Goal: Task Accomplishment & Management: Use online tool/utility

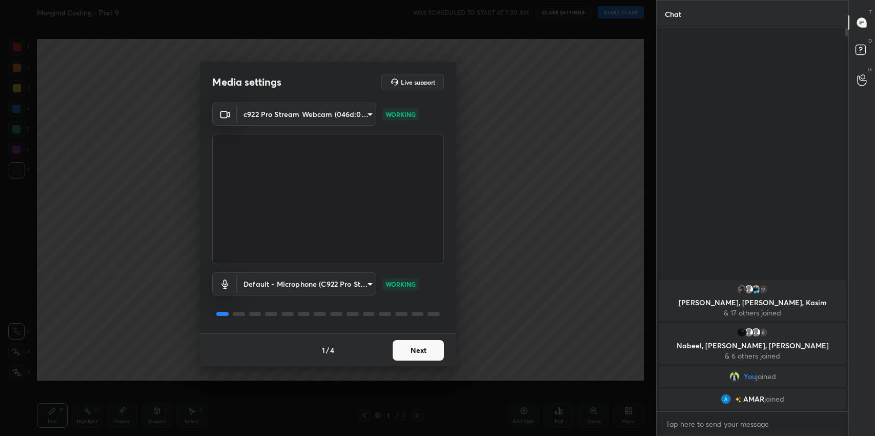
click at [429, 356] on button "Next" at bounding box center [417, 350] width 51 height 20
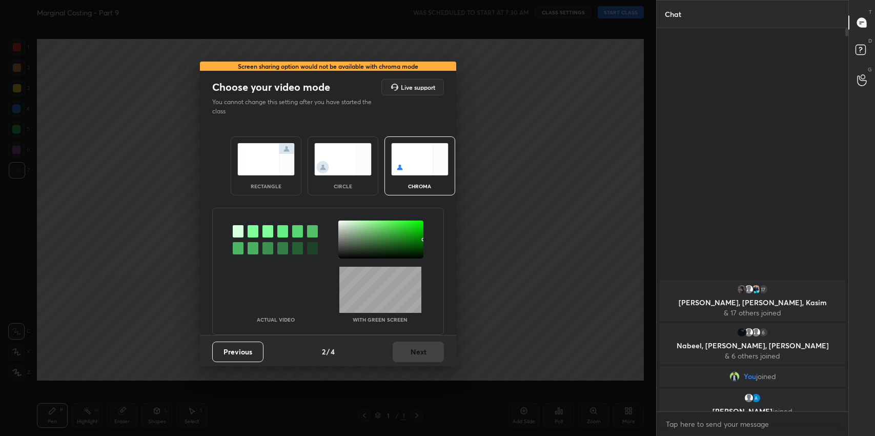
click at [283, 170] on img at bounding box center [265, 159] width 57 height 32
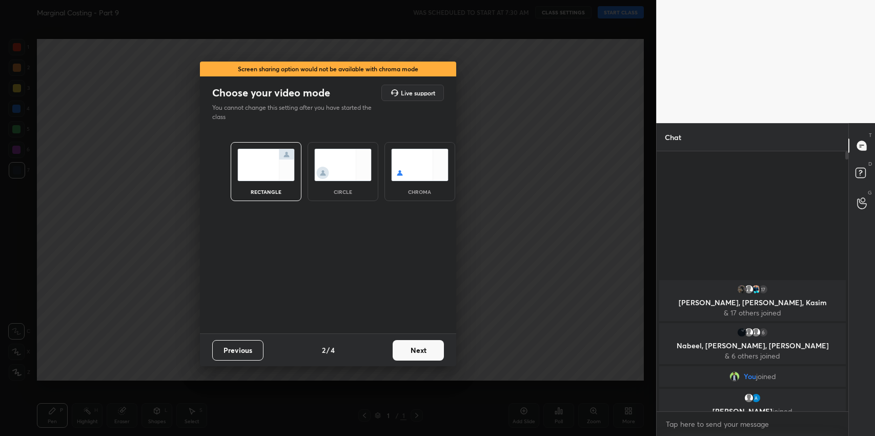
scroll to position [282, 189]
click at [427, 358] on button "Next" at bounding box center [417, 350] width 51 height 20
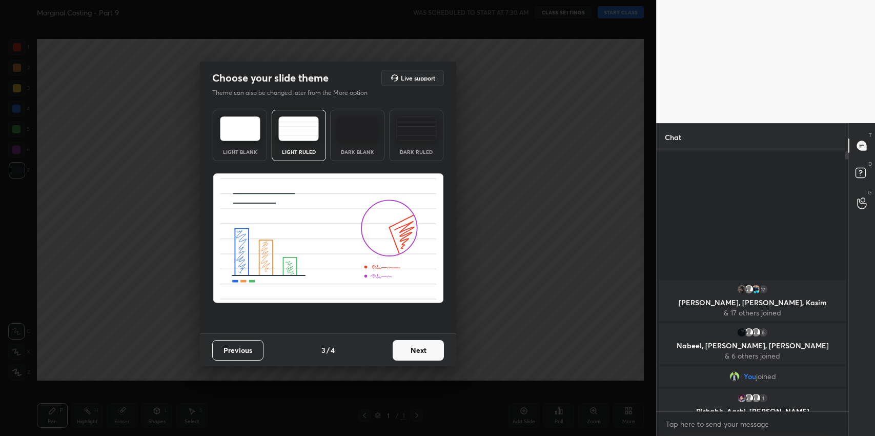
click at [418, 349] on button "Next" at bounding box center [417, 350] width 51 height 20
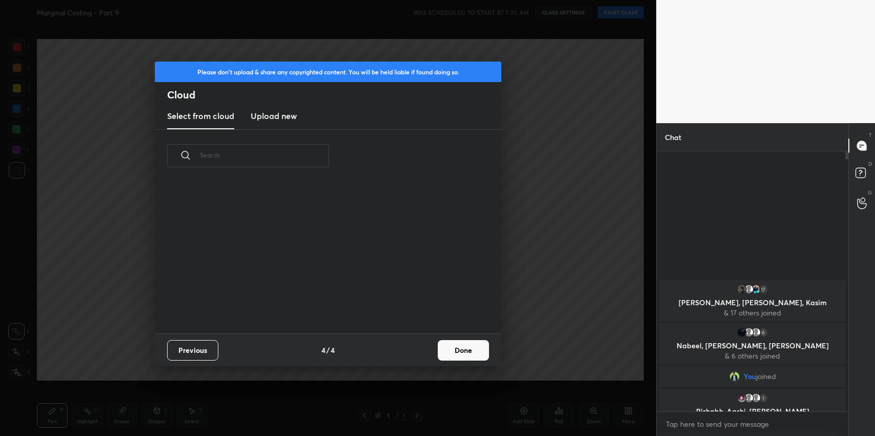
scroll to position [152, 328]
click at [462, 349] on button "Done" at bounding box center [463, 350] width 51 height 20
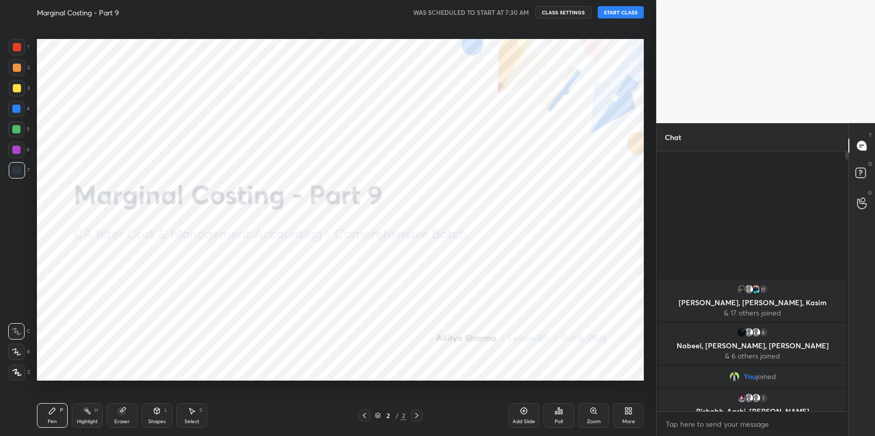
click at [634, 16] on button "START CLASS" at bounding box center [620, 12] width 46 height 12
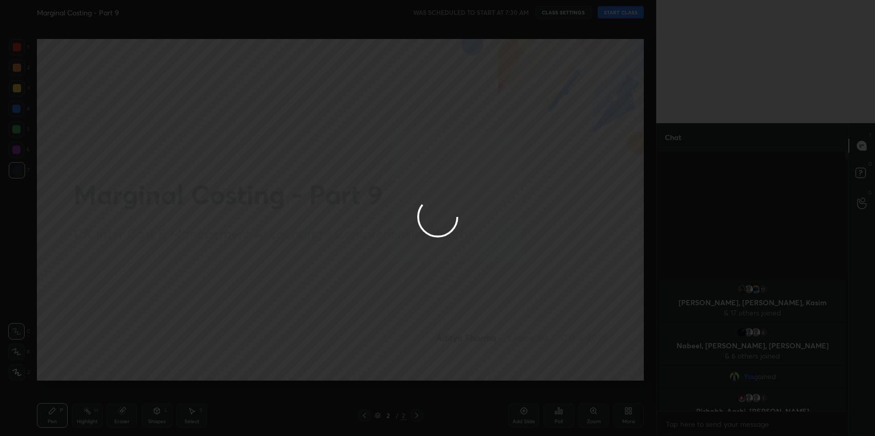
type textarea "x"
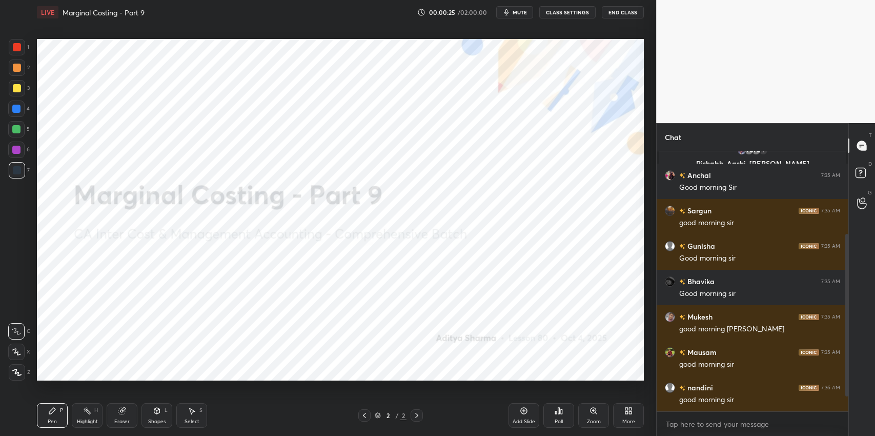
scroll to position [156, 0]
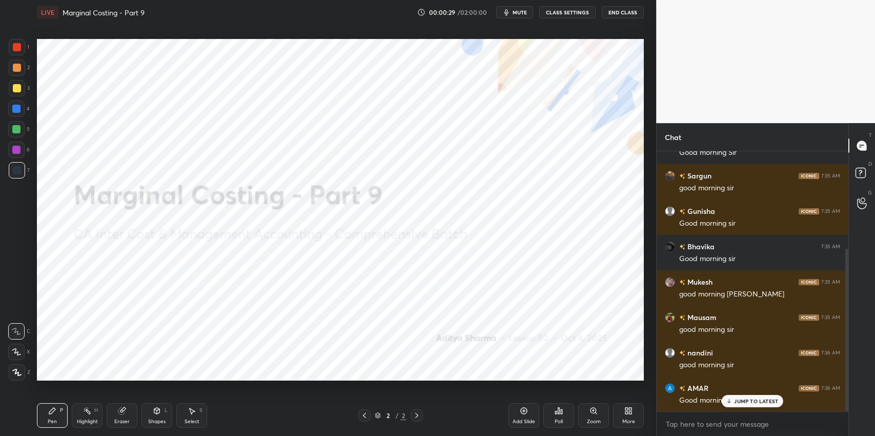
click at [760, 403] on p "JUMP TO LATEST" at bounding box center [756, 401] width 44 height 6
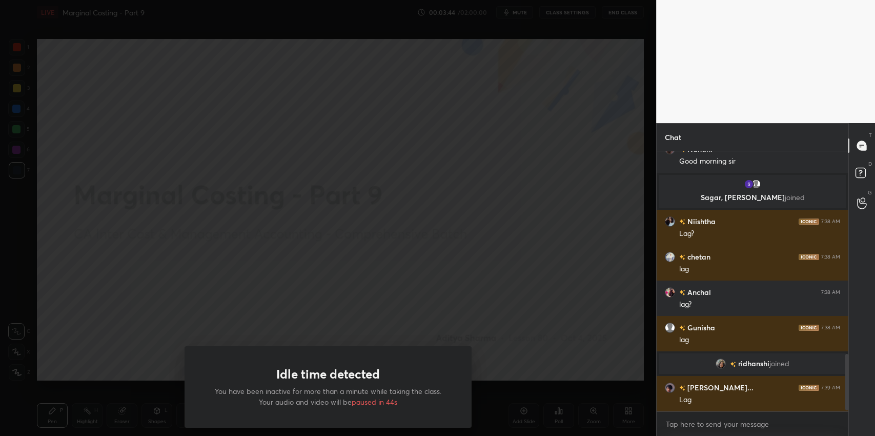
scroll to position [947, 0]
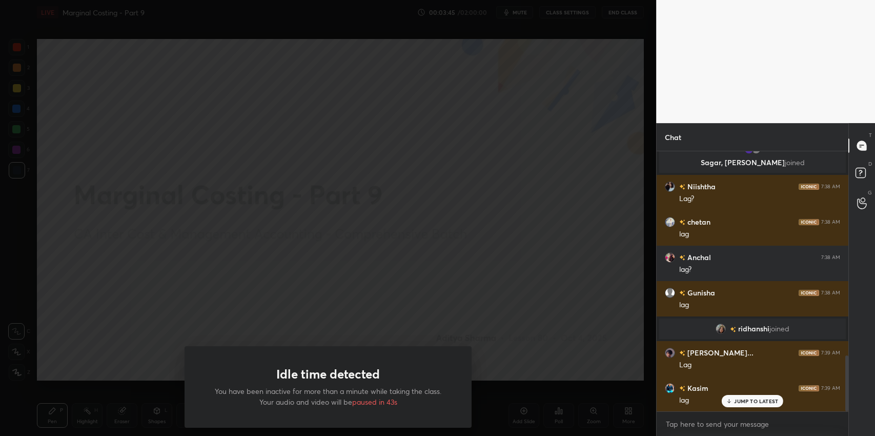
click at [392, 369] on div "Idle time detected You have been inactive for more than a minute while taking t…" at bounding box center [327, 386] width 287 height 81
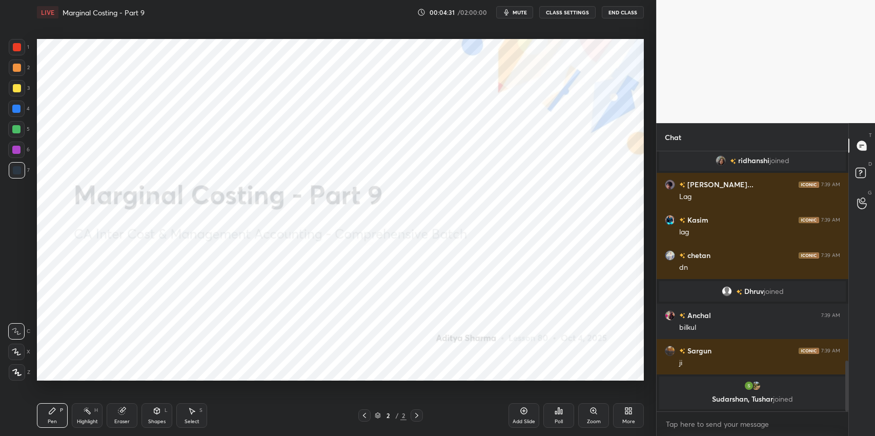
scroll to position [1095, 0]
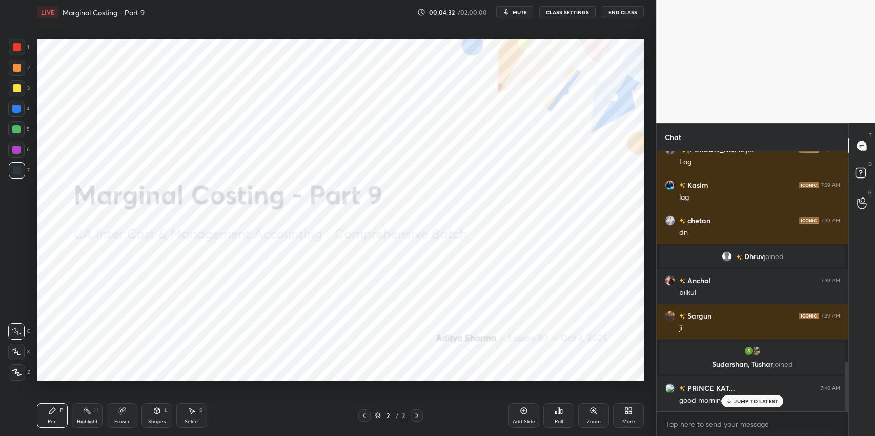
click at [565, 15] on button "CLASS SETTINGS" at bounding box center [567, 12] width 56 height 12
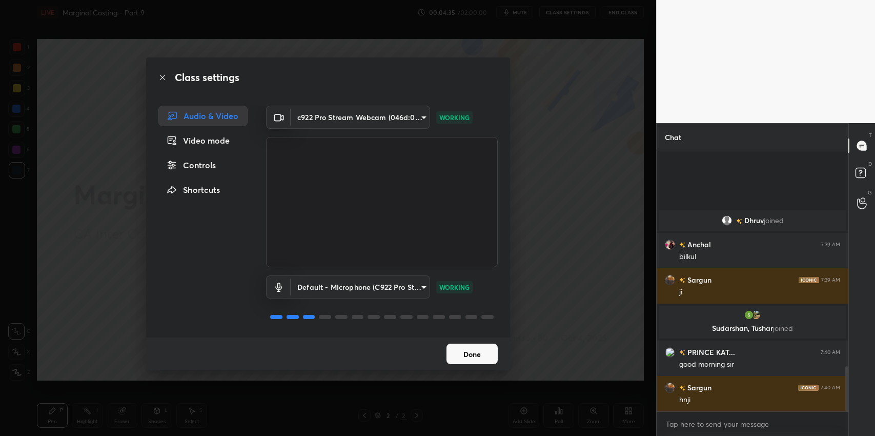
scroll to position [1237, 0]
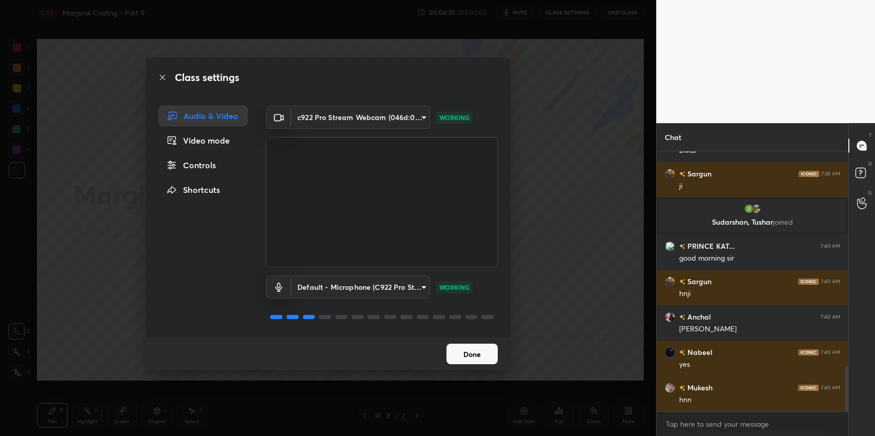
click at [408, 291] on body "1 2 3 4 5 6 7 C X Z C X Z E E Erase all H H LIVE Marginal Costing - Part 9 00:0…" at bounding box center [437, 218] width 875 height 436
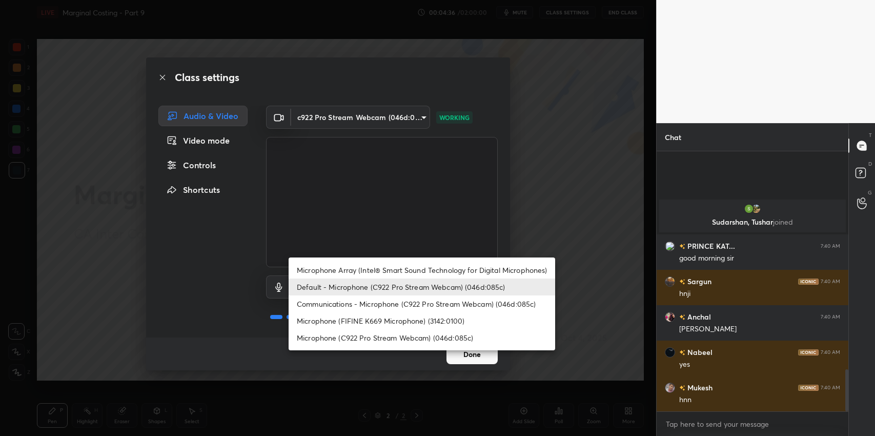
scroll to position [1343, 0]
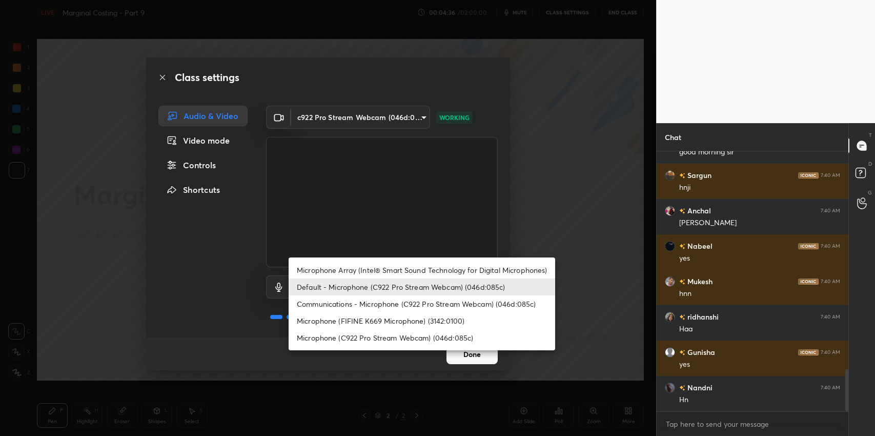
click at [391, 320] on li "Microphone (FIFINE K669 Microphone) (3142:0100)" at bounding box center [421, 320] width 266 height 17
type input "6bb3b7a4ae52d5588836a5752aaa2c8aefaf90780457445e13f3a6ce02026763"
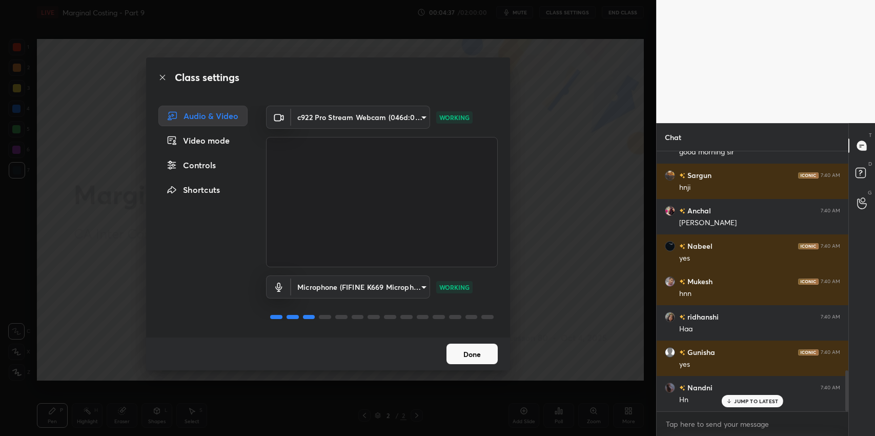
scroll to position [1378, 0]
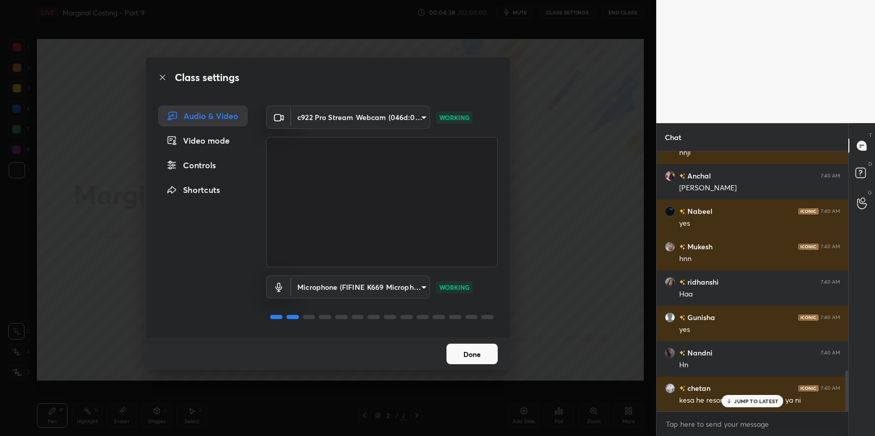
click at [476, 358] on button "Done" at bounding box center [471, 353] width 51 height 20
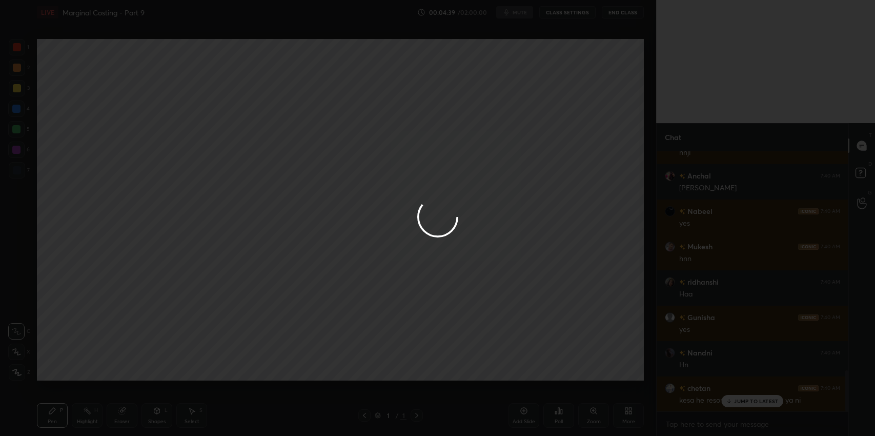
click at [739, 402] on div at bounding box center [437, 218] width 875 height 436
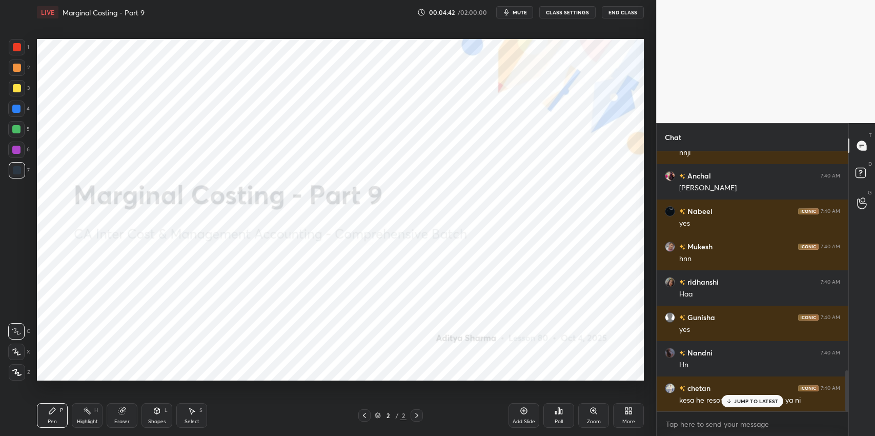
click at [745, 401] on p "JUMP TO LATEST" at bounding box center [756, 401] width 44 height 6
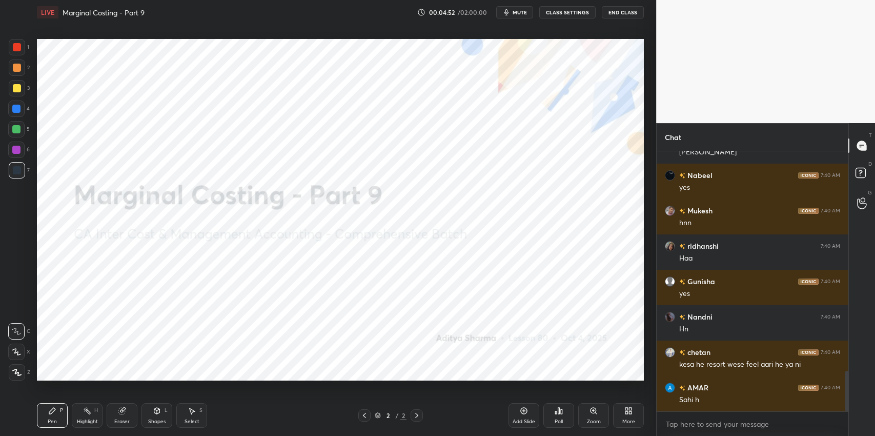
scroll to position [0, 0]
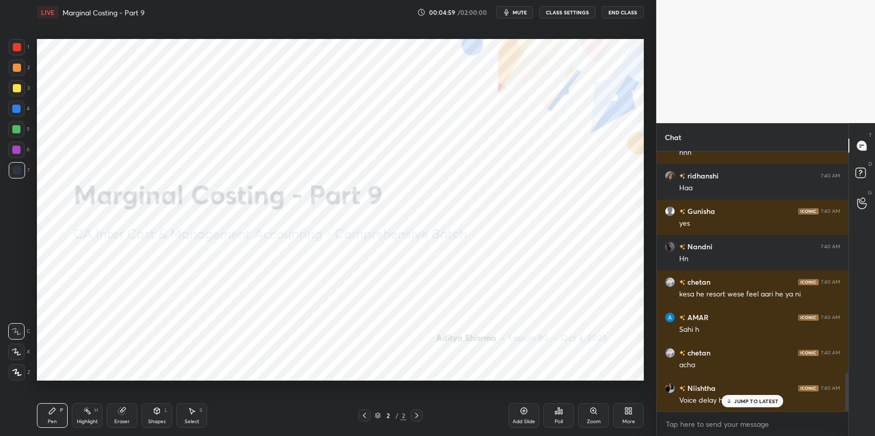
click at [749, 401] on p "JUMP TO LATEST" at bounding box center [756, 401] width 44 height 6
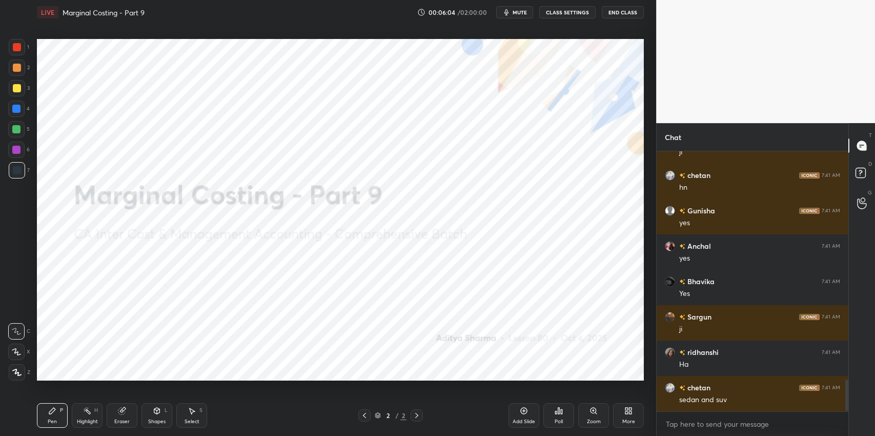
scroll to position [1898, 0]
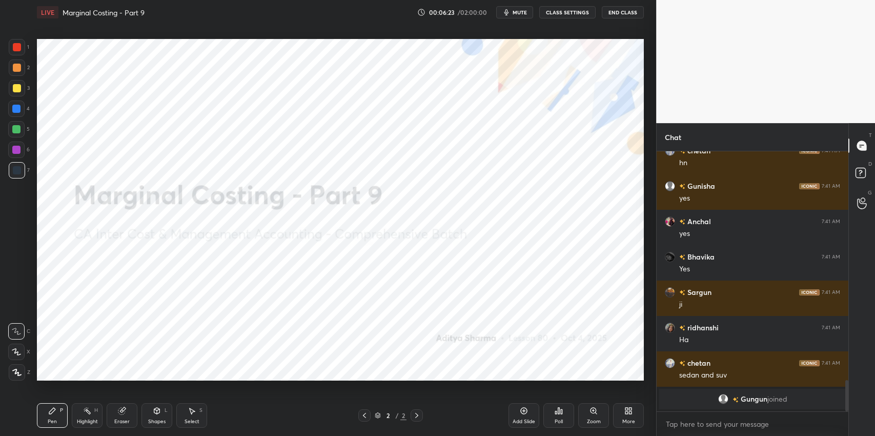
click at [527, 413] on icon at bounding box center [524, 410] width 8 height 8
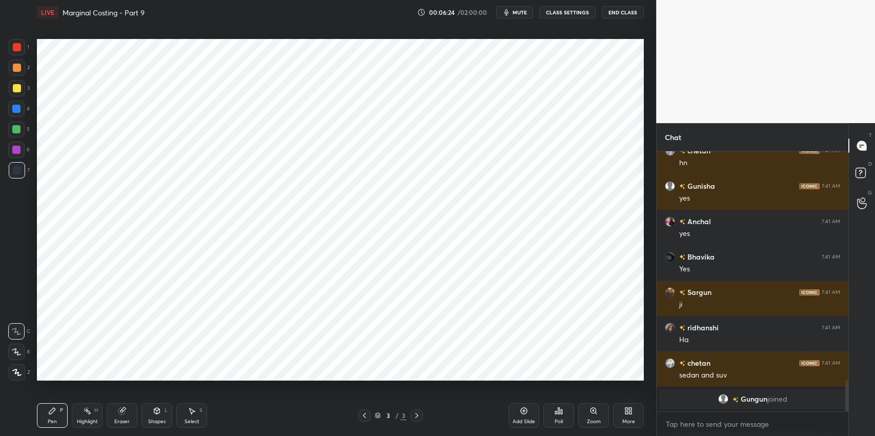
click at [363, 417] on icon at bounding box center [364, 415] width 8 height 8
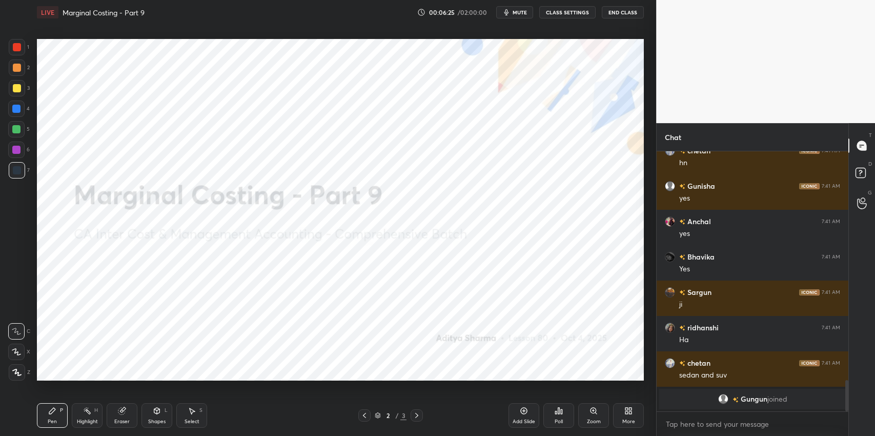
click at [623, 412] on div "More" at bounding box center [628, 415] width 31 height 25
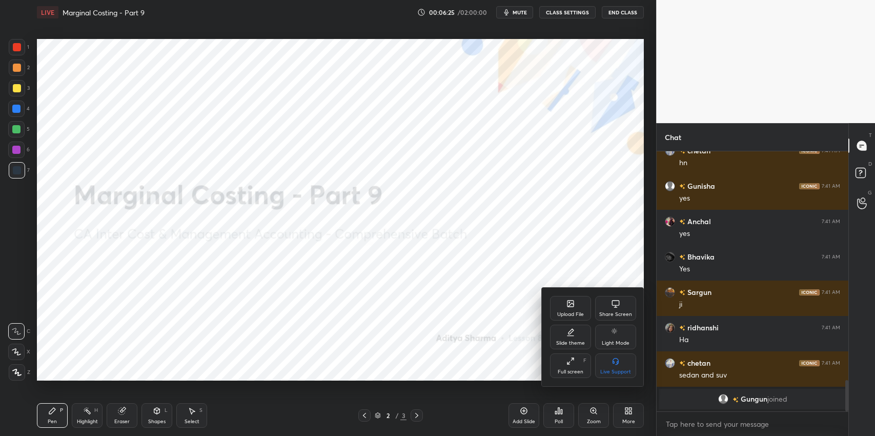
click at [570, 340] on div "Slide theme" at bounding box center [570, 342] width 29 height 5
click at [612, 344] on div "Light Ruled" at bounding box center [615, 342] width 27 height 5
click at [434, 320] on div at bounding box center [437, 218] width 875 height 436
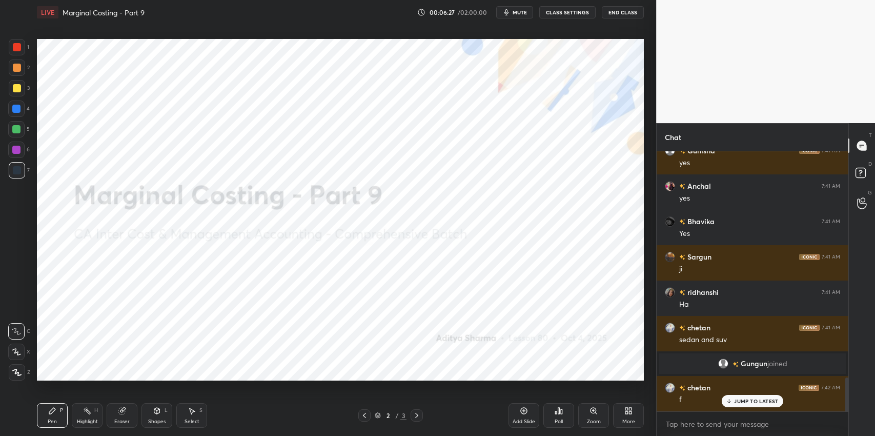
scroll to position [1727, 0]
click at [522, 419] on div "Add Slide" at bounding box center [523, 421] width 23 height 5
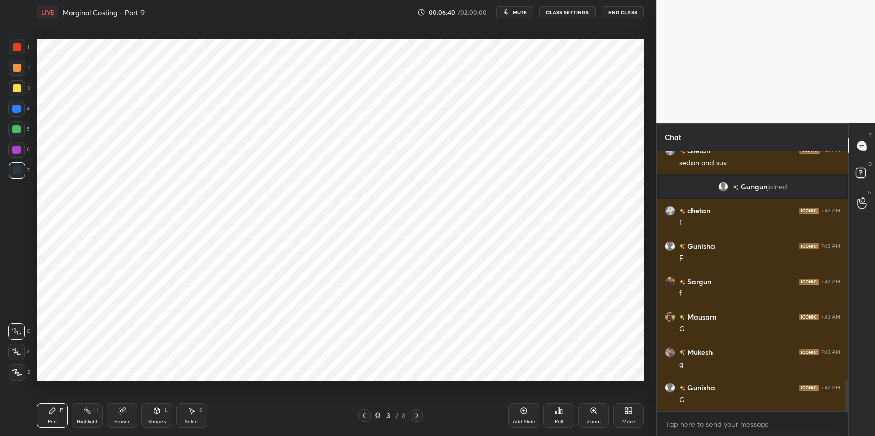
scroll to position [1939, 0]
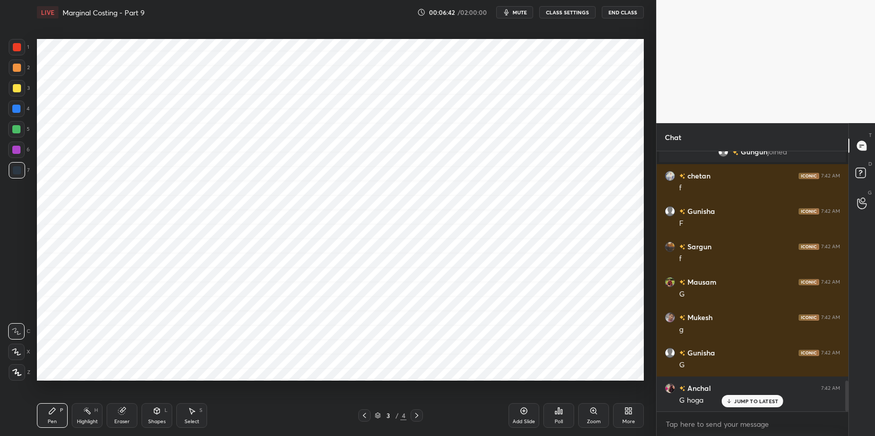
click at [128, 411] on div "Eraser" at bounding box center [122, 415] width 31 height 25
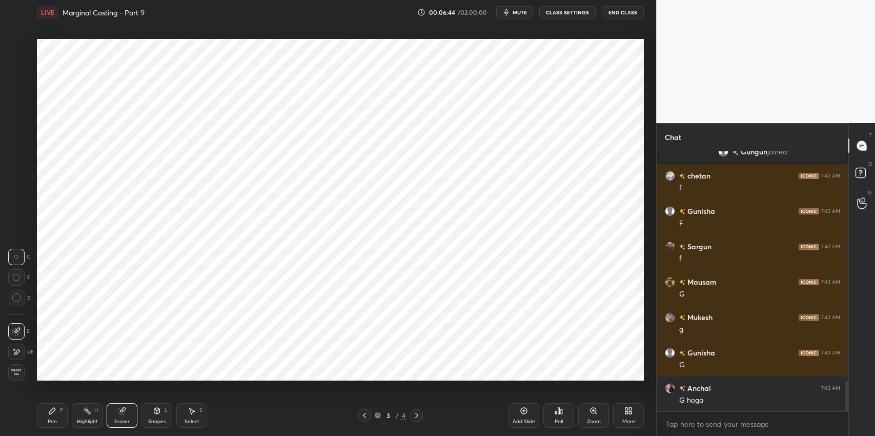
click at [50, 416] on div "Pen P" at bounding box center [52, 415] width 31 height 25
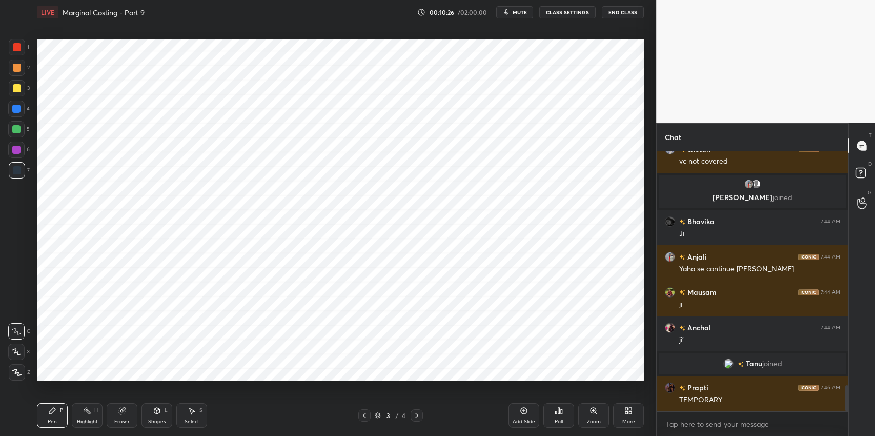
scroll to position [2358, 0]
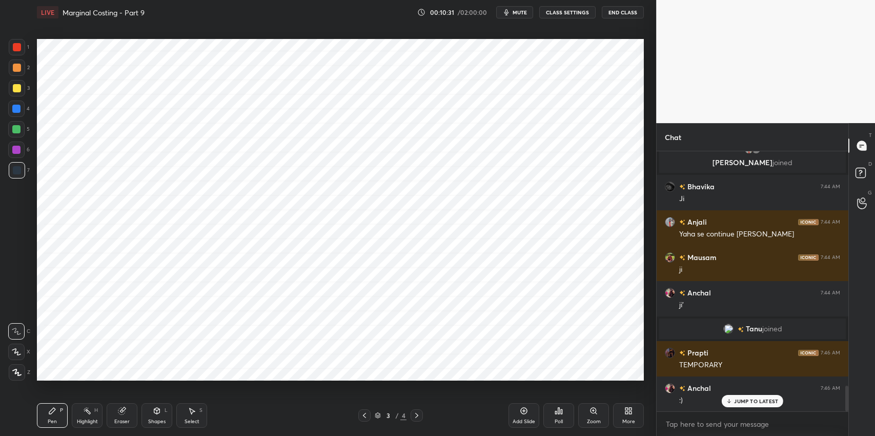
click at [195, 409] on icon at bounding box center [192, 410] width 8 height 8
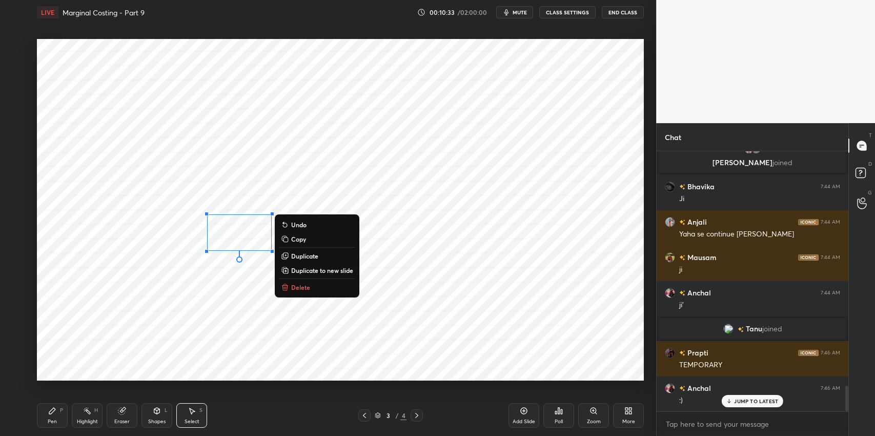
click at [310, 289] on button "Delete" at bounding box center [317, 287] width 76 height 12
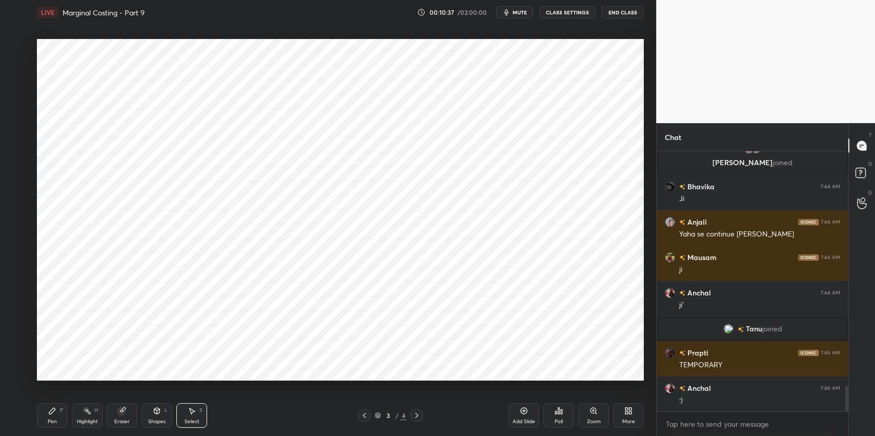
scroll to position [2394, 0]
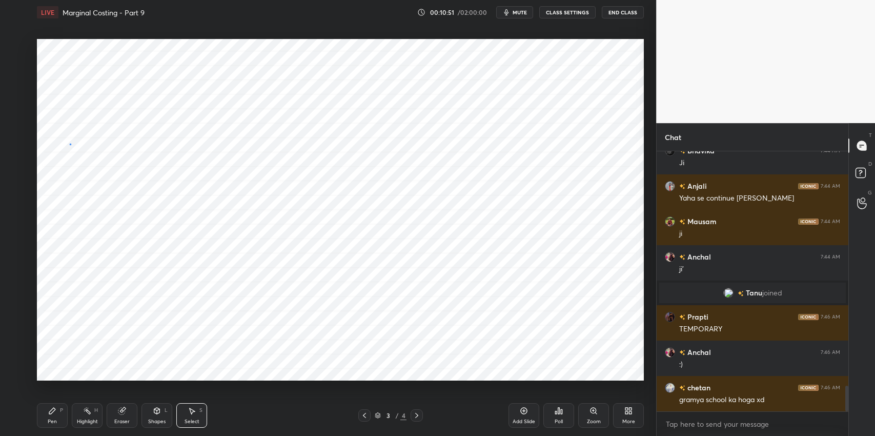
click at [70, 143] on div "0 ° Undo Copy Duplicate Duplicate to new slide Delete" at bounding box center [340, 209] width 607 height 341
click at [65, 149] on div "0 ° Undo Copy Duplicate Duplicate to new slide Delete" at bounding box center [340, 209] width 607 height 341
click at [70, 148] on div "0 ° Undo Copy Duplicate Duplicate to new slide Delete" at bounding box center [340, 209] width 607 height 341
click at [53, 419] on div "Pen" at bounding box center [52, 421] width 9 height 5
click at [122, 411] on icon at bounding box center [121, 410] width 7 height 7
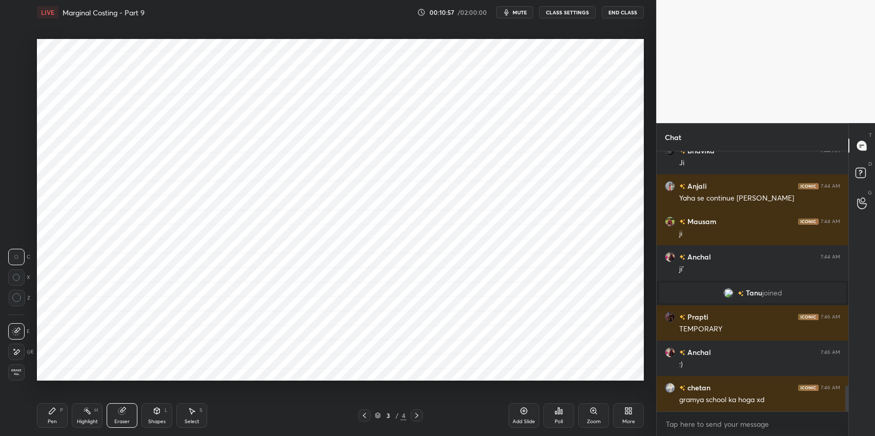
click at [53, 417] on div "Pen P" at bounding box center [52, 415] width 31 height 25
click at [130, 413] on div "Eraser" at bounding box center [122, 415] width 31 height 25
click at [57, 420] on div "Pen P" at bounding box center [52, 415] width 31 height 25
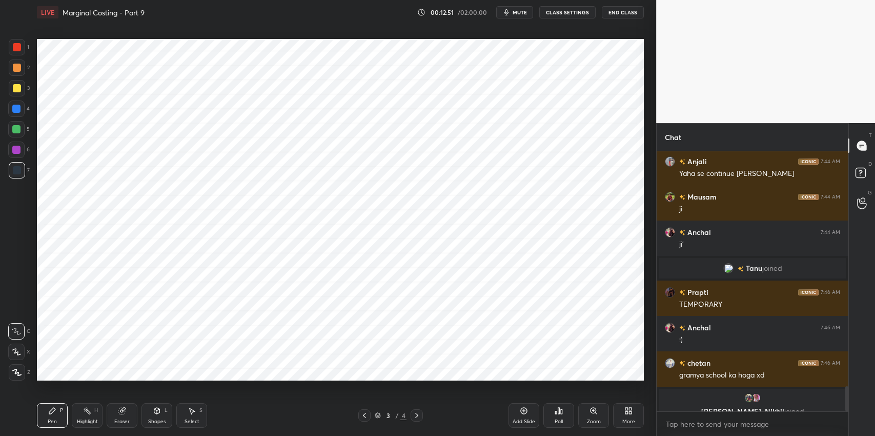
scroll to position [2431, 0]
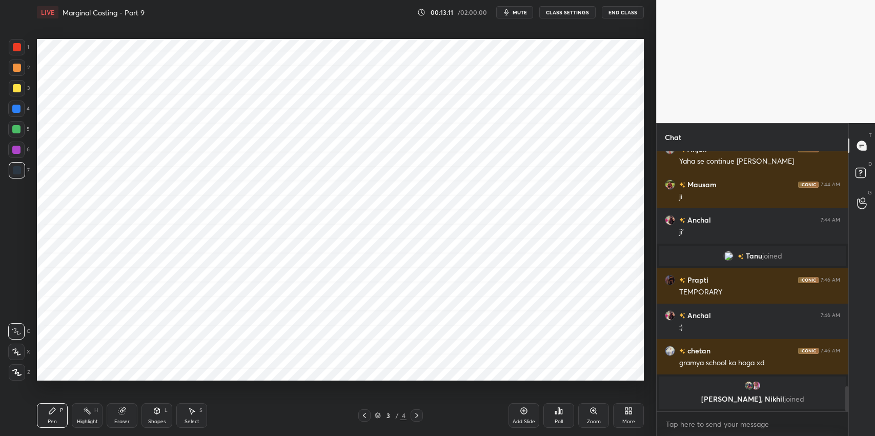
click at [195, 419] on div "Select" at bounding box center [191, 421] width 15 height 5
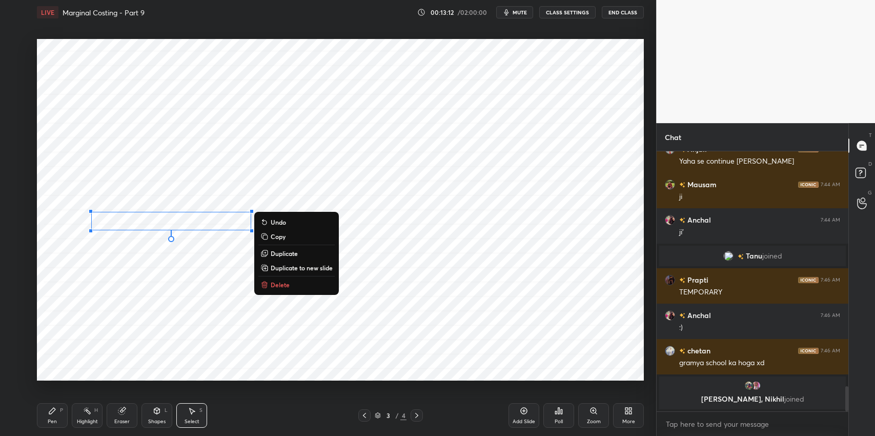
click at [296, 284] on button "Delete" at bounding box center [296, 284] width 76 height 12
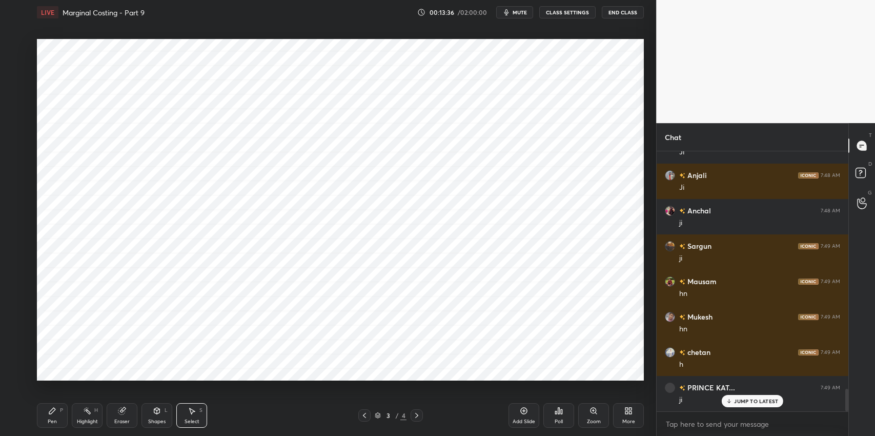
scroll to position [2764, 0]
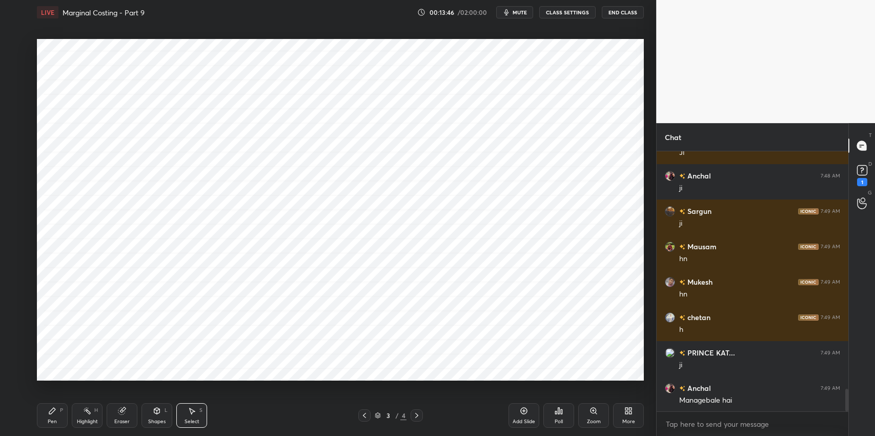
click at [52, 408] on icon at bounding box center [52, 410] width 6 height 6
click at [21, 49] on div at bounding box center [17, 47] width 16 height 16
click at [127, 415] on div "Eraser" at bounding box center [122, 415] width 31 height 25
click at [60, 412] on div "P" at bounding box center [61, 409] width 3 height 5
click at [53, 419] on div "Pen" at bounding box center [52, 421] width 9 height 5
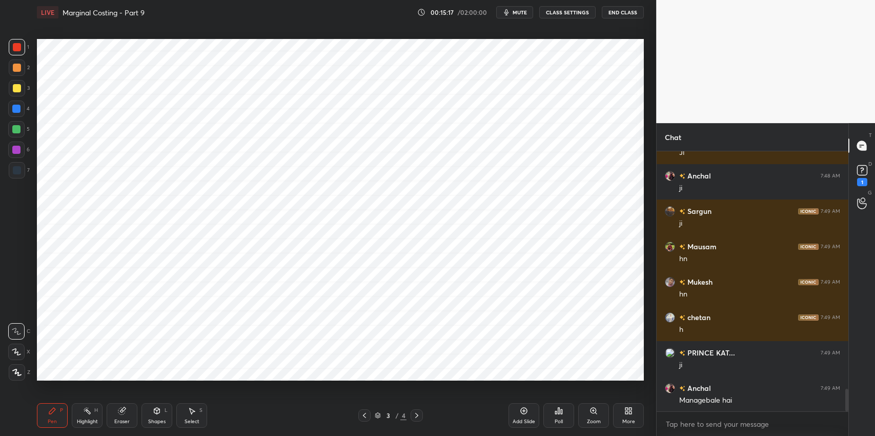
click at [135, 407] on div "Eraser" at bounding box center [122, 415] width 31 height 25
click at [53, 412] on icon at bounding box center [52, 410] width 8 height 8
click at [202, 381] on div "Setting up your live class Poll for secs No correct answer Start poll" at bounding box center [340, 210] width 615 height 370
click at [188, 413] on icon at bounding box center [192, 410] width 8 height 8
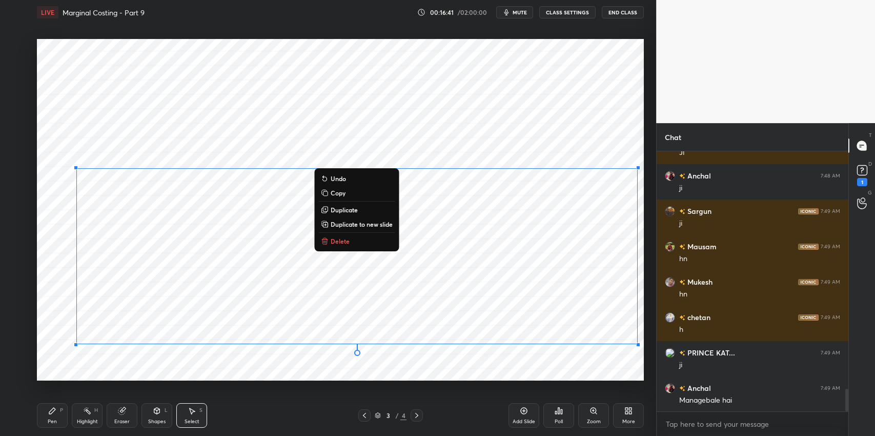
click at [365, 242] on button "Delete" at bounding box center [356, 241] width 76 height 12
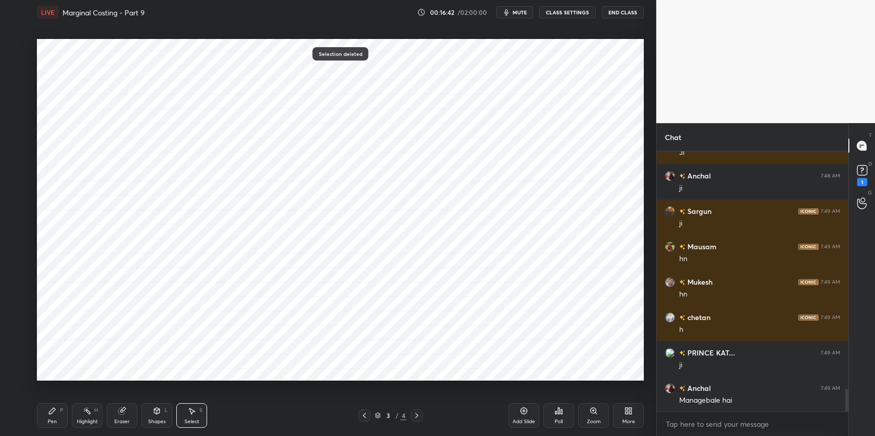
click at [61, 410] on div "P" at bounding box center [61, 409] width 3 height 5
click at [23, 173] on div at bounding box center [17, 170] width 16 height 16
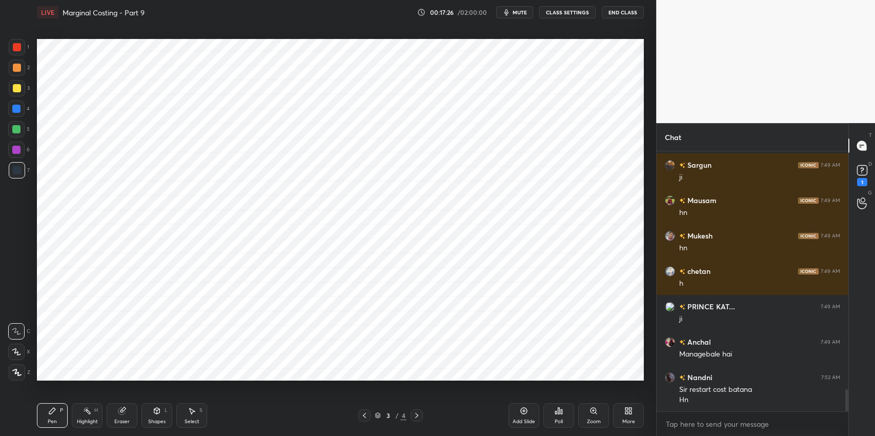
scroll to position [2845, 0]
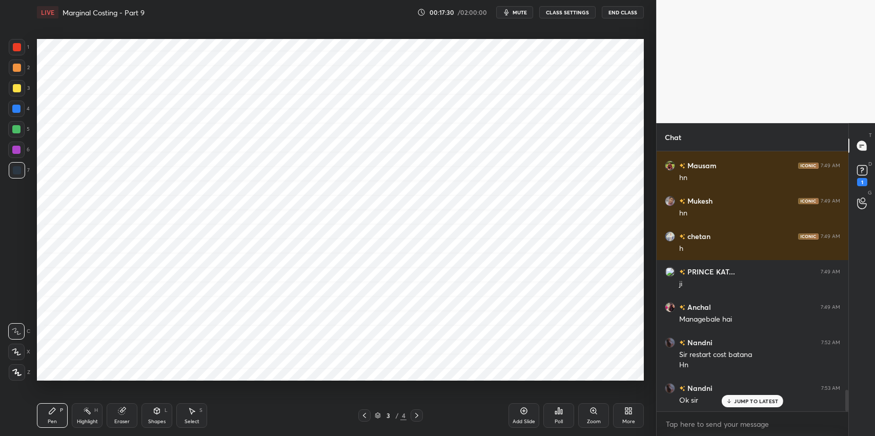
click at [159, 416] on div "Shapes L" at bounding box center [156, 415] width 31 height 25
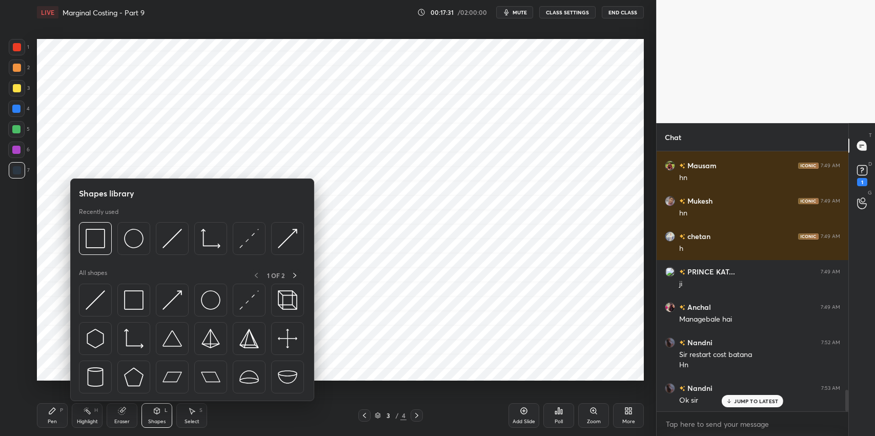
click at [132, 300] on img at bounding box center [133, 299] width 19 height 19
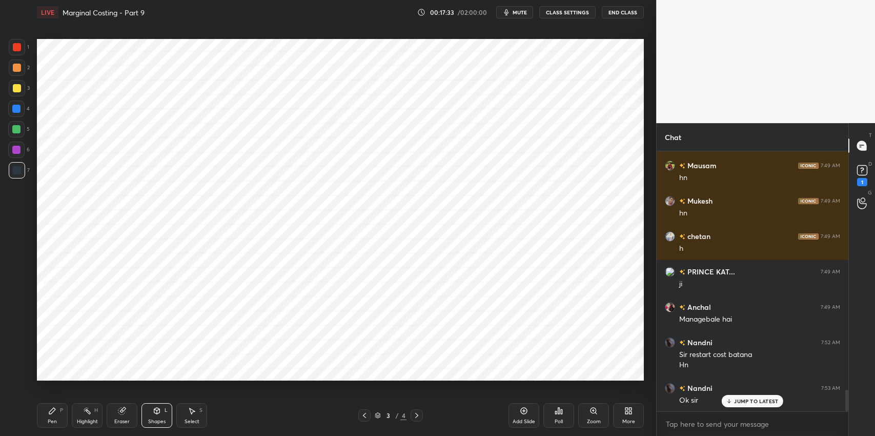
click at [49, 420] on div "Pen" at bounding box center [52, 421] width 9 height 5
click at [196, 411] on div "Select S" at bounding box center [191, 415] width 31 height 25
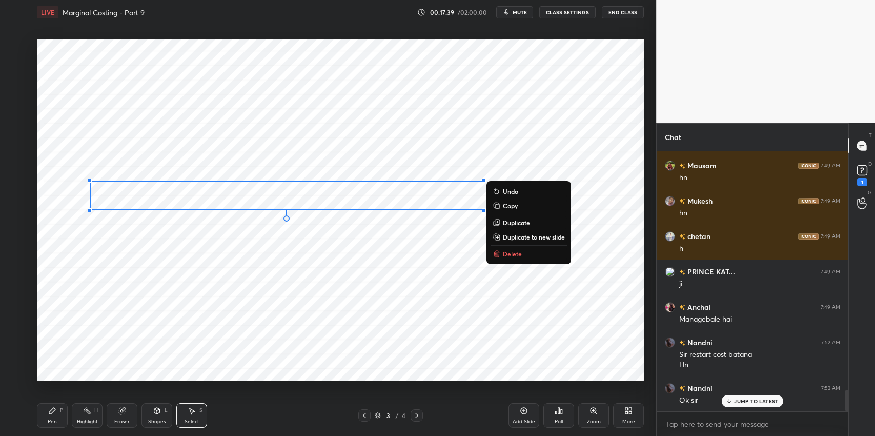
click at [526, 224] on p "Duplicate" at bounding box center [516, 222] width 27 height 8
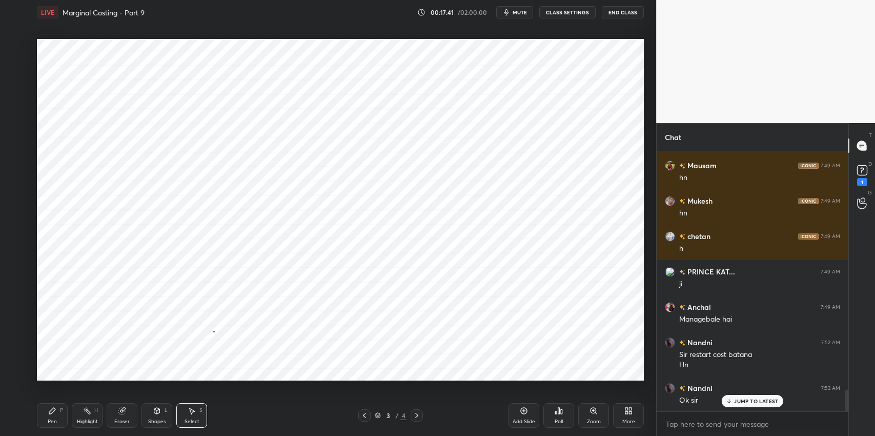
click at [213, 331] on div "0 ° Undo Copy Duplicate Duplicate to new slide Delete" at bounding box center [340, 209] width 607 height 341
click at [134, 407] on div "Eraser" at bounding box center [122, 415] width 31 height 25
click at [57, 407] on div "Pen P" at bounding box center [52, 415] width 31 height 25
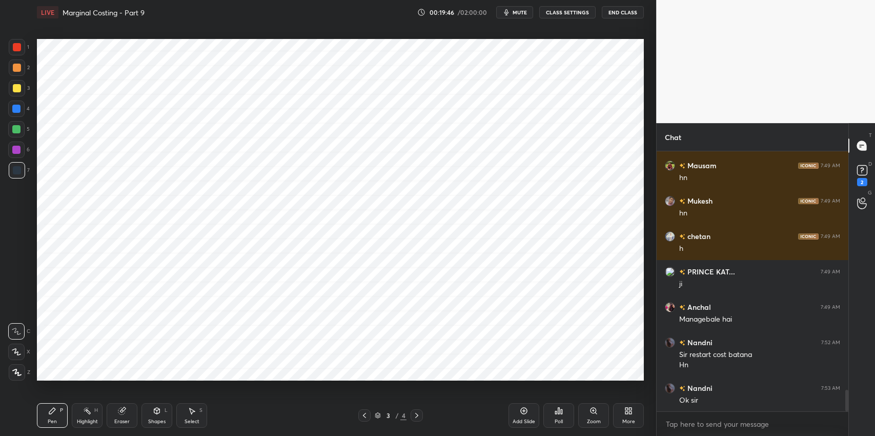
click at [525, 411] on icon at bounding box center [524, 410] width 8 height 8
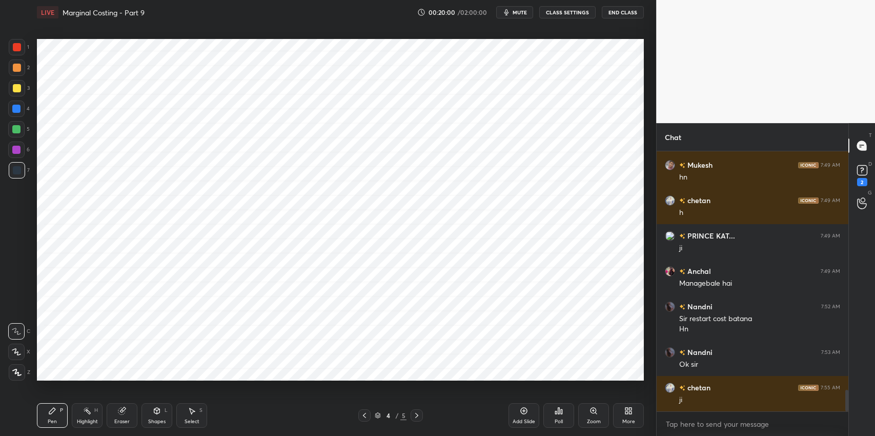
click at [362, 418] on icon at bounding box center [364, 415] width 8 height 8
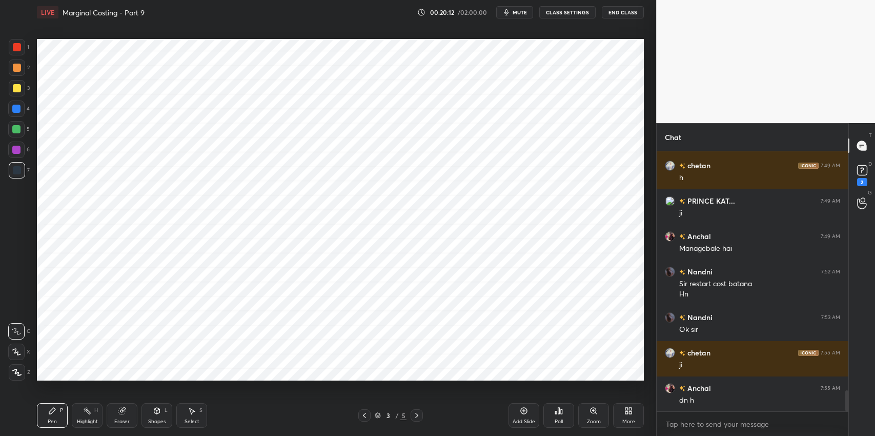
scroll to position [2951, 0]
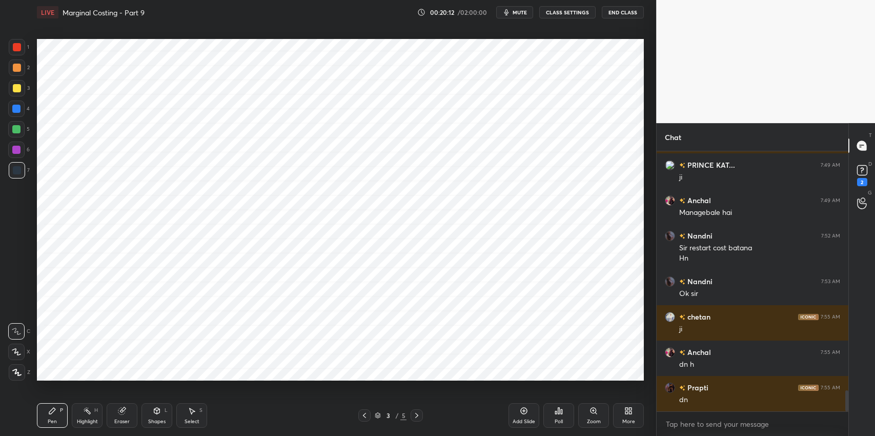
click at [419, 417] on icon at bounding box center [416, 415] width 8 height 8
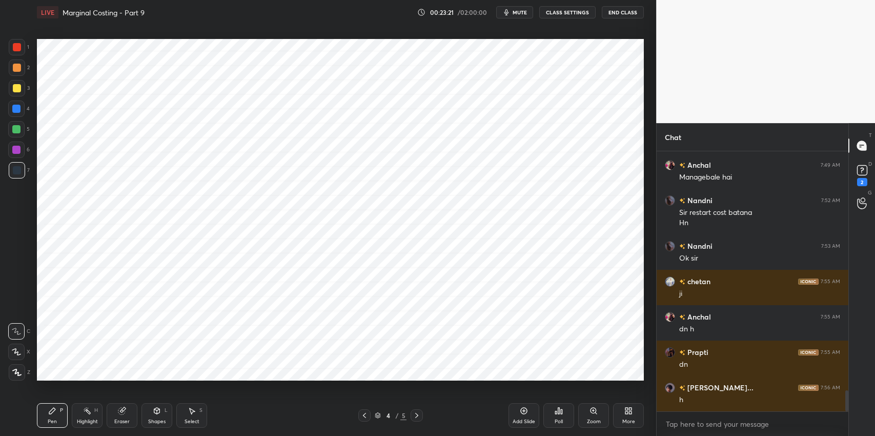
click at [139, 414] on div "Pen P Highlight H Eraser Shapes L Select S" at bounding box center [155, 415] width 236 height 25
click at [120, 419] on div "Eraser" at bounding box center [121, 421] width 15 height 5
click at [19, 350] on icon at bounding box center [17, 351] width 6 height 5
click at [58, 416] on div "Pen P" at bounding box center [52, 415] width 31 height 25
click at [43, 405] on div "Pen P" at bounding box center [52, 415] width 31 height 25
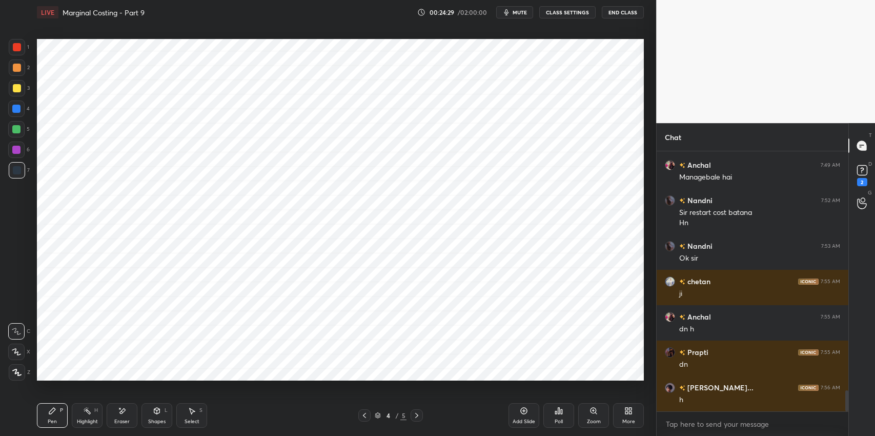
click at [525, 12] on span "mute" at bounding box center [519, 12] width 14 height 7
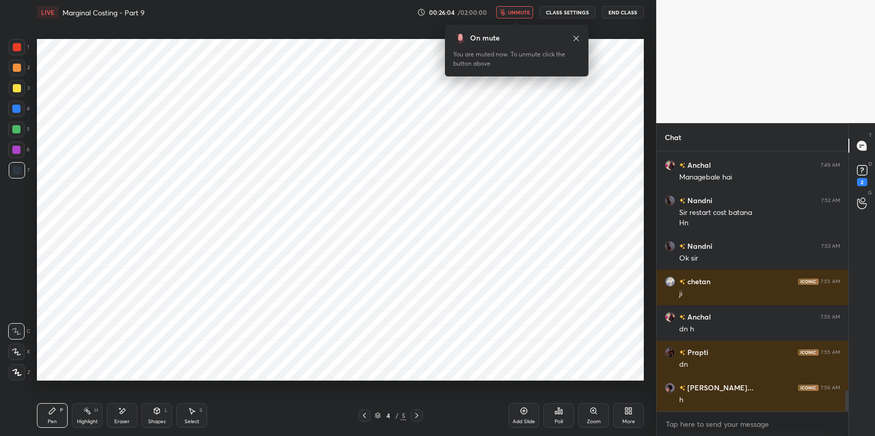
click at [126, 404] on div "Eraser" at bounding box center [122, 415] width 31 height 25
click at [53, 408] on icon at bounding box center [52, 410] width 6 height 6
click at [527, 12] on span "unmute" at bounding box center [519, 12] width 22 height 7
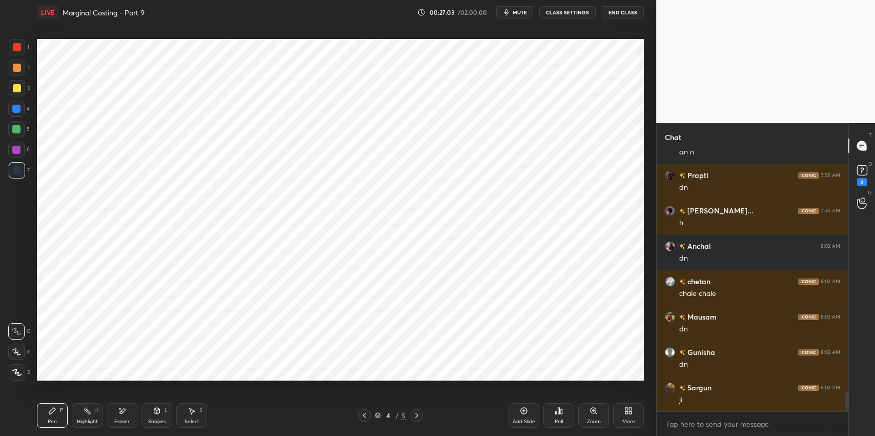
scroll to position [3198, 0]
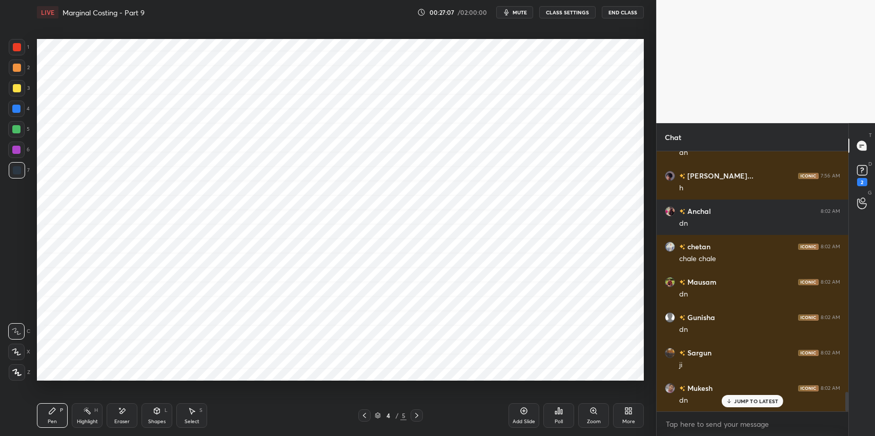
click at [516, 407] on div "Add Slide" at bounding box center [523, 415] width 31 height 25
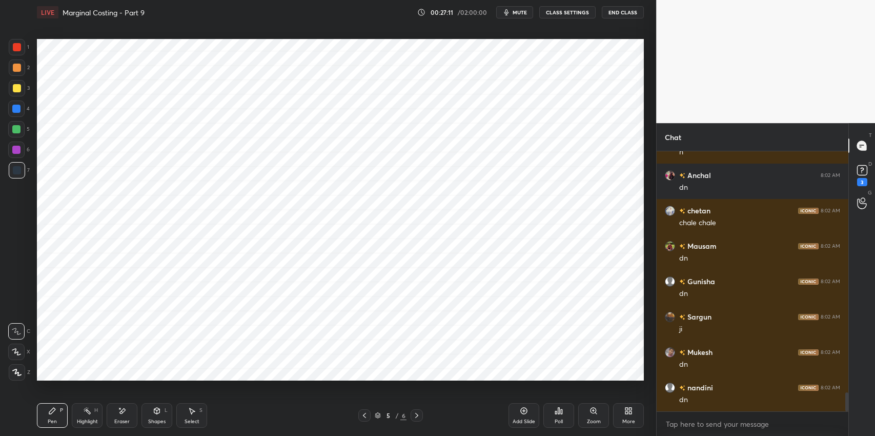
scroll to position [3278, 0]
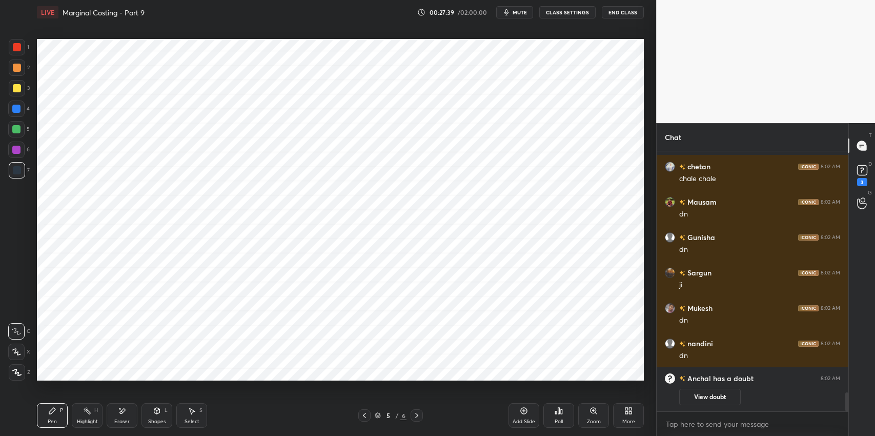
click at [16, 48] on div at bounding box center [17, 47] width 8 height 8
click at [52, 416] on div "Pen P" at bounding box center [52, 415] width 31 height 25
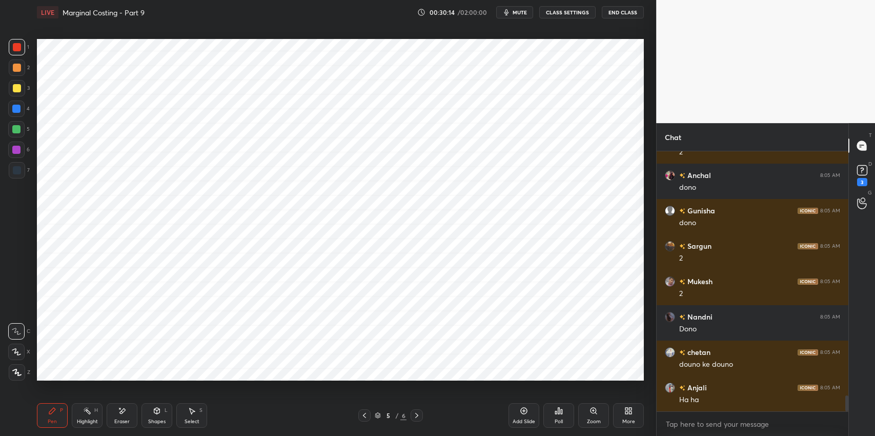
scroll to position [3960, 0]
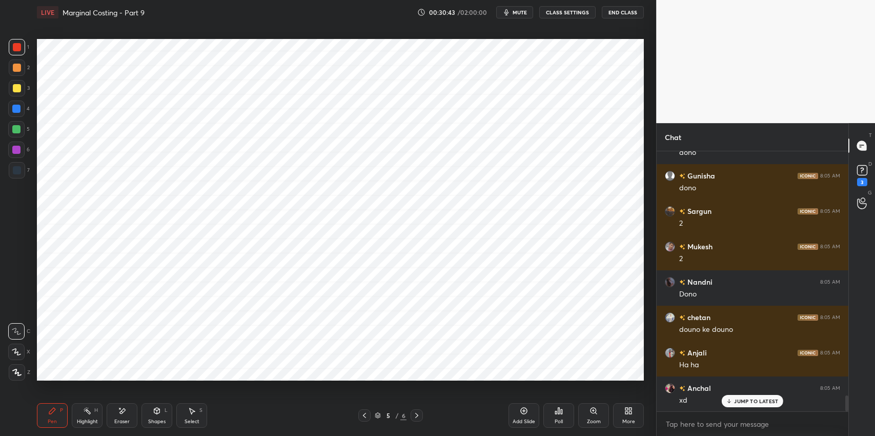
click at [131, 424] on div "Eraser" at bounding box center [122, 415] width 31 height 25
click at [61, 412] on div "P" at bounding box center [61, 409] width 3 height 5
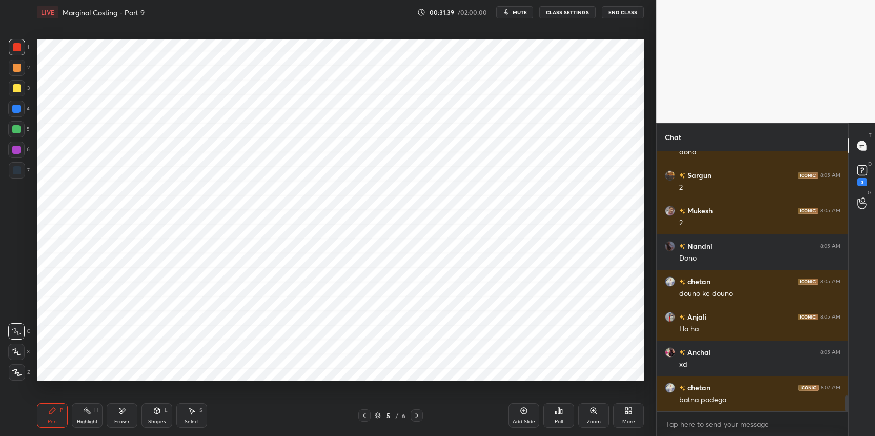
scroll to position [4030, 0]
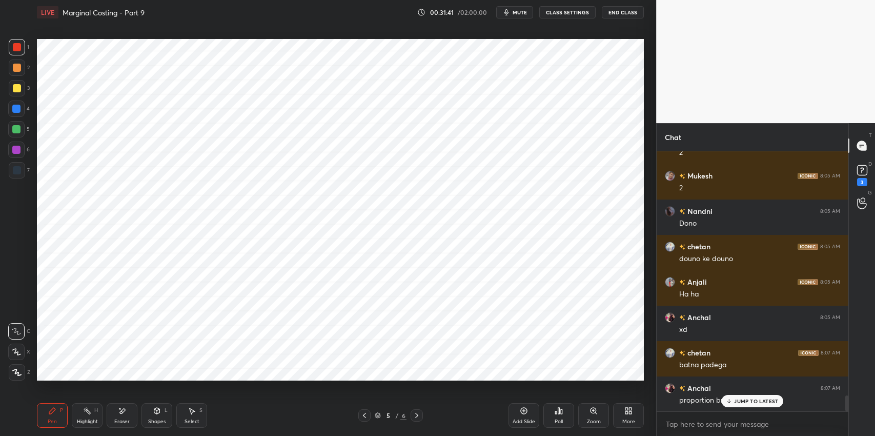
click at [746, 400] on p "JUMP TO LATEST" at bounding box center [756, 401] width 44 height 6
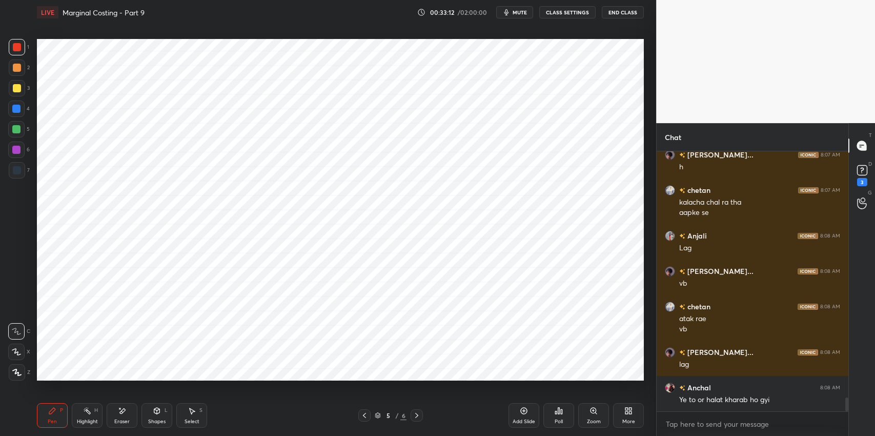
scroll to position [4723, 0]
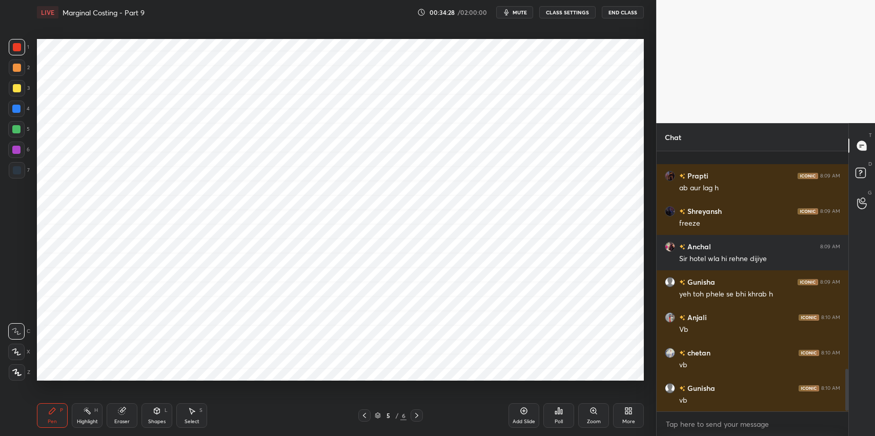
scroll to position [1372, 0]
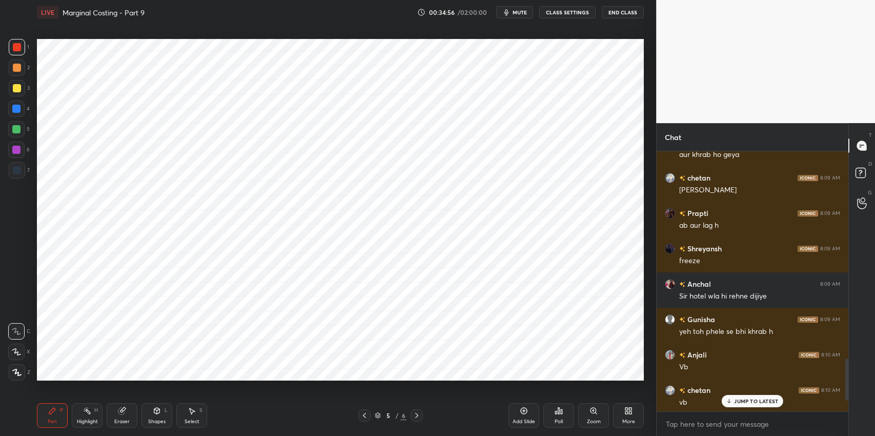
scroll to position [1398, 0]
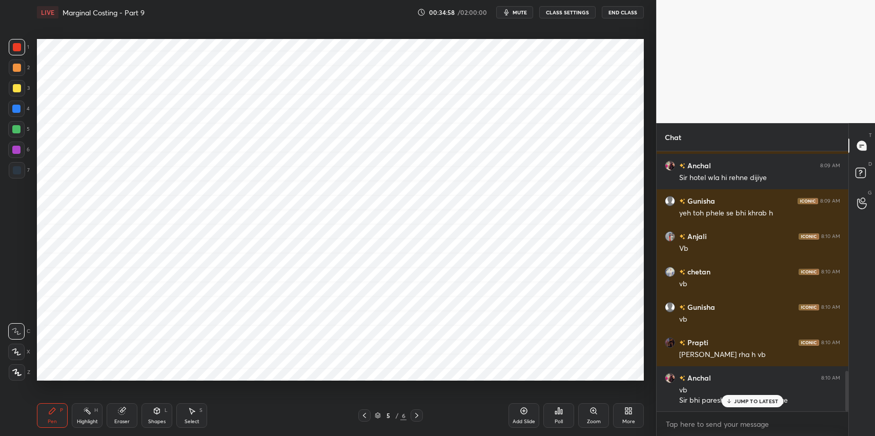
click at [739, 403] on p "JUMP TO LATEST" at bounding box center [756, 401] width 44 height 6
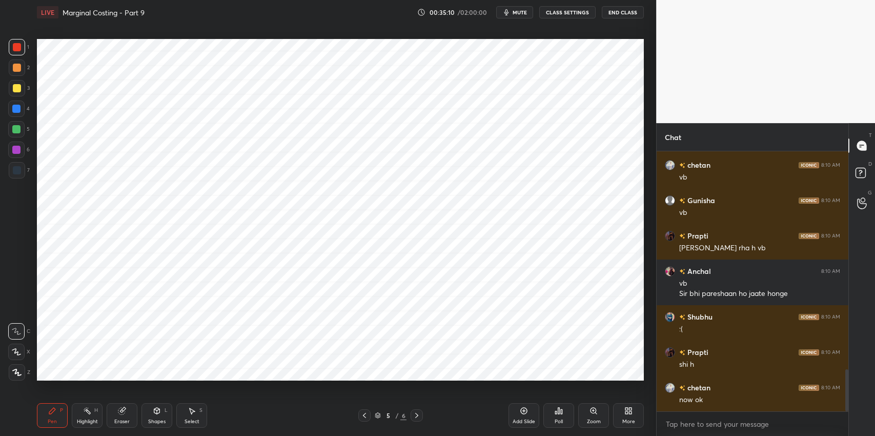
scroll to position [1347, 0]
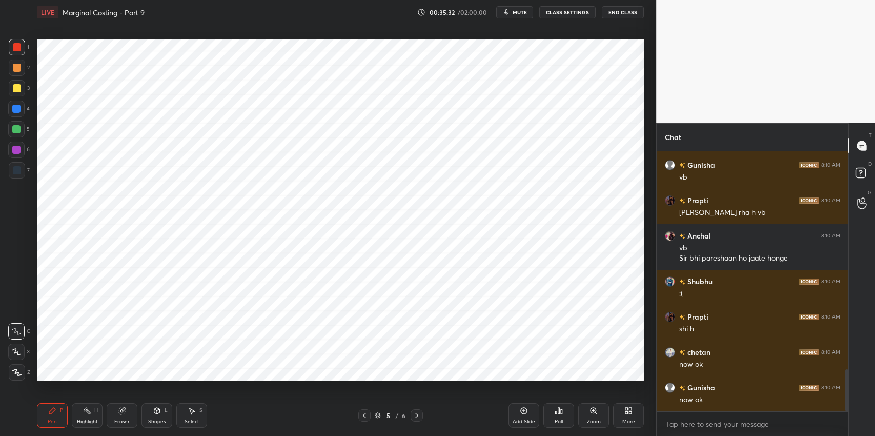
click at [125, 417] on div "Eraser" at bounding box center [122, 415] width 31 height 25
click at [23, 352] on div at bounding box center [16, 351] width 16 height 16
click at [49, 417] on div "Pen P" at bounding box center [52, 415] width 31 height 25
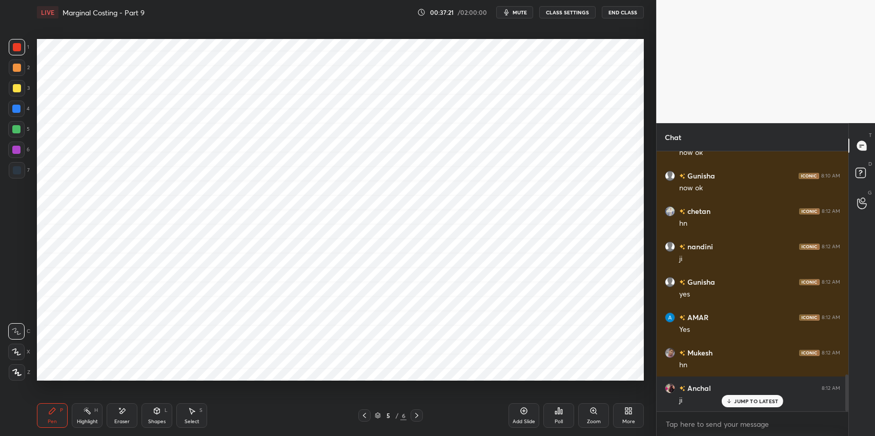
scroll to position [1594, 0]
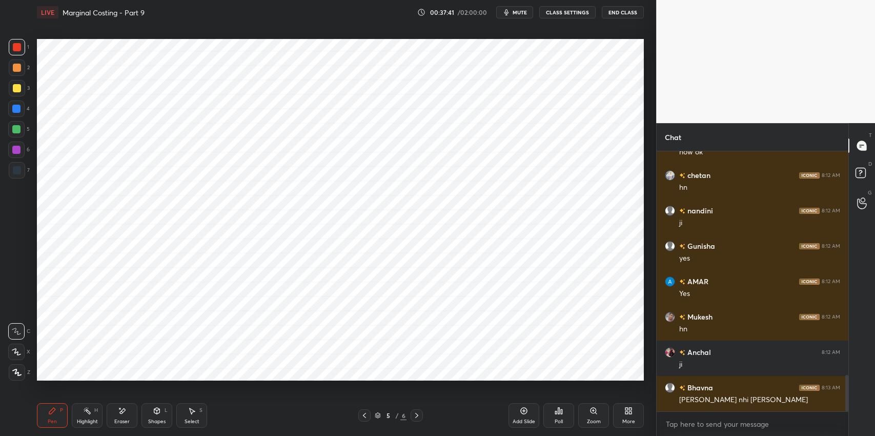
click at [122, 419] on div "Eraser" at bounding box center [121, 421] width 15 height 5
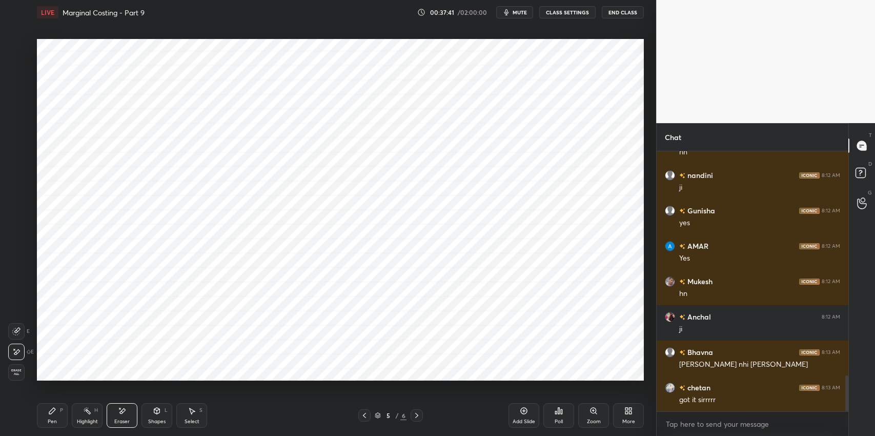
click at [15, 348] on icon at bounding box center [16, 351] width 8 height 9
click at [49, 408] on icon at bounding box center [52, 410] width 8 height 8
click at [133, 400] on div "Pen P Highlight H Eraser Shapes L Select S 5 / 6 Add Slide Poll Zoom More" at bounding box center [340, 415] width 607 height 41
click at [129, 411] on div "Eraser" at bounding box center [122, 415] width 31 height 25
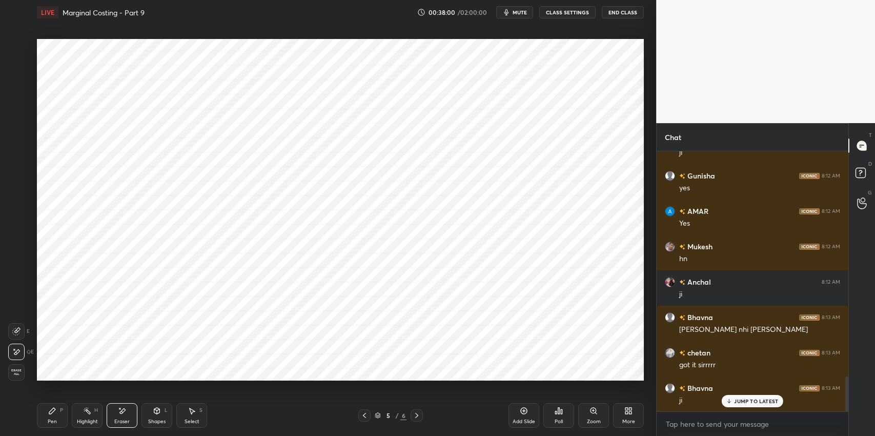
click at [44, 405] on div "Pen P" at bounding box center [52, 415] width 31 height 25
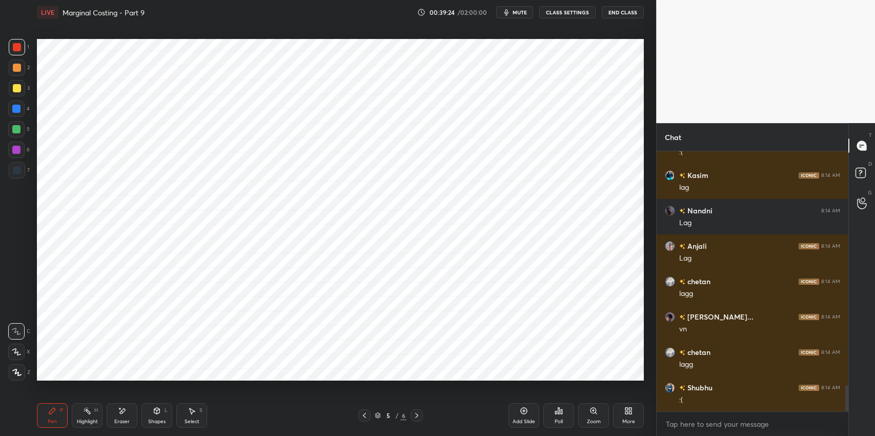
scroll to position [2372, 0]
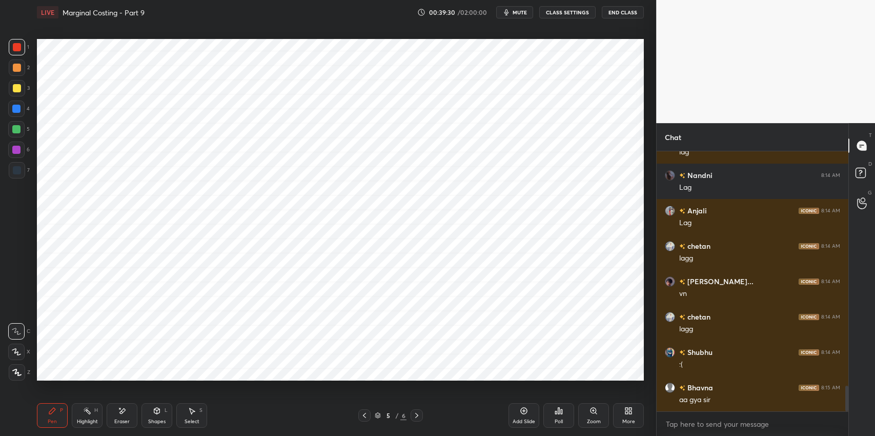
click at [188, 412] on icon at bounding box center [192, 410] width 8 height 8
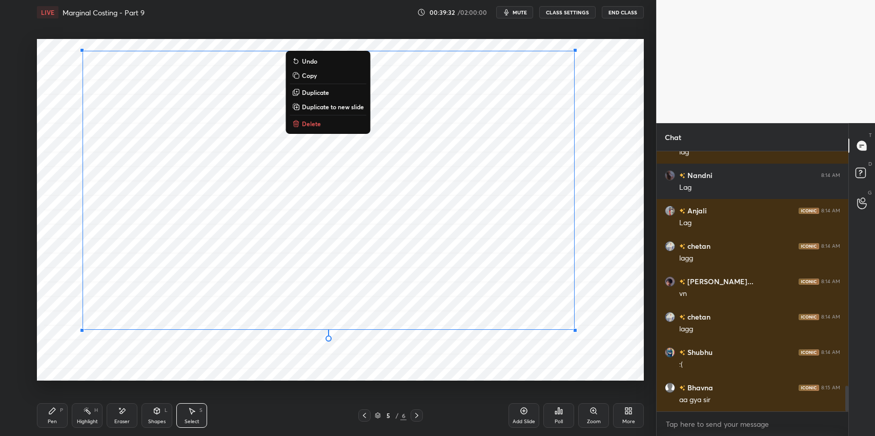
click at [334, 123] on button "Delete" at bounding box center [327, 123] width 76 height 12
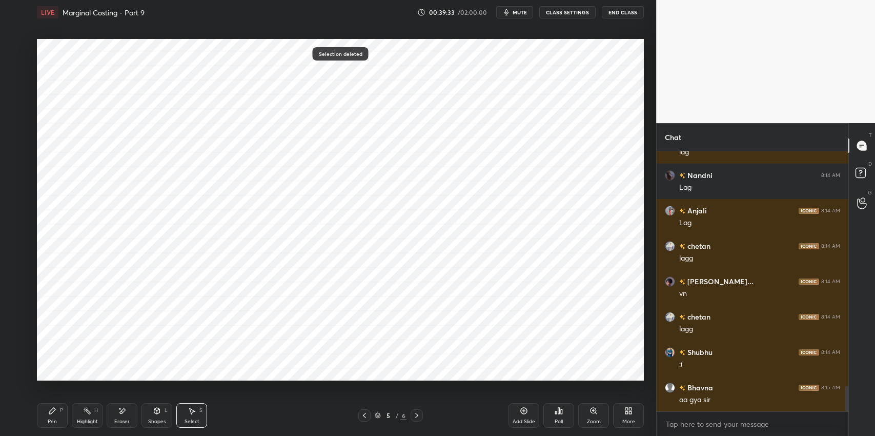
click at [53, 409] on icon at bounding box center [52, 410] width 6 height 6
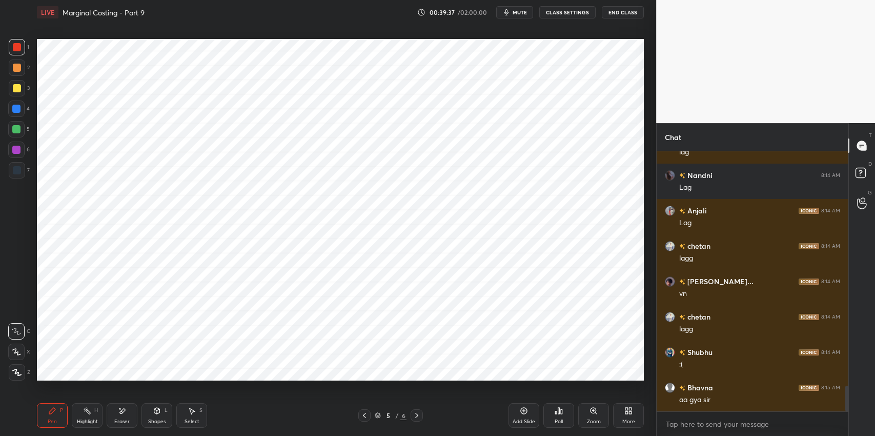
click at [14, 172] on div at bounding box center [17, 170] width 8 height 8
click at [129, 412] on div "Eraser" at bounding box center [122, 415] width 31 height 25
click at [13, 354] on icon at bounding box center [16, 351] width 8 height 9
click at [53, 413] on icon at bounding box center [52, 410] width 8 height 8
click at [58, 411] on div "Pen P" at bounding box center [52, 415] width 31 height 25
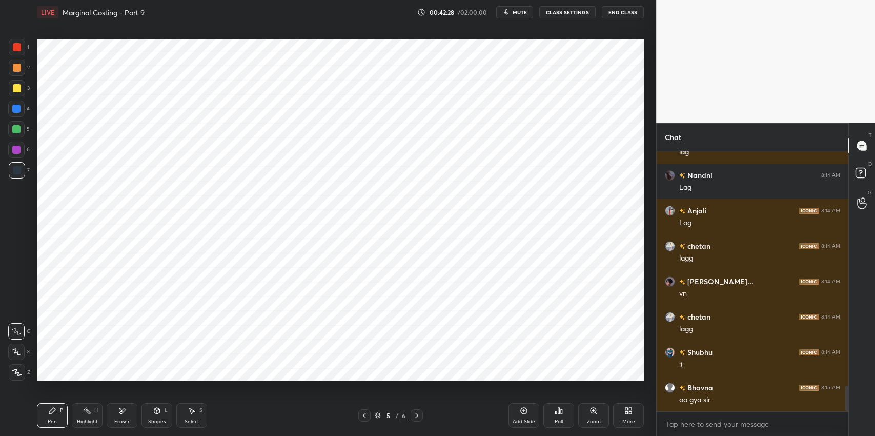
click at [127, 419] on div "Eraser" at bounding box center [121, 421] width 15 height 5
click at [61, 419] on div "Pen P" at bounding box center [52, 415] width 31 height 25
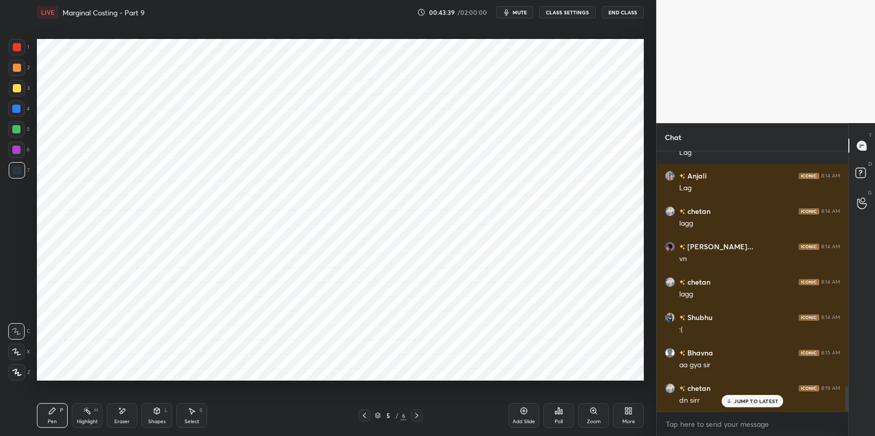
click at [119, 421] on div "Eraser" at bounding box center [121, 421] width 15 height 5
click at [66, 417] on div "Pen P" at bounding box center [52, 415] width 31 height 25
click at [54, 417] on div "Pen P" at bounding box center [52, 415] width 31 height 25
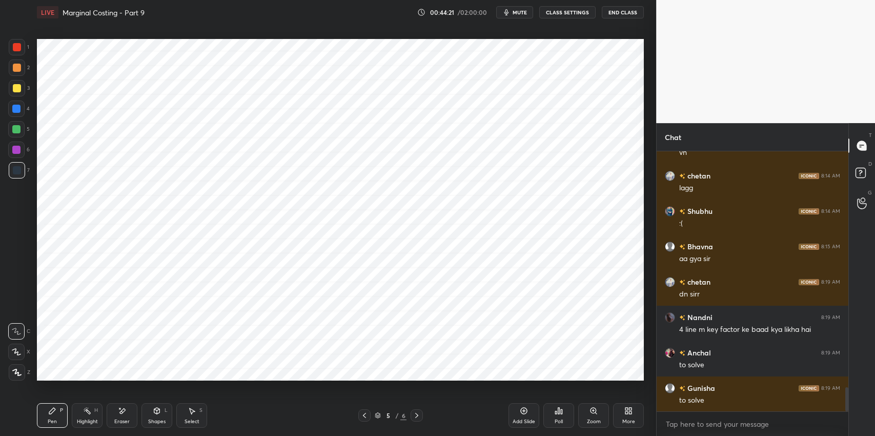
scroll to position [2549, 0]
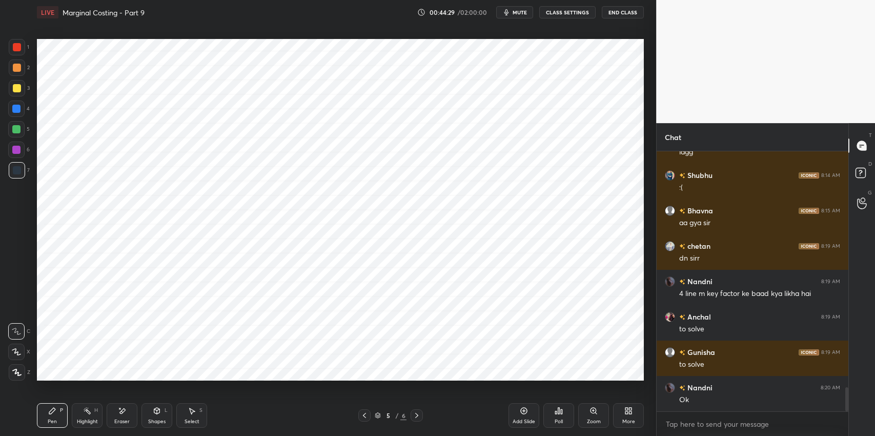
click at [205, 415] on div "Select S" at bounding box center [191, 415] width 31 height 25
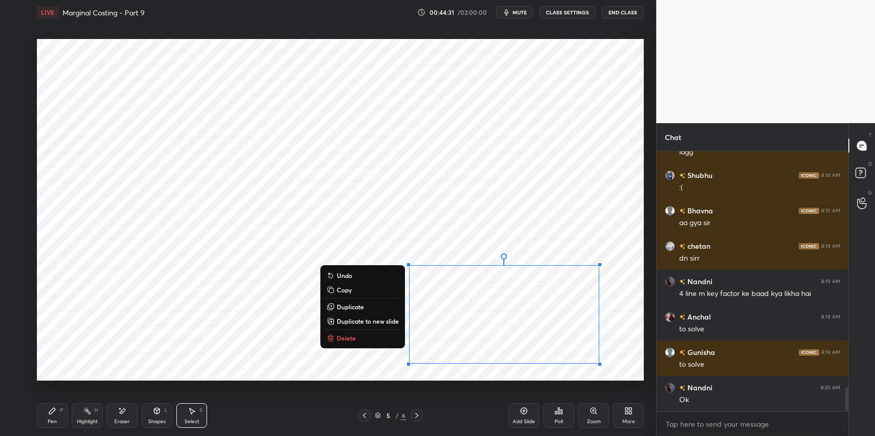
click at [361, 336] on button "Delete" at bounding box center [362, 338] width 76 height 12
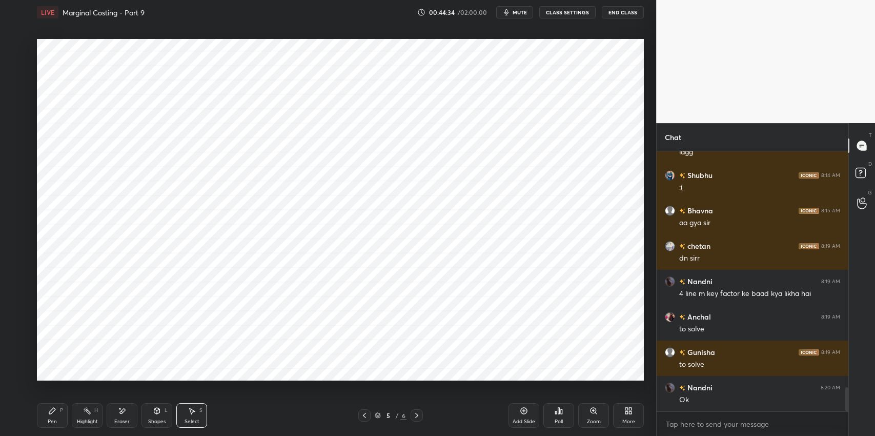
click at [257, 421] on div "Pen P Highlight H Eraser Shapes L Select S" at bounding box center [155, 415] width 236 height 25
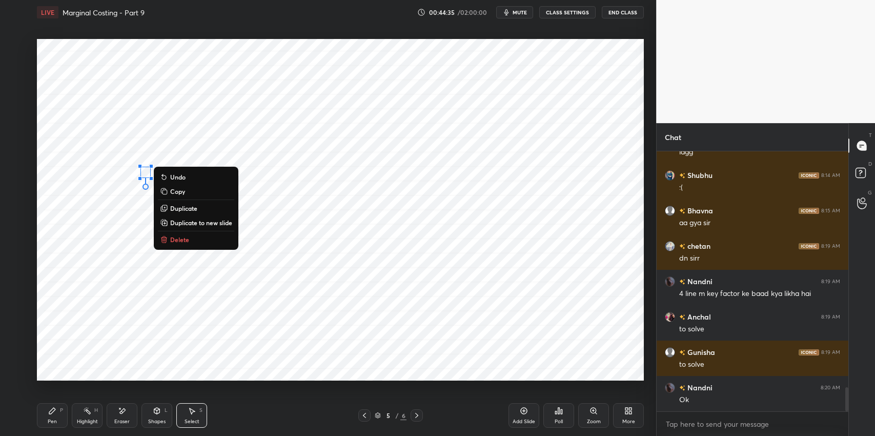
click at [57, 408] on div "Pen P" at bounding box center [52, 415] width 31 height 25
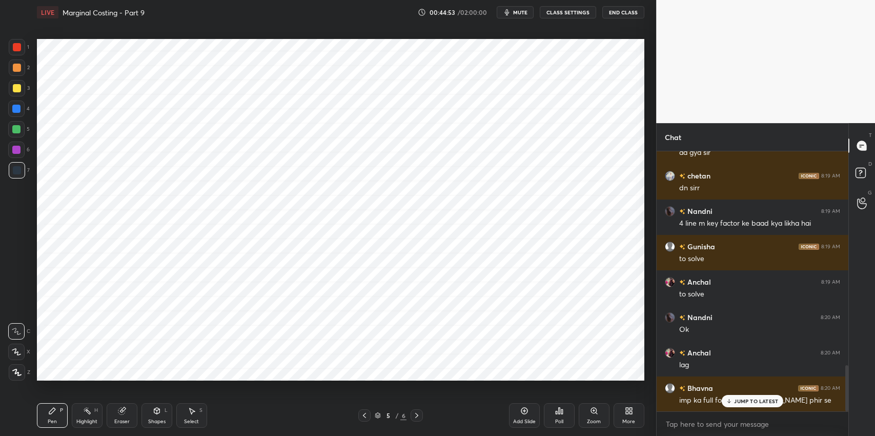
scroll to position [50867, 50622]
click at [750, 401] on p "JUMP TO LATEST" at bounding box center [756, 401] width 44 height 6
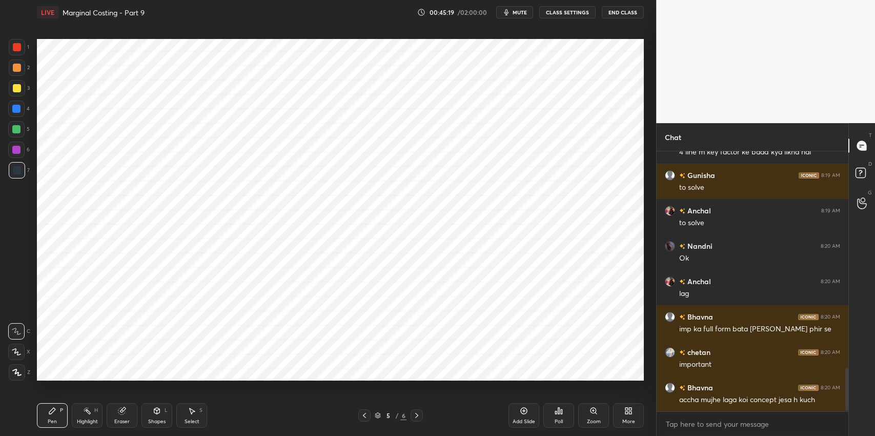
scroll to position [1316, 0]
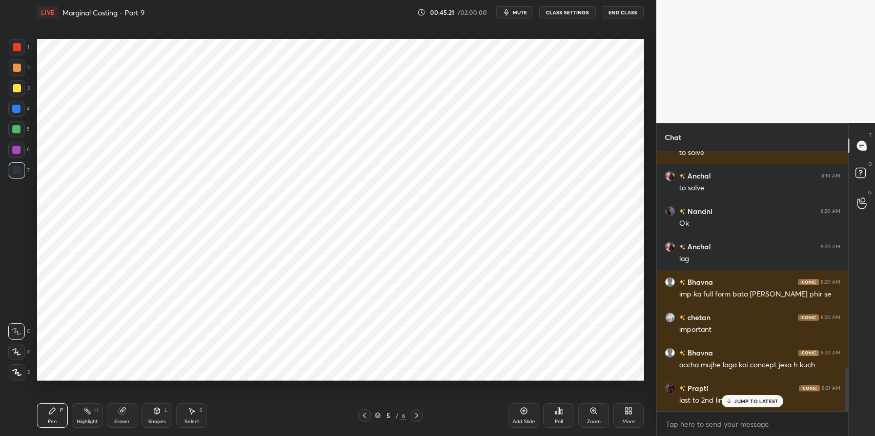
click at [750, 398] on p "JUMP TO LATEST" at bounding box center [756, 401] width 44 height 6
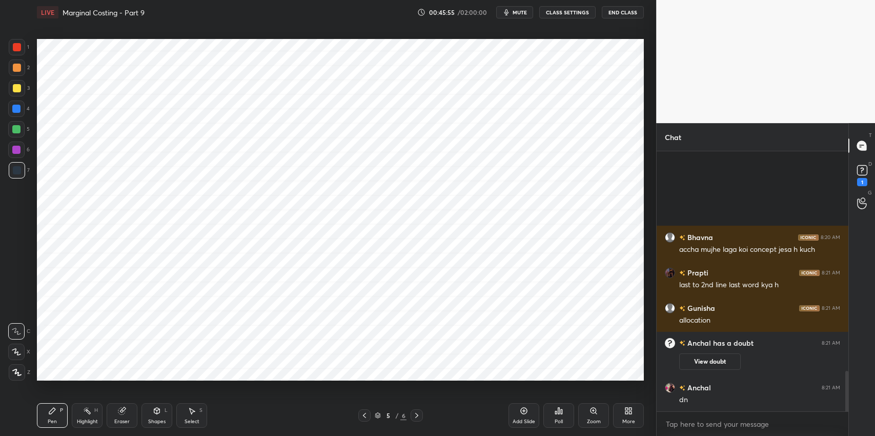
scroll to position [1363, 0]
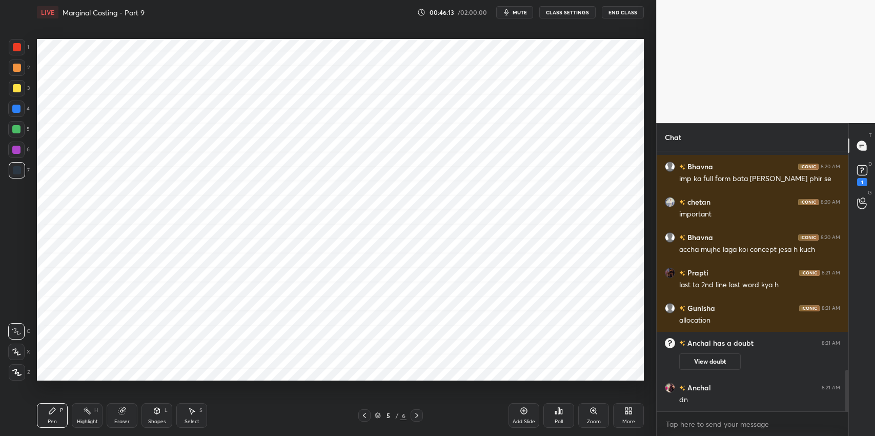
click at [628, 419] on div "More" at bounding box center [628, 421] width 13 height 5
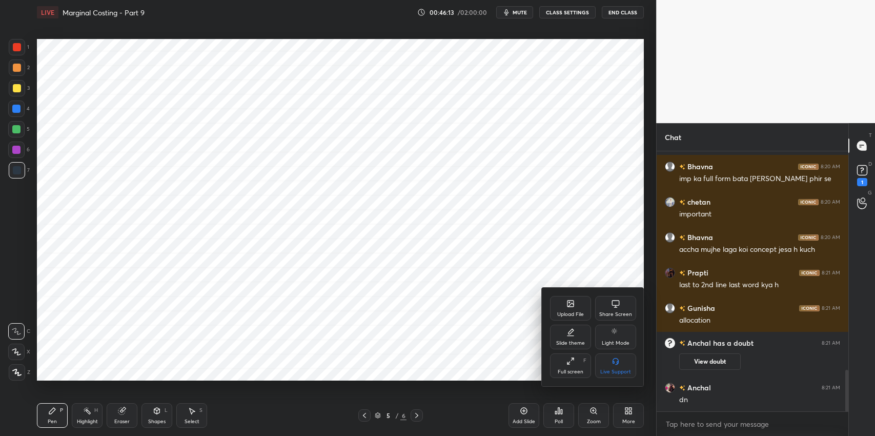
click at [578, 312] on div "Upload File" at bounding box center [570, 314] width 27 height 5
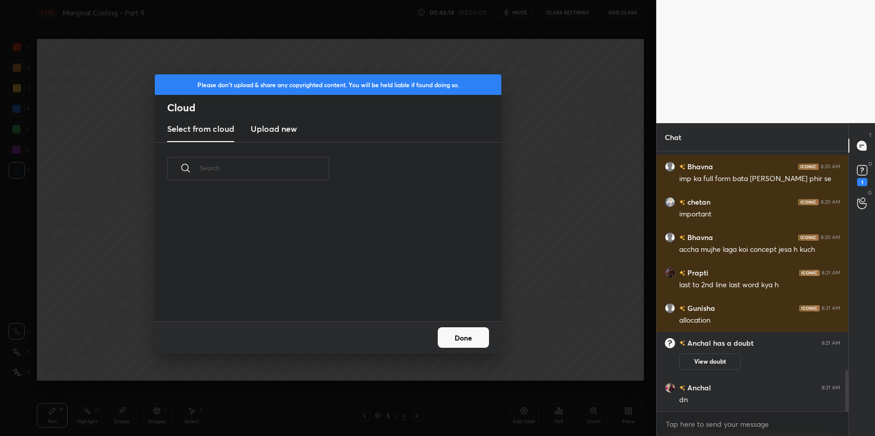
scroll to position [127, 328]
click at [279, 118] on new "Upload new" at bounding box center [274, 129] width 46 height 26
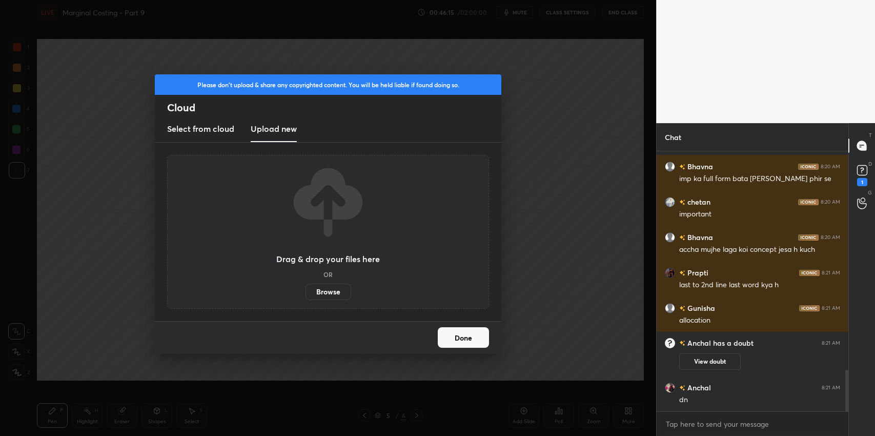
click at [273, 130] on h3 "Upload new" at bounding box center [274, 128] width 46 height 12
click at [322, 292] on label "Browse" at bounding box center [328, 291] width 46 height 16
click at [305, 292] on input "Browse" at bounding box center [305, 291] width 0 height 16
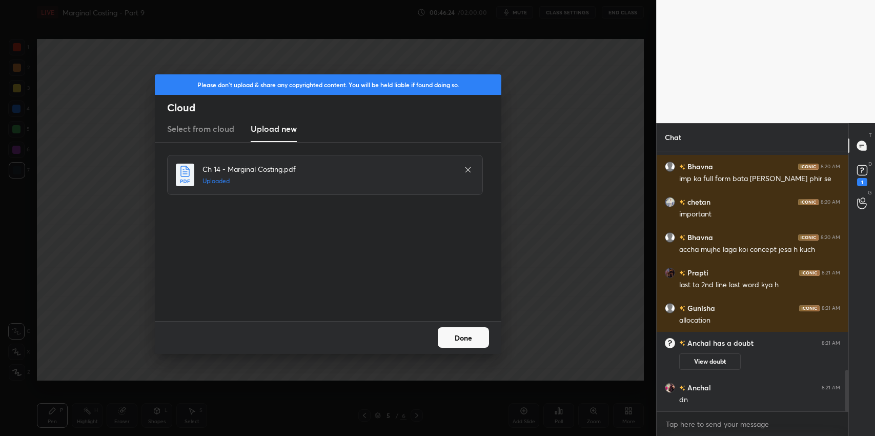
scroll to position [1398, 0]
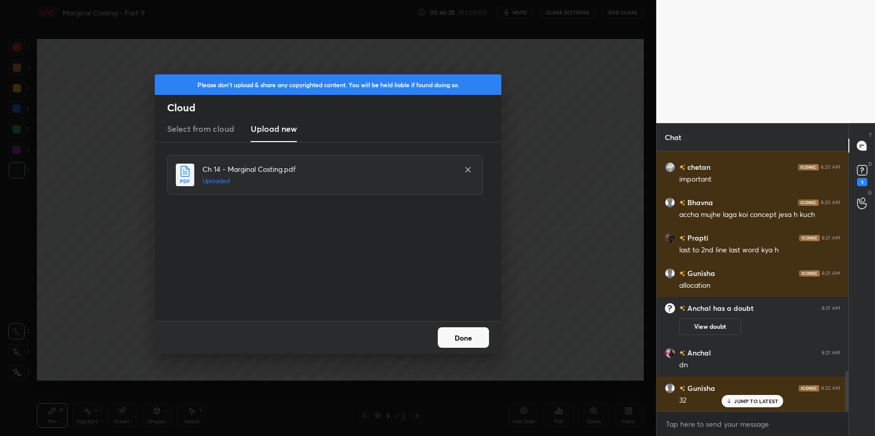
click at [475, 337] on button "Done" at bounding box center [463, 337] width 51 height 20
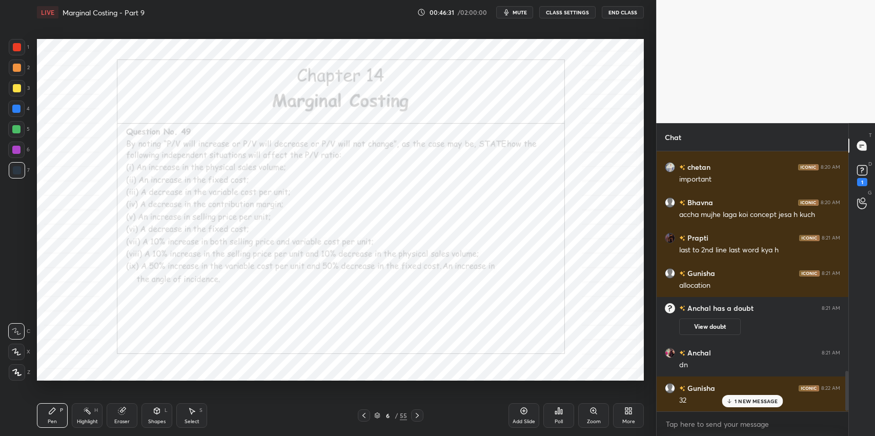
scroll to position [1434, 0]
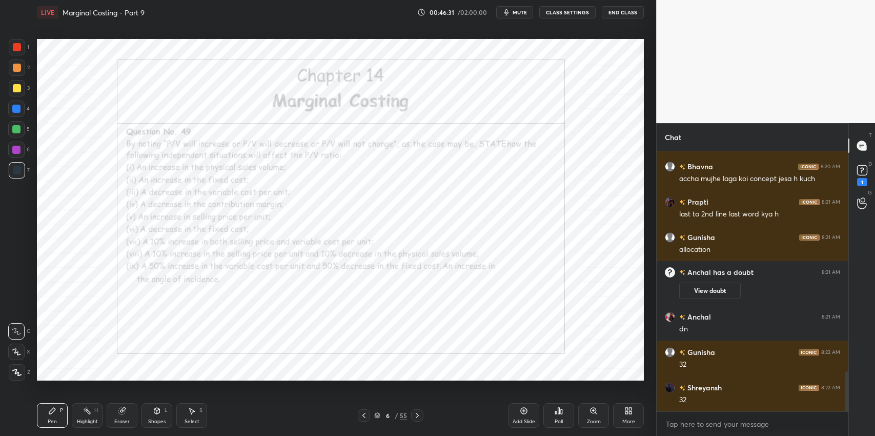
click at [380, 413] on icon at bounding box center [377, 415] width 6 height 6
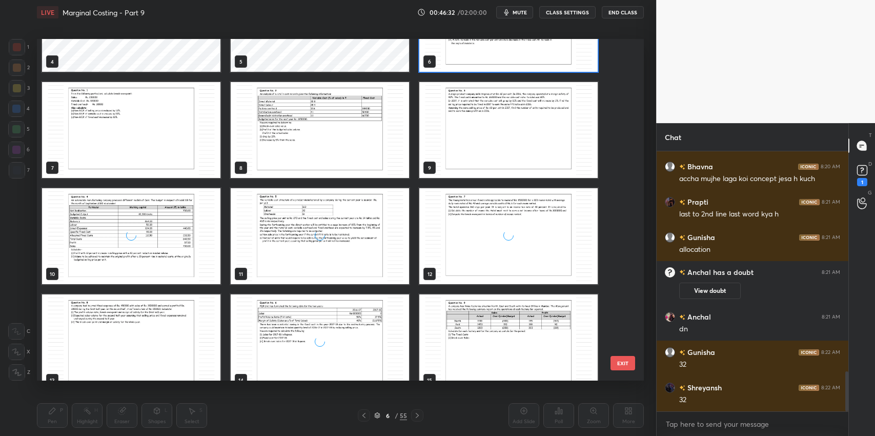
scroll to position [1468, 0]
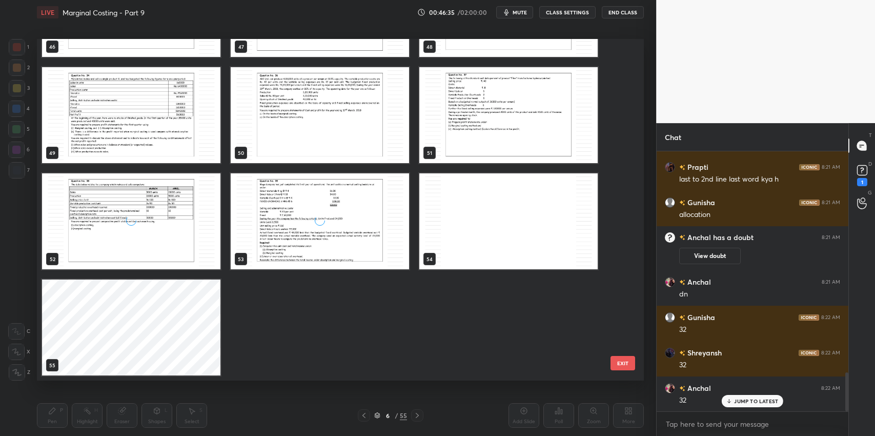
click at [293, 127] on img "grid" at bounding box center [320, 115] width 178 height 96
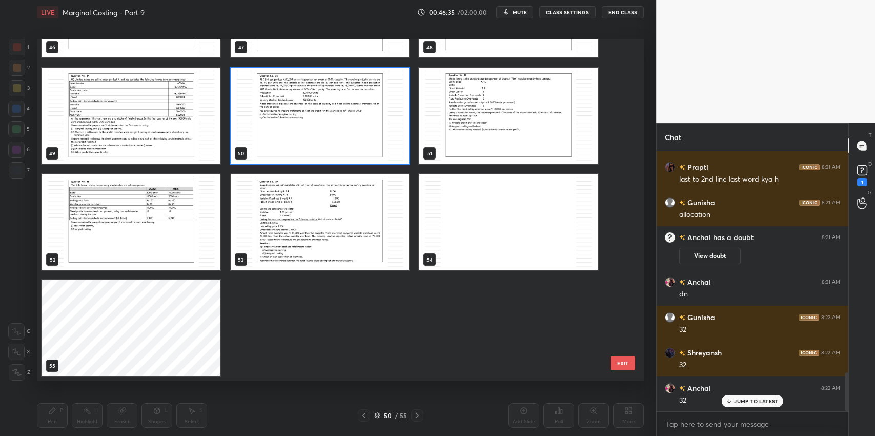
click at [291, 126] on img "grid" at bounding box center [320, 116] width 178 height 96
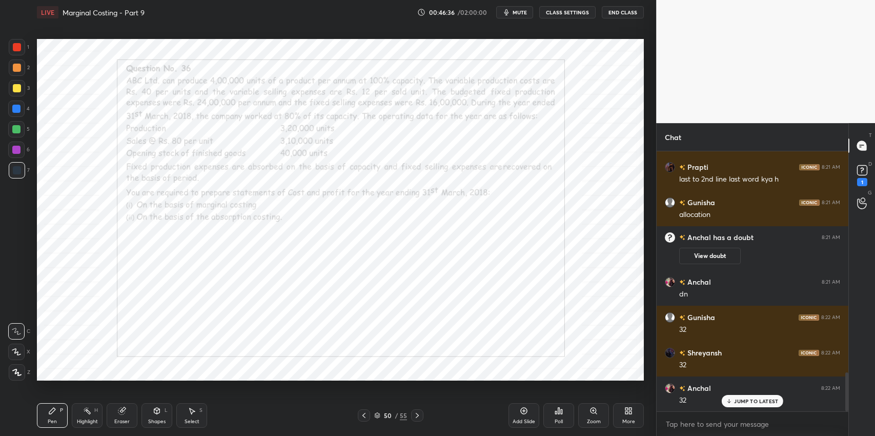
click at [361, 417] on icon at bounding box center [364, 415] width 8 height 8
click at [361, 416] on icon at bounding box center [364, 415] width 8 height 8
click at [361, 417] on icon at bounding box center [364, 415] width 8 height 8
click at [359, 418] on div at bounding box center [364, 415] width 12 height 12
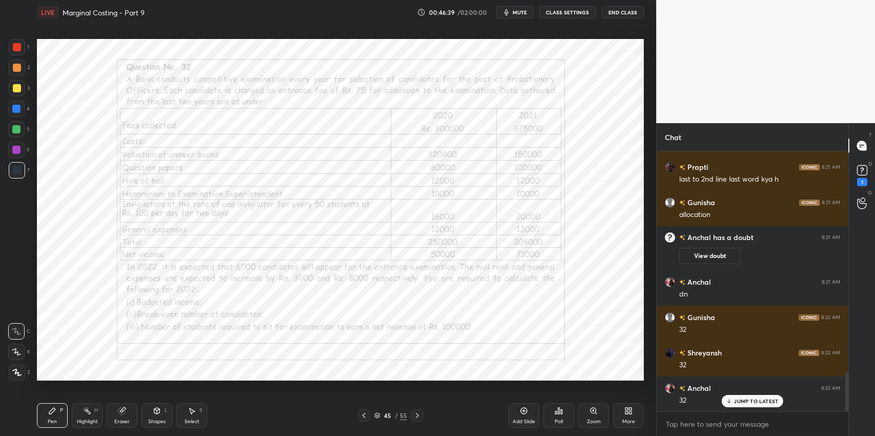
click at [360, 418] on icon at bounding box center [364, 415] width 8 height 8
click at [365, 417] on icon at bounding box center [363, 414] width 3 height 5
click at [368, 414] on div at bounding box center [364, 415] width 12 height 12
click at [365, 416] on icon at bounding box center [364, 415] width 8 height 8
click at [365, 415] on icon at bounding box center [364, 415] width 8 height 8
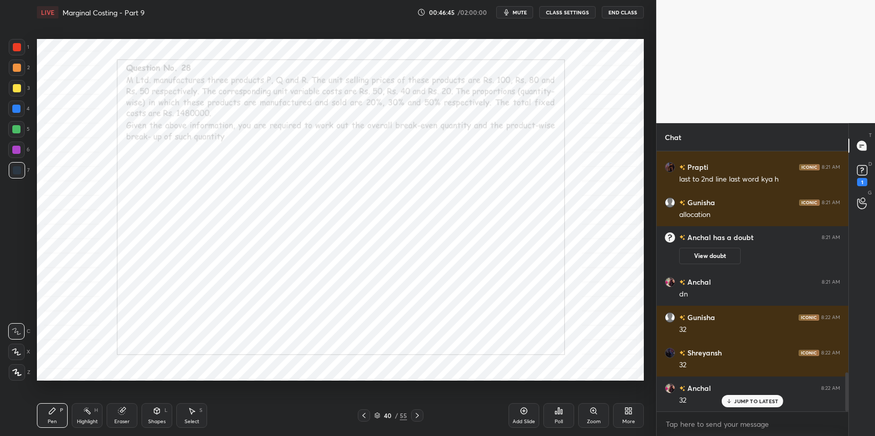
click at [365, 416] on icon at bounding box center [364, 415] width 8 height 8
click at [365, 417] on icon at bounding box center [363, 414] width 3 height 5
click at [366, 416] on icon at bounding box center [364, 415] width 8 height 8
click at [418, 418] on icon at bounding box center [417, 415] width 8 height 8
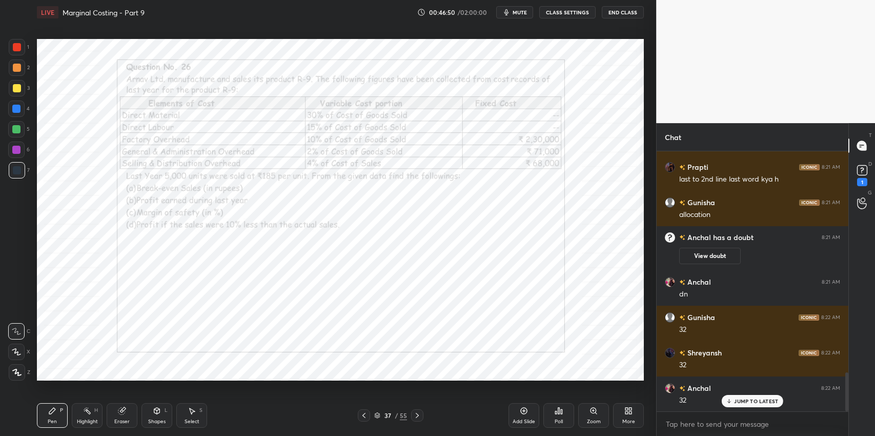
click at [417, 419] on icon at bounding box center [417, 415] width 8 height 8
click at [420, 418] on icon at bounding box center [417, 415] width 8 height 8
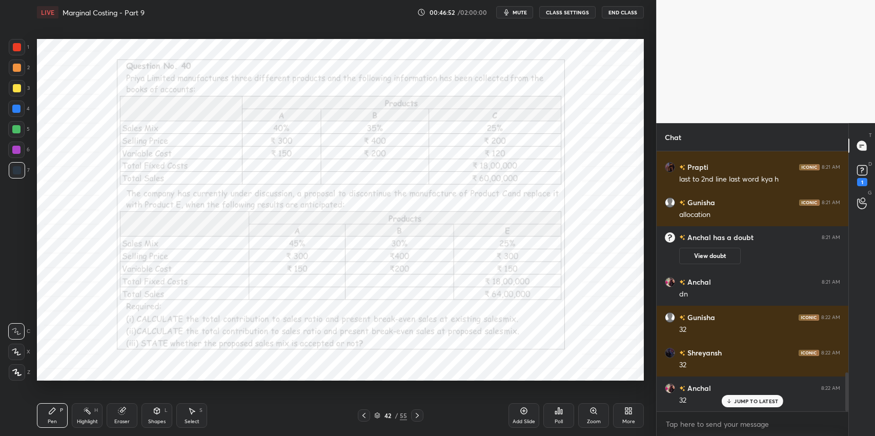
click at [418, 418] on icon at bounding box center [417, 415] width 8 height 8
click at [419, 418] on icon at bounding box center [417, 415] width 8 height 8
click at [418, 418] on icon at bounding box center [417, 415] width 8 height 8
click at [52, 416] on div "Pen P" at bounding box center [52, 415] width 31 height 25
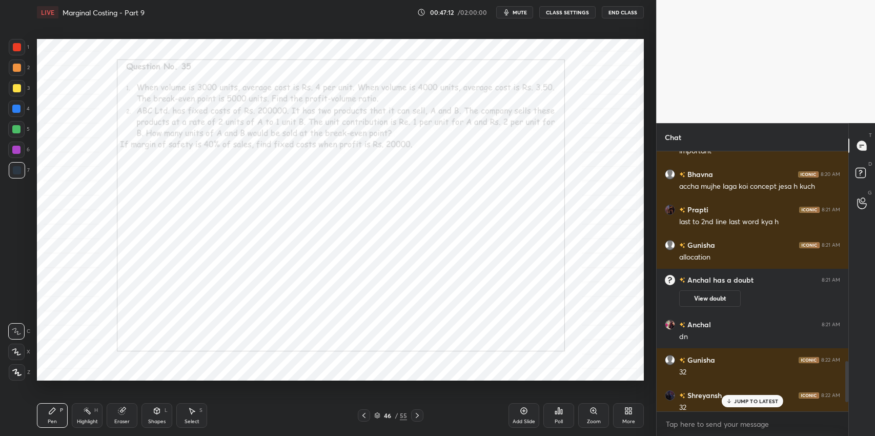
scroll to position [50867, 50622]
click at [758, 403] on p "JUMP TO LATEST" at bounding box center [756, 401] width 44 height 6
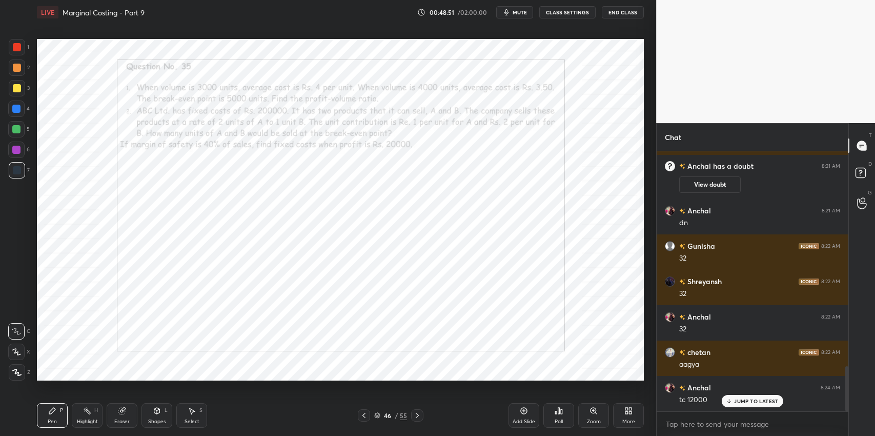
scroll to position [1234, 0]
click at [196, 411] on div "Select S" at bounding box center [191, 415] width 31 height 25
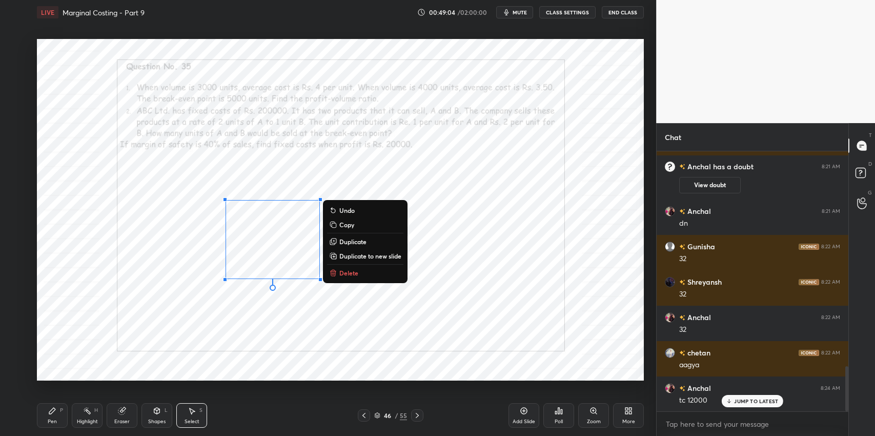
click at [217, 305] on div "0 ° Undo Copy Duplicate Duplicate to new slide Delete" at bounding box center [340, 209] width 607 height 341
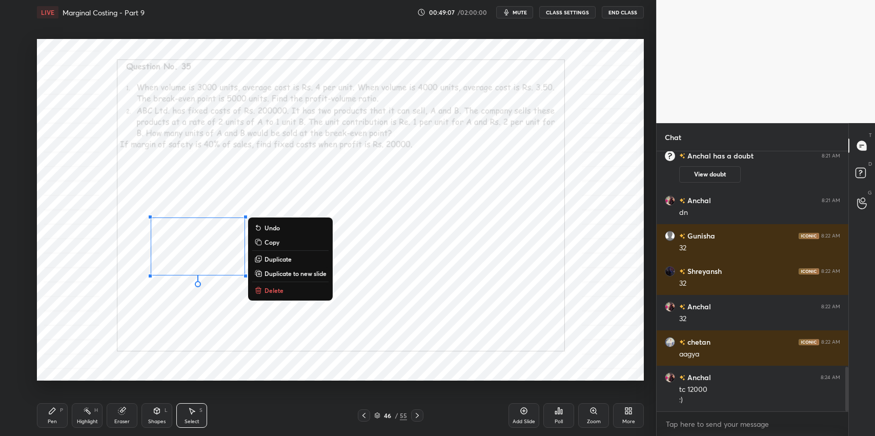
click at [50, 409] on icon at bounding box center [52, 410] width 8 height 8
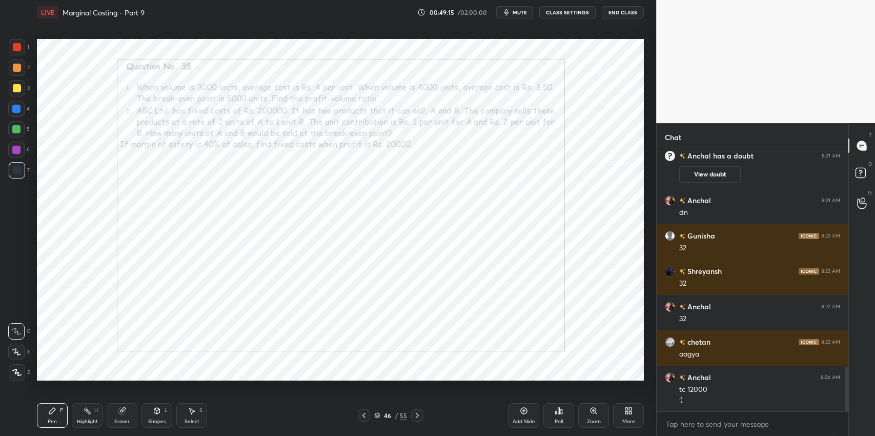
click at [197, 409] on div "Select S" at bounding box center [191, 415] width 31 height 25
click at [46, 422] on div "Pen P" at bounding box center [52, 415] width 31 height 25
click at [198, 411] on div "Select S" at bounding box center [191, 415] width 31 height 25
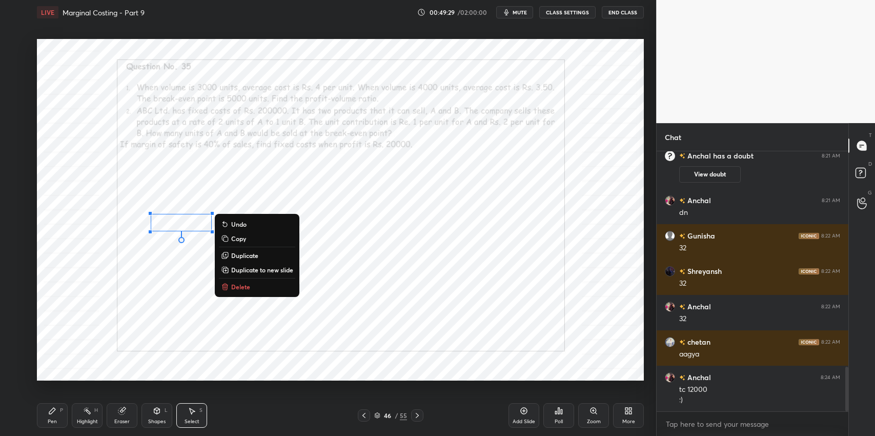
click at [411, 239] on div "0 ° Undo Copy Duplicate Duplicate to new slide Delete" at bounding box center [340, 209] width 607 height 341
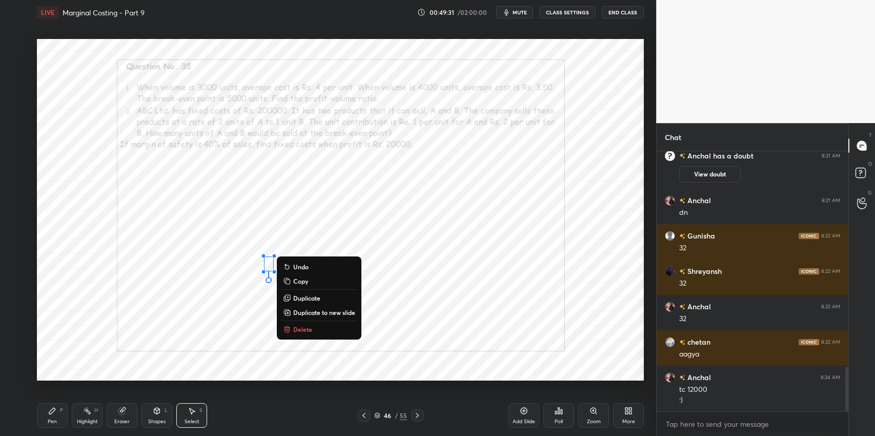
click at [316, 325] on button "Delete" at bounding box center [319, 329] width 76 height 12
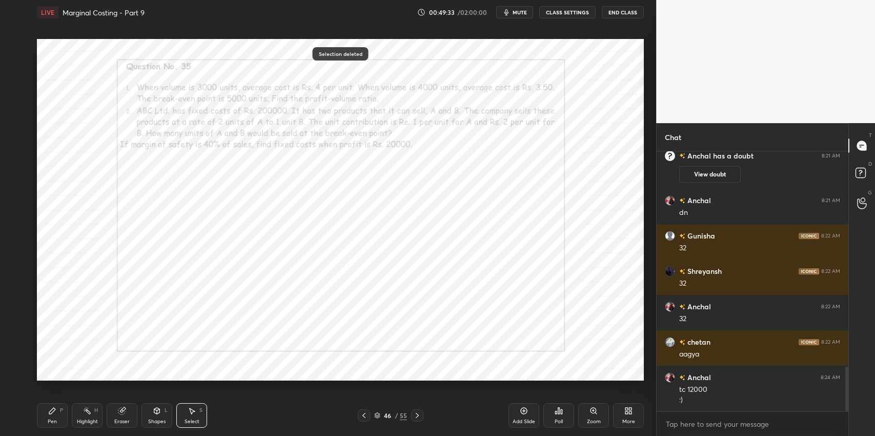
click at [126, 410] on icon at bounding box center [122, 410] width 8 height 8
click at [48, 419] on div "Pen" at bounding box center [52, 421] width 9 height 5
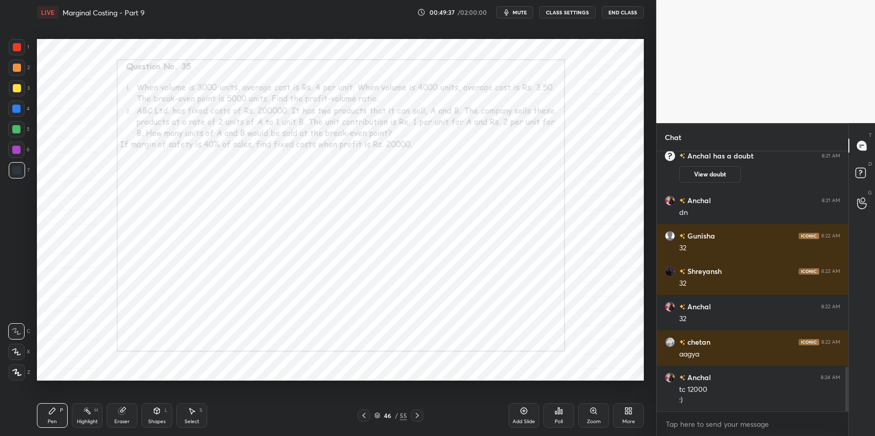
click at [119, 419] on div "Eraser" at bounding box center [121, 421] width 15 height 5
click at [20, 346] on div at bounding box center [16, 351] width 16 height 16
click at [54, 417] on div "Pen P" at bounding box center [52, 415] width 31 height 25
click at [191, 423] on div "Select" at bounding box center [191, 421] width 15 height 5
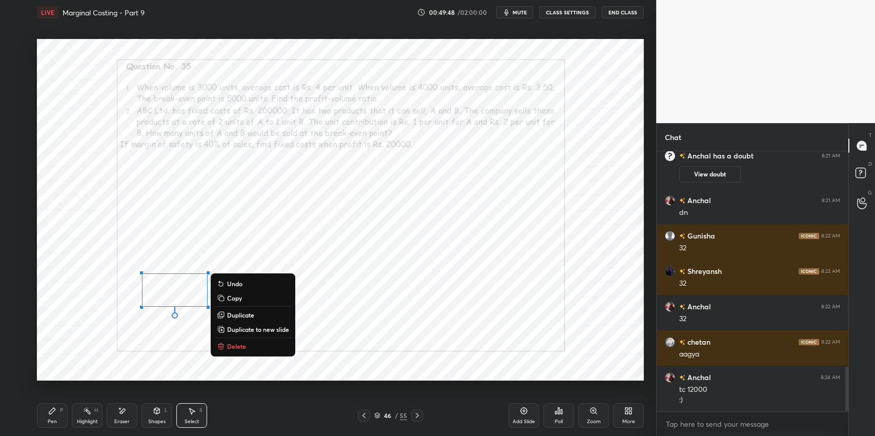
click at [238, 342] on p "Delete" at bounding box center [236, 346] width 19 height 8
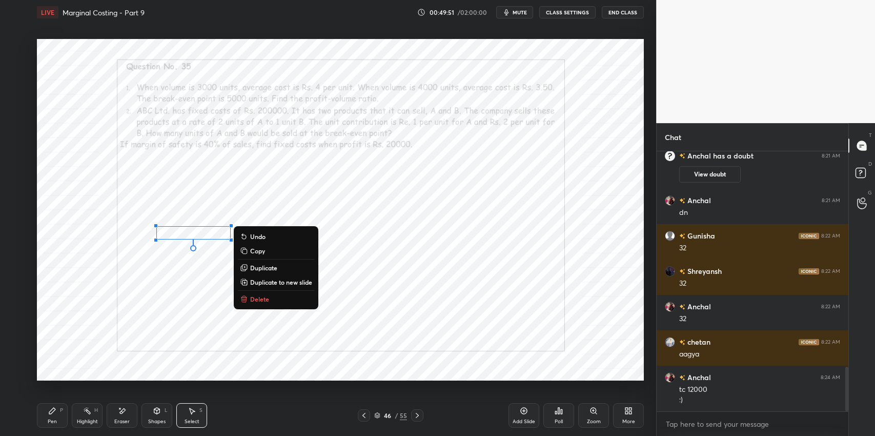
click at [47, 413] on div "Pen P" at bounding box center [52, 415] width 31 height 25
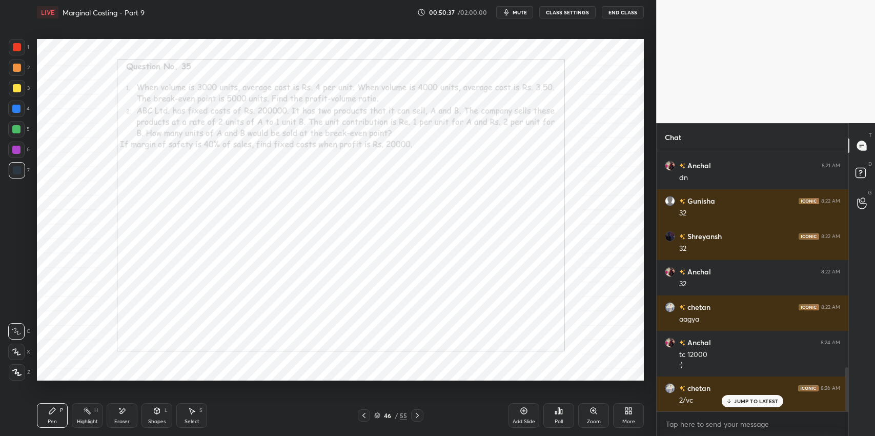
scroll to position [1290, 0]
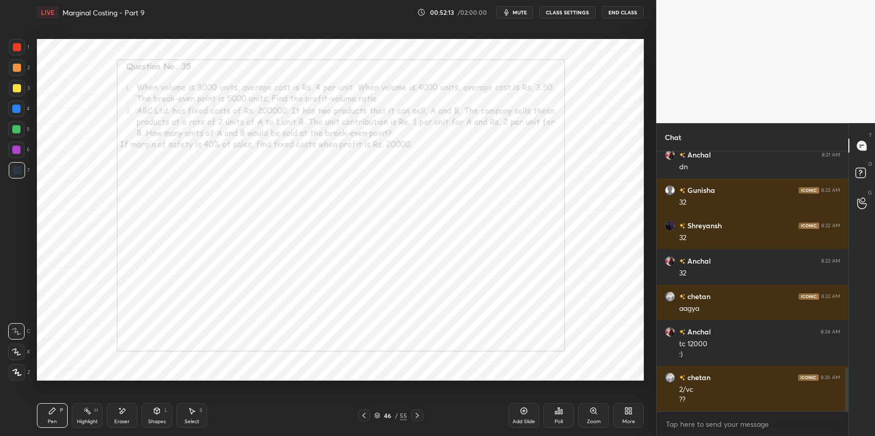
click at [191, 416] on div "Select S" at bounding box center [191, 415] width 31 height 25
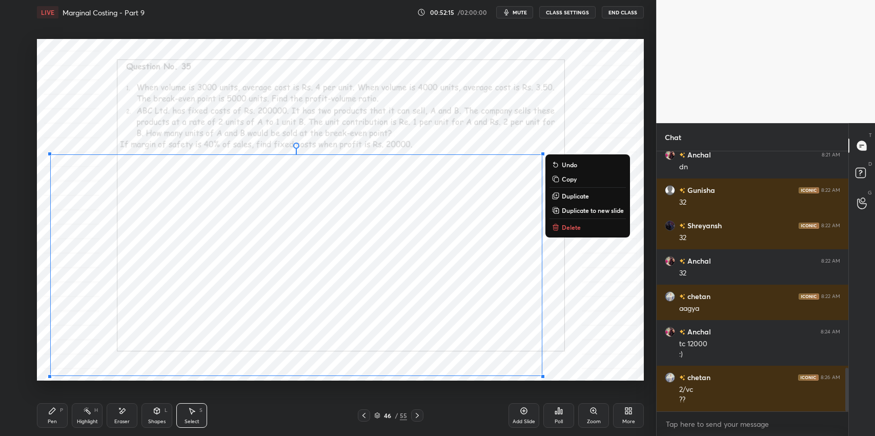
click at [597, 320] on div "0 ° Undo Copy Duplicate Duplicate to new slide Delete" at bounding box center [340, 209] width 607 height 341
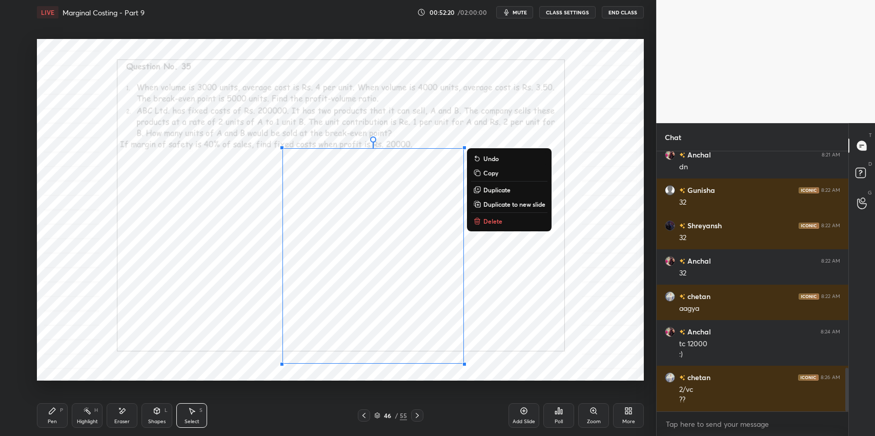
click at [60, 412] on div "P" at bounding box center [61, 409] width 3 height 5
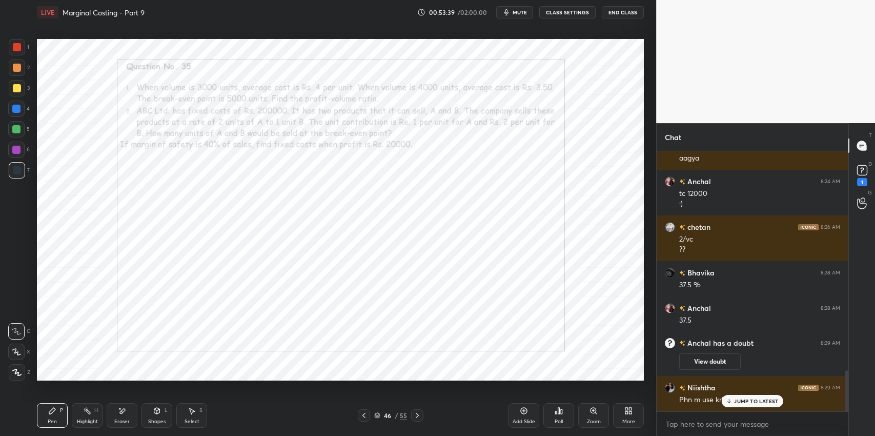
scroll to position [1381, 0]
click at [751, 400] on p "JUMP TO LATEST" at bounding box center [756, 401] width 44 height 6
click at [189, 417] on div "Select S" at bounding box center [191, 415] width 31 height 25
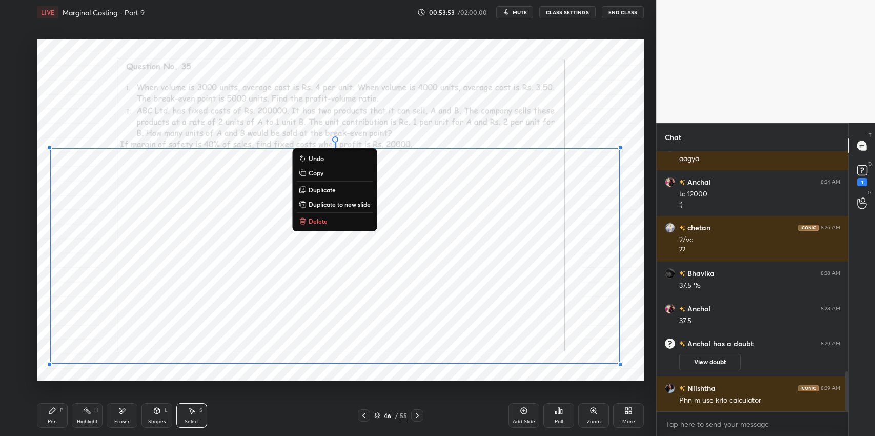
click at [348, 207] on p "Duplicate to new slide" at bounding box center [339, 204] width 62 height 8
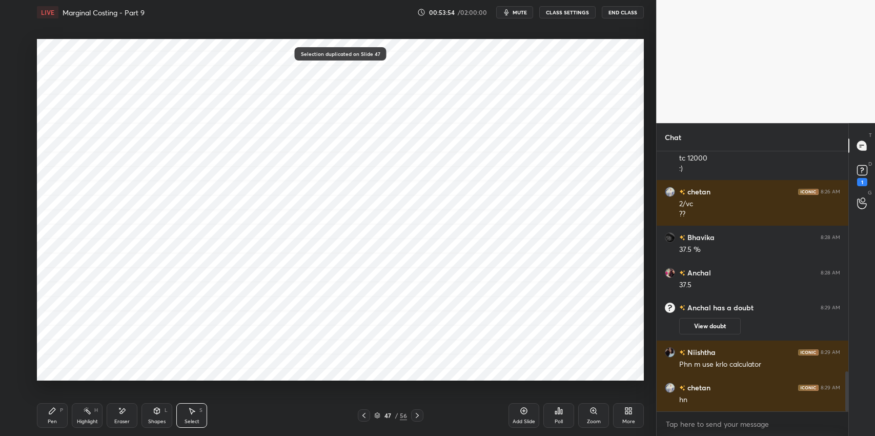
click at [363, 413] on icon at bounding box center [364, 415] width 8 height 8
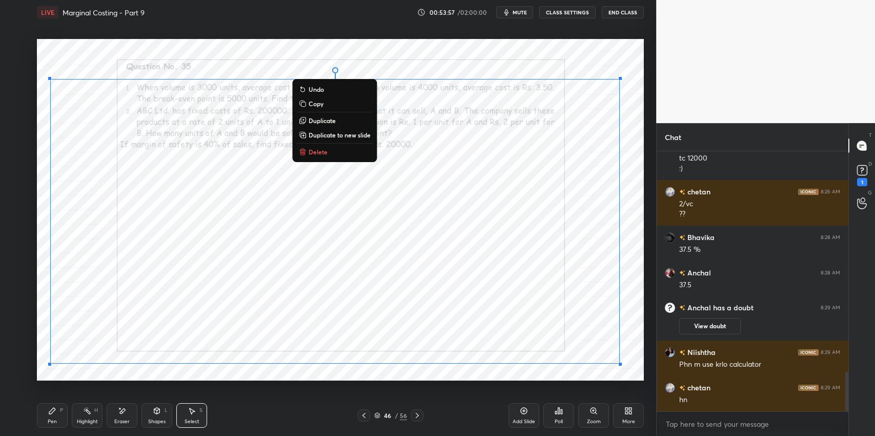
click at [334, 155] on button "Delete" at bounding box center [334, 152] width 76 height 12
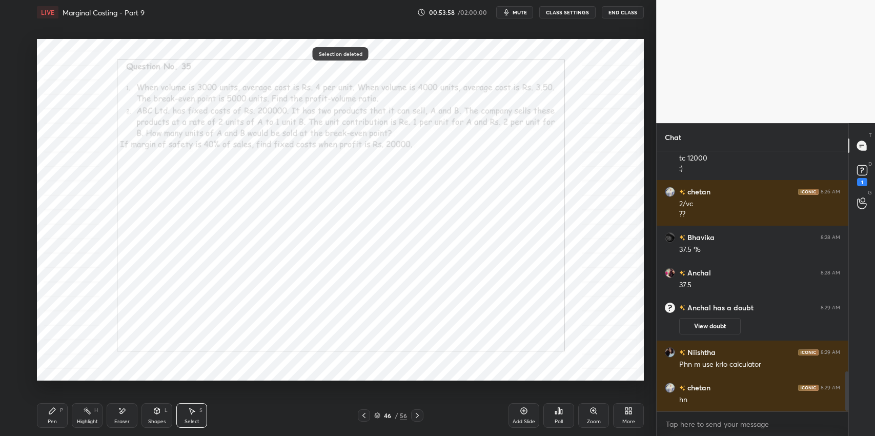
scroll to position [1452, 0]
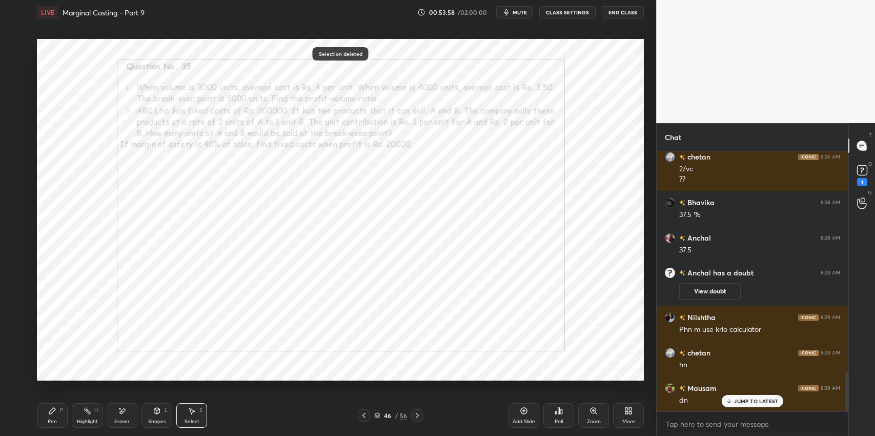
click at [52, 419] on div "Pen" at bounding box center [52, 421] width 9 height 5
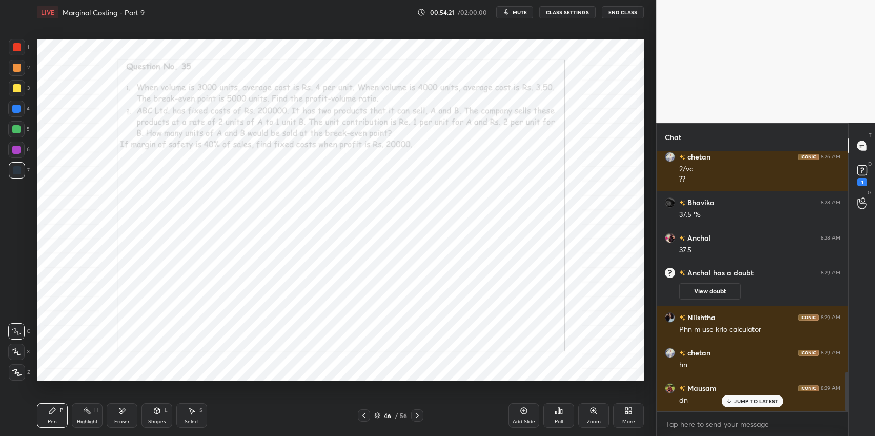
click at [121, 415] on div "Eraser" at bounding box center [122, 415] width 31 height 25
click at [49, 415] on div "Pen P" at bounding box center [52, 415] width 31 height 25
click at [128, 417] on div "Eraser" at bounding box center [122, 415] width 31 height 25
click at [59, 413] on div "Pen P" at bounding box center [52, 415] width 31 height 25
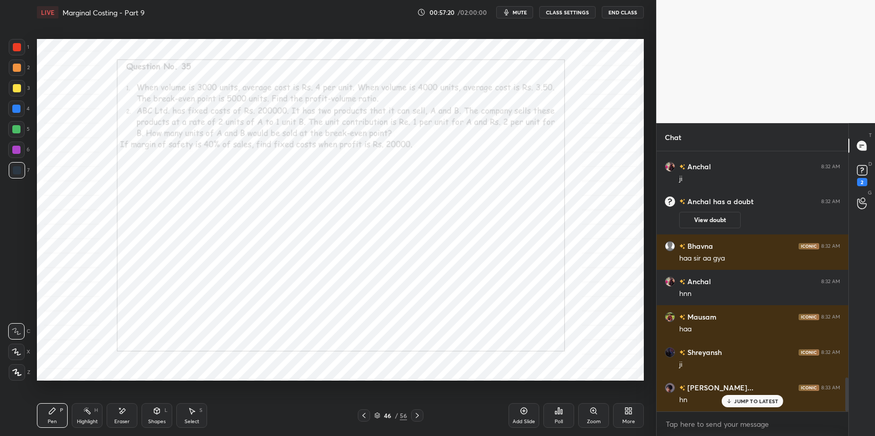
scroll to position [1726, 0]
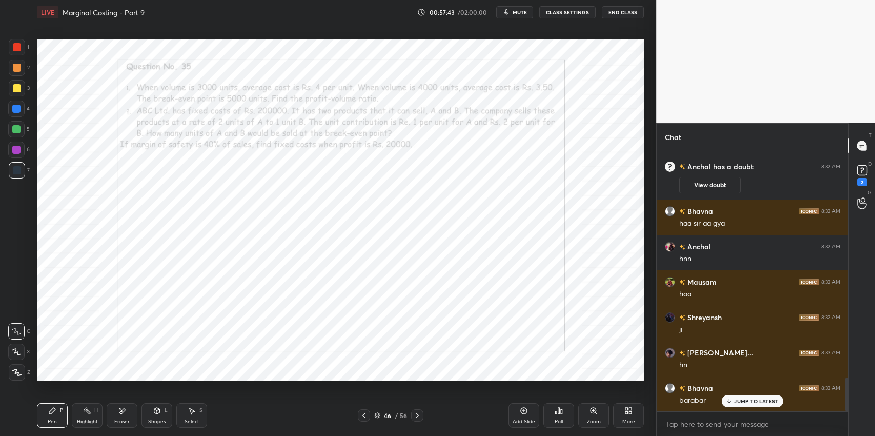
click at [193, 416] on div "Select S" at bounding box center [191, 415] width 31 height 25
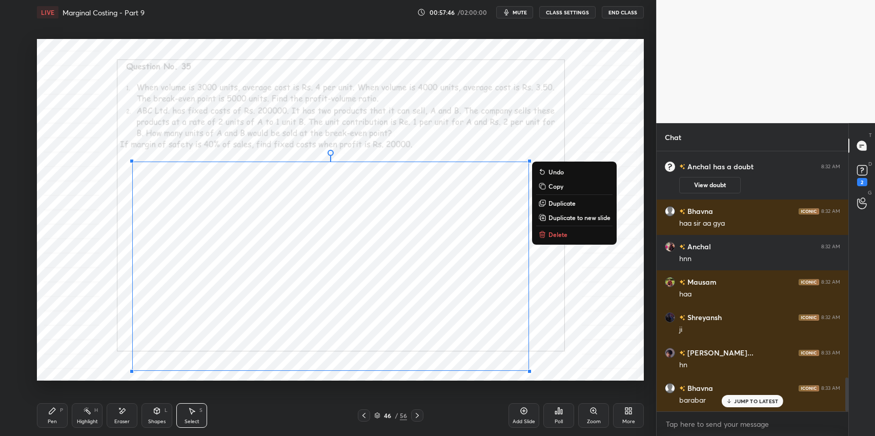
click at [568, 220] on p "Duplicate to new slide" at bounding box center [579, 217] width 62 height 8
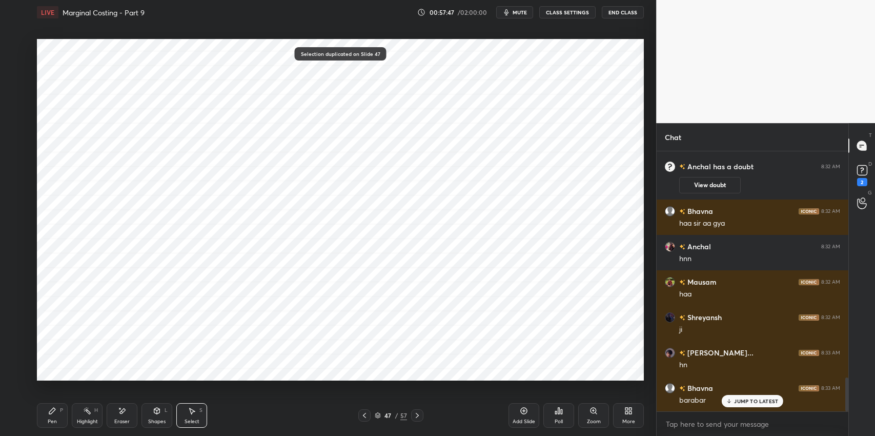
click at [361, 413] on icon at bounding box center [364, 415] width 8 height 8
click at [127, 420] on div "Eraser" at bounding box center [121, 421] width 15 height 5
click at [17, 373] on span "Erase all" at bounding box center [16, 371] width 15 height 7
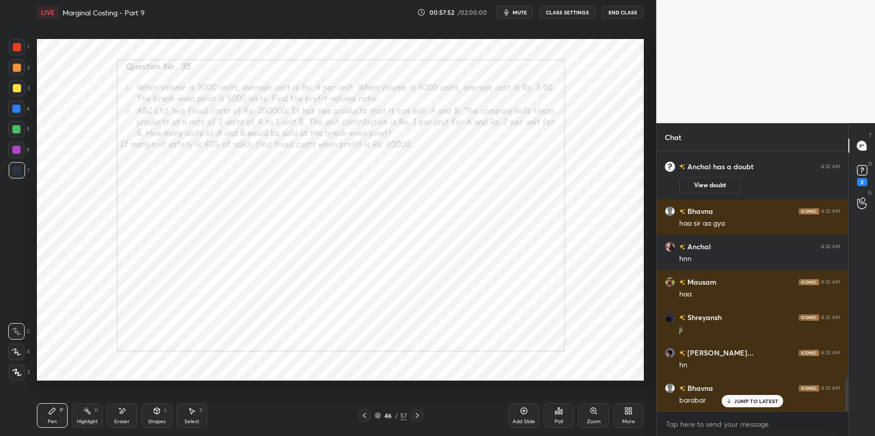
click at [42, 420] on div "Pen P" at bounding box center [52, 415] width 31 height 25
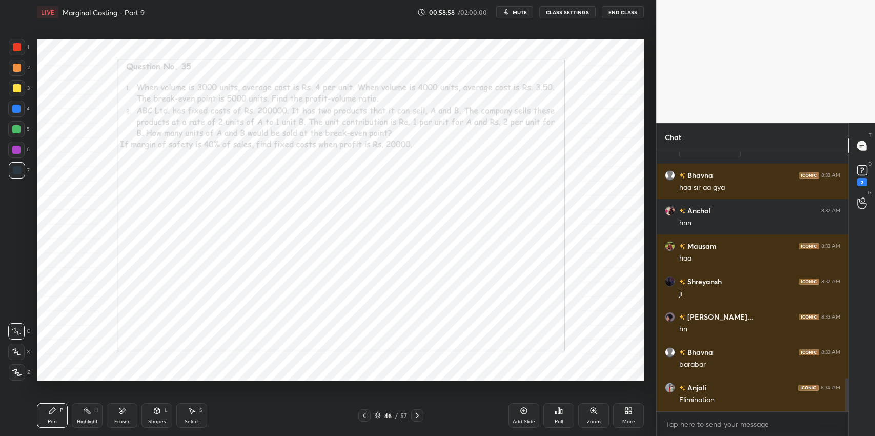
scroll to position [1796, 0]
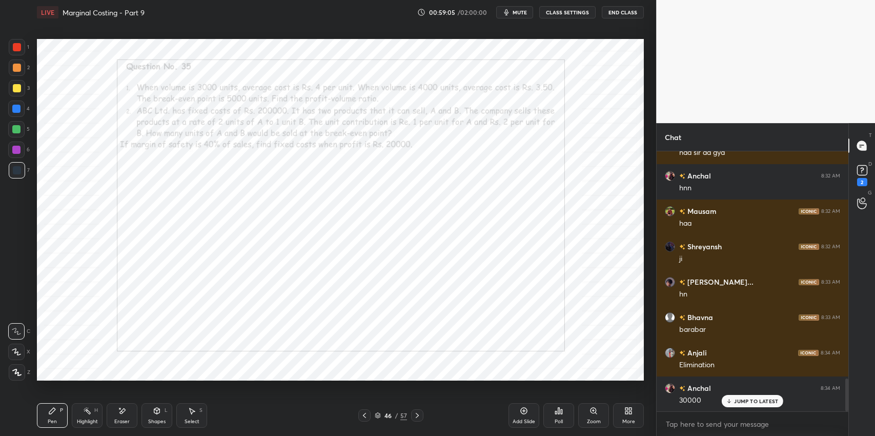
click at [264, 389] on div "Setting up your live class Poll for secs No correct answer Start poll" at bounding box center [340, 210] width 615 height 370
click at [524, 14] on span "mute" at bounding box center [519, 12] width 14 height 7
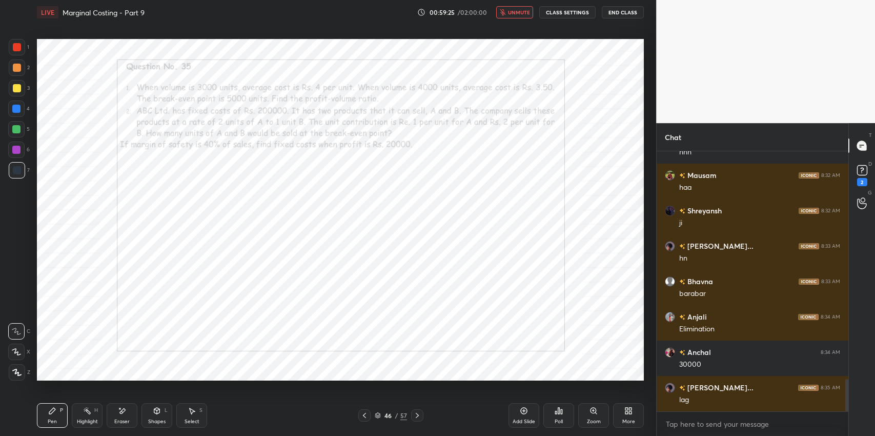
click at [514, 14] on span "unmute" at bounding box center [519, 12] width 22 height 7
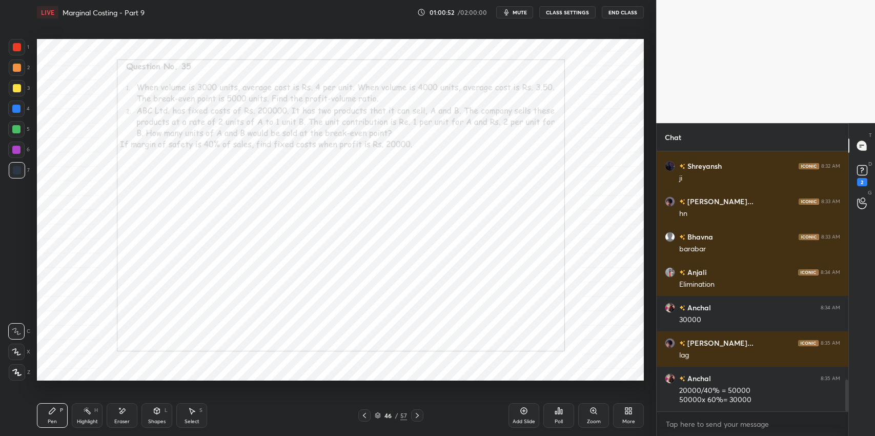
click at [194, 420] on div "Select" at bounding box center [191, 421] width 15 height 5
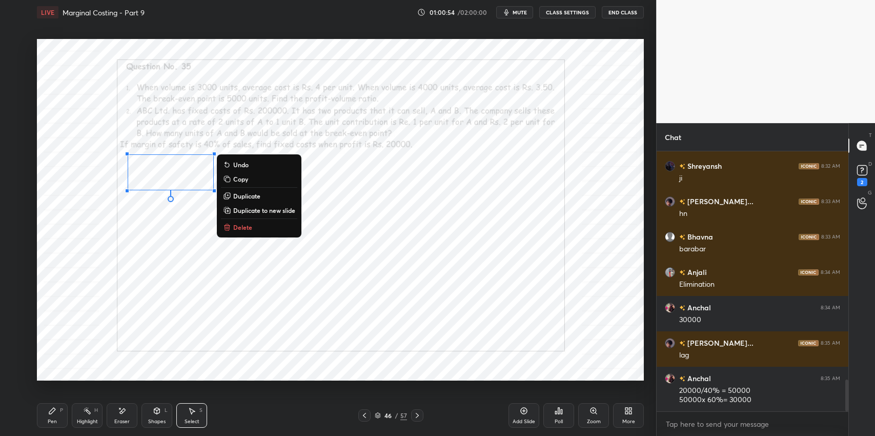
click at [146, 216] on div "0 ° Undo Copy Duplicate Duplicate to new slide Delete" at bounding box center [340, 209] width 607 height 341
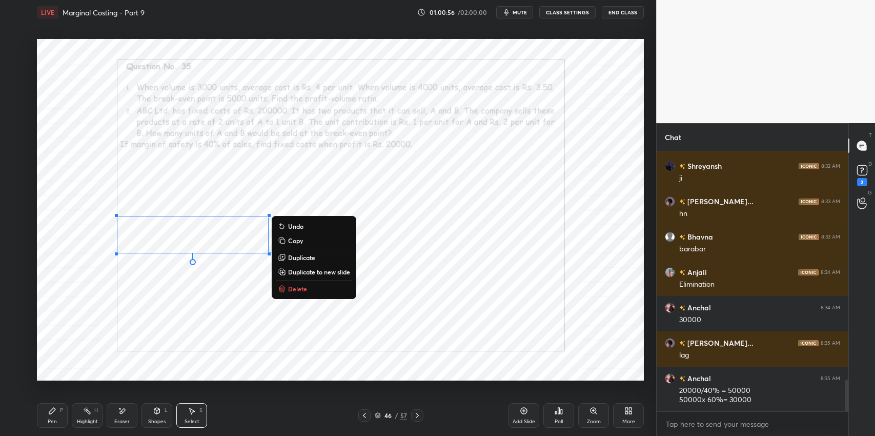
click at [53, 411] on icon at bounding box center [52, 410] width 6 height 6
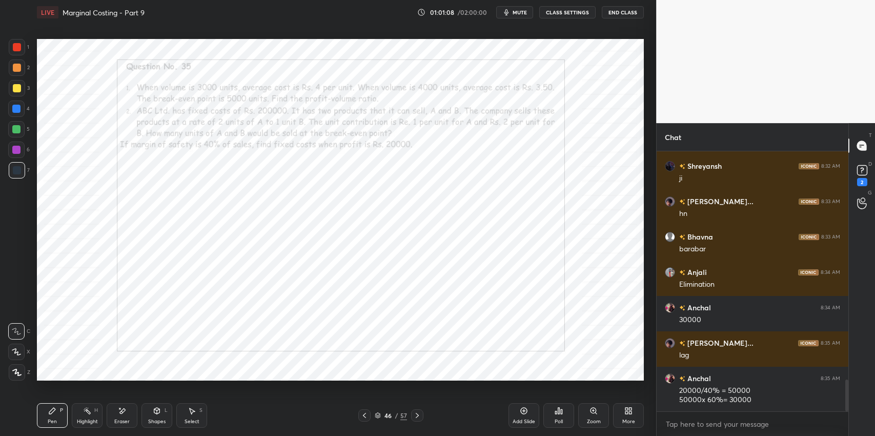
click at [191, 414] on icon at bounding box center [193, 411] width 6 height 6
click at [363, 200] on div "0 ° Undo Copy Duplicate Duplicate to new slide Delete" at bounding box center [340, 209] width 607 height 341
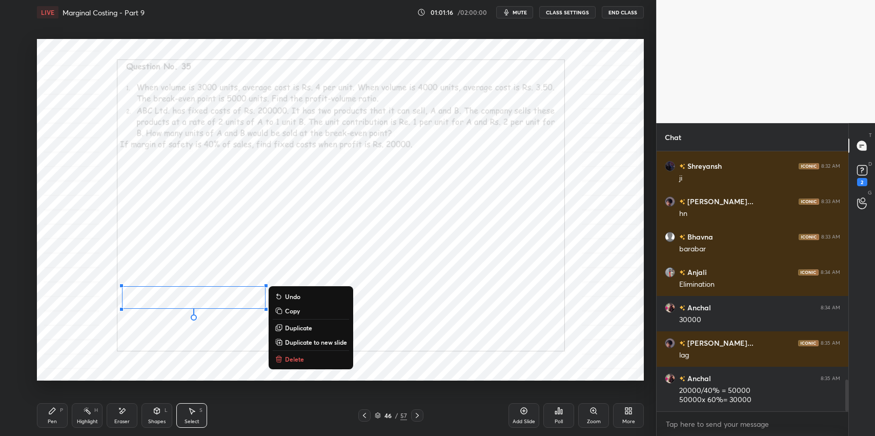
click at [398, 223] on div "0 ° Undo Copy Duplicate Duplicate to new slide Delete" at bounding box center [340, 209] width 607 height 341
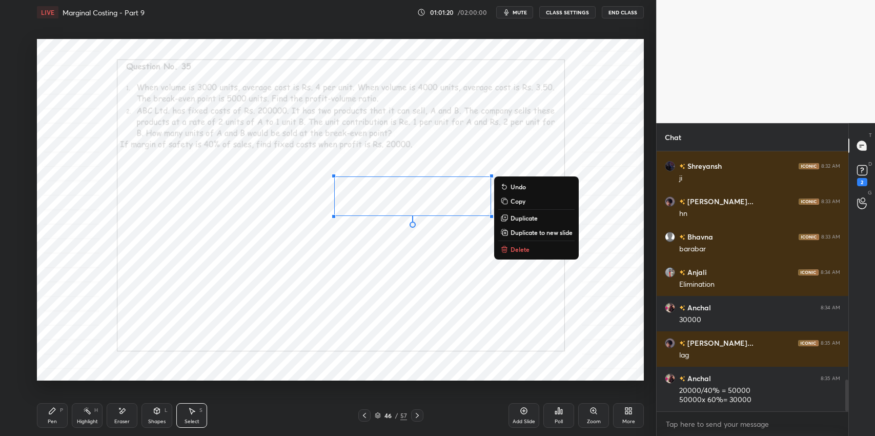
click at [574, 297] on div "0 ° Undo Copy Duplicate Duplicate to new slide Delete" at bounding box center [340, 209] width 607 height 341
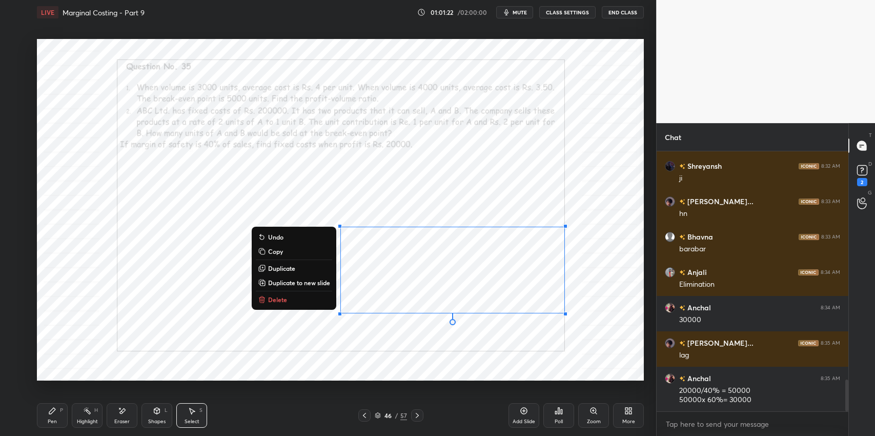
click at [324, 338] on div "0 ° Undo Copy Duplicate Duplicate to new slide Delete" at bounding box center [340, 209] width 607 height 341
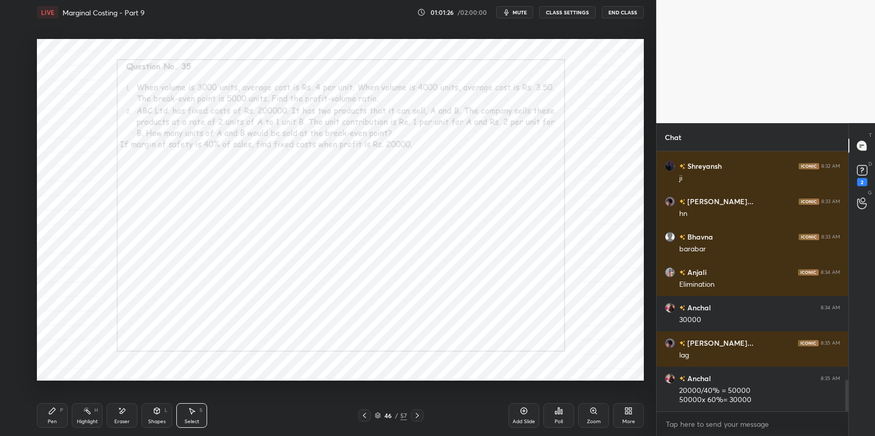
click at [60, 411] on div "P" at bounding box center [61, 409] width 3 height 5
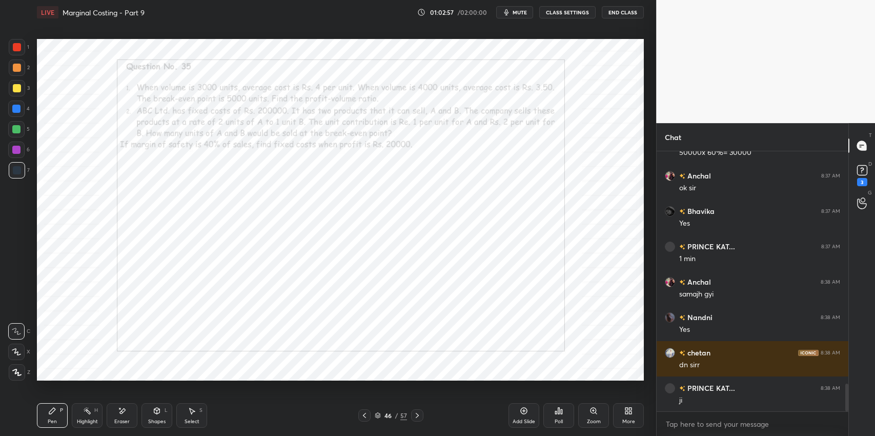
scroll to position [2160, 0]
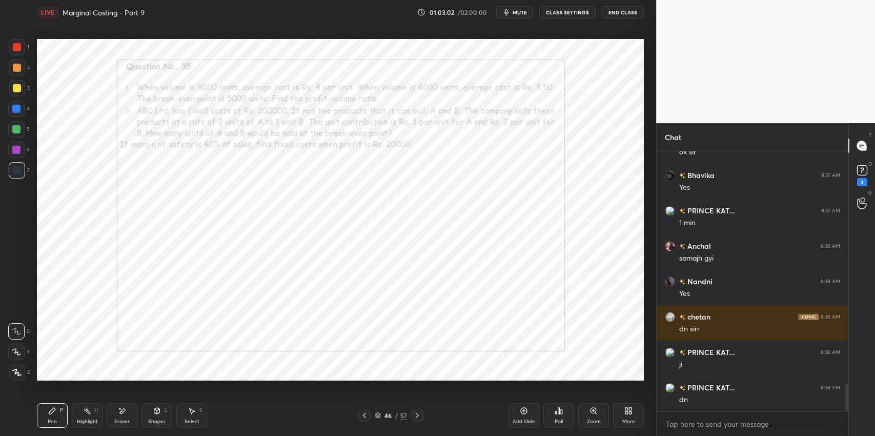
click at [420, 415] on icon at bounding box center [417, 415] width 8 height 8
click at [417, 415] on icon at bounding box center [417, 415] width 8 height 8
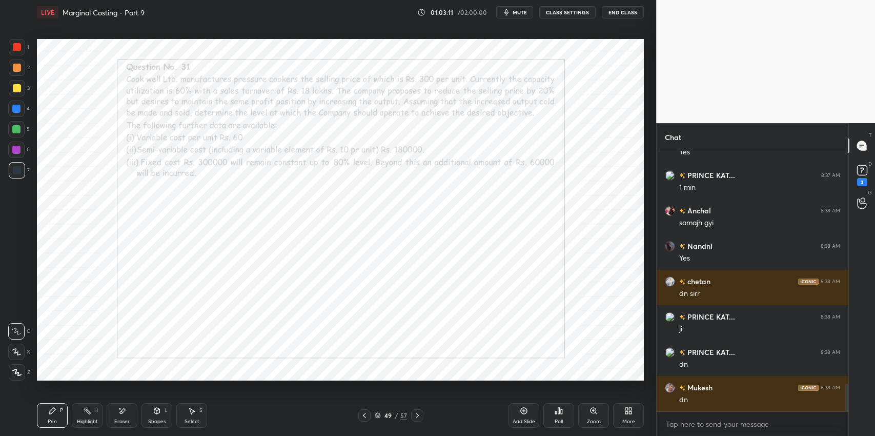
click at [418, 415] on icon at bounding box center [417, 415] width 8 height 8
click at [364, 418] on icon at bounding box center [364, 415] width 8 height 8
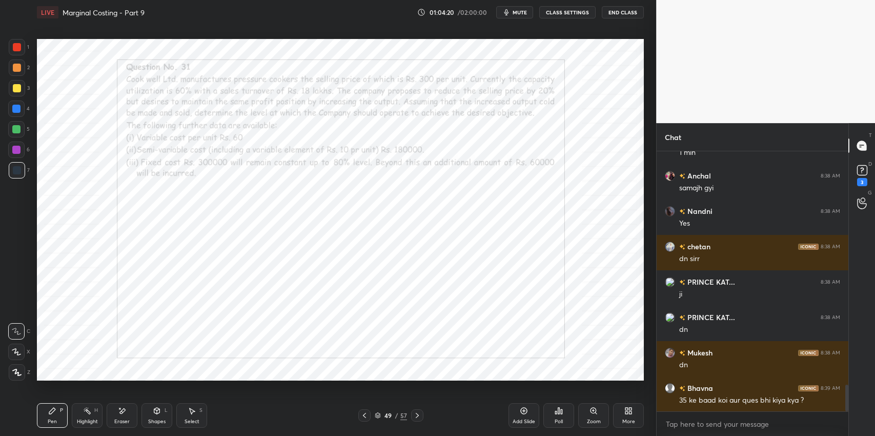
scroll to position [2266, 0]
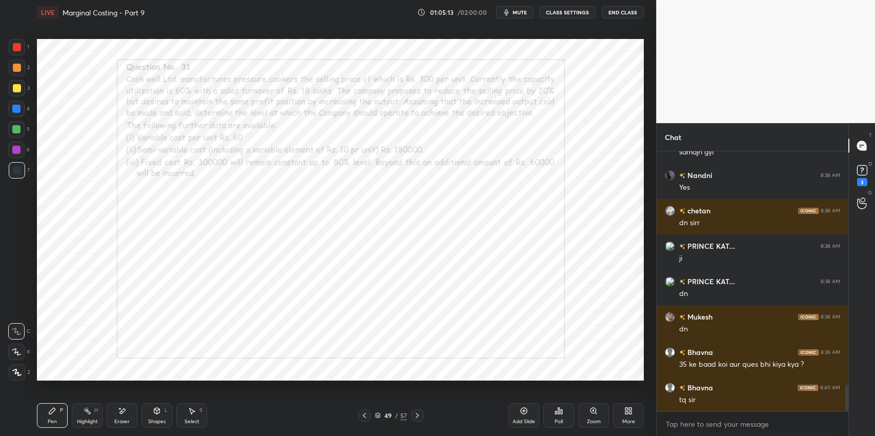
click at [520, 12] on span "mute" at bounding box center [519, 12] width 14 height 7
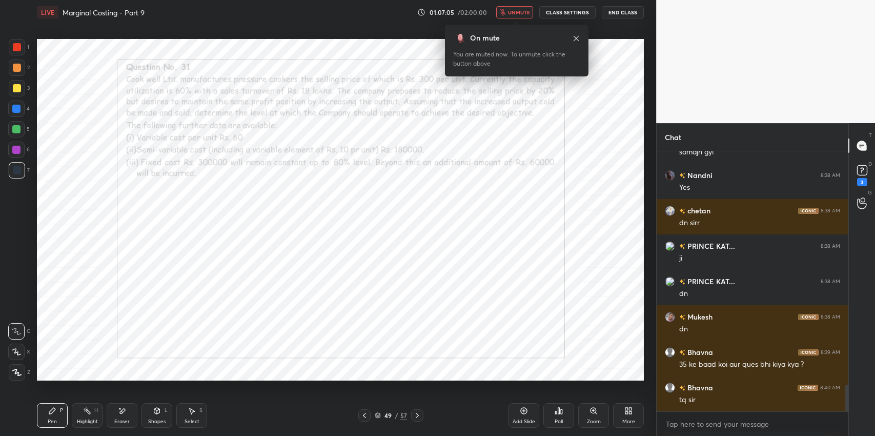
click at [504, 12] on icon "button" at bounding box center [503, 12] width 6 height 6
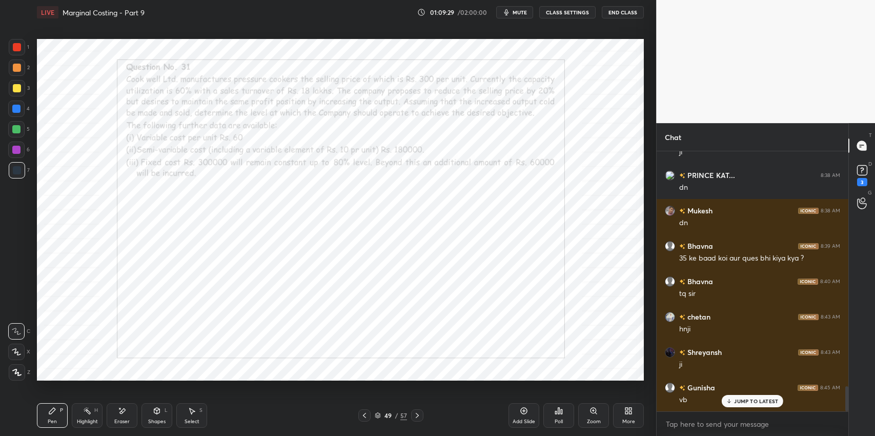
scroll to position [2407, 0]
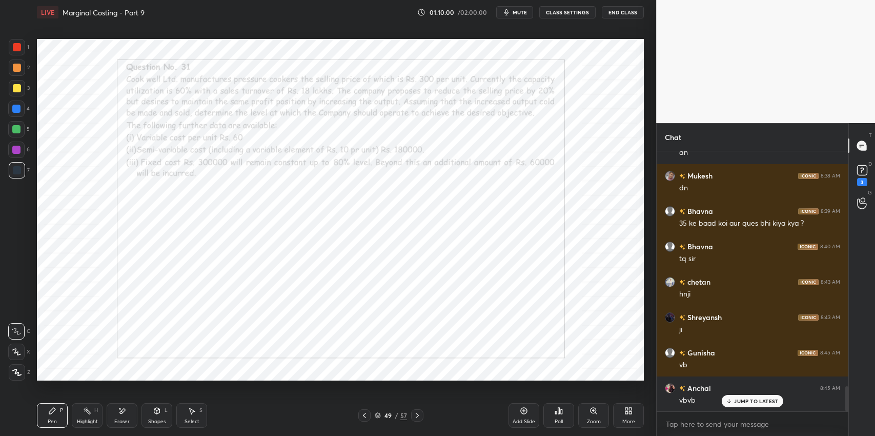
click at [18, 48] on div at bounding box center [17, 47] width 8 height 8
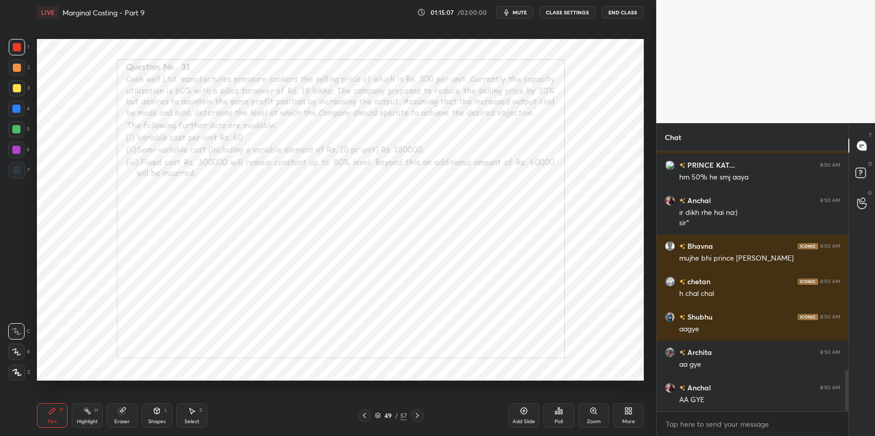
scroll to position [1402, 0]
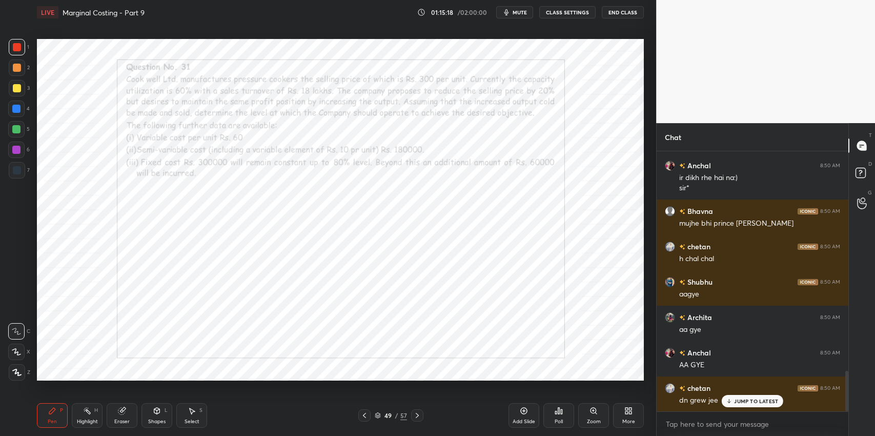
click at [114, 422] on div "Eraser" at bounding box center [122, 415] width 31 height 25
click at [128, 414] on div "Eraser" at bounding box center [122, 415] width 31 height 25
click at [20, 353] on div at bounding box center [16, 351] width 16 height 16
click at [52, 408] on icon at bounding box center [52, 410] width 8 height 8
click at [735, 404] on div "JUMP TO LATEST" at bounding box center [751, 401] width 61 height 12
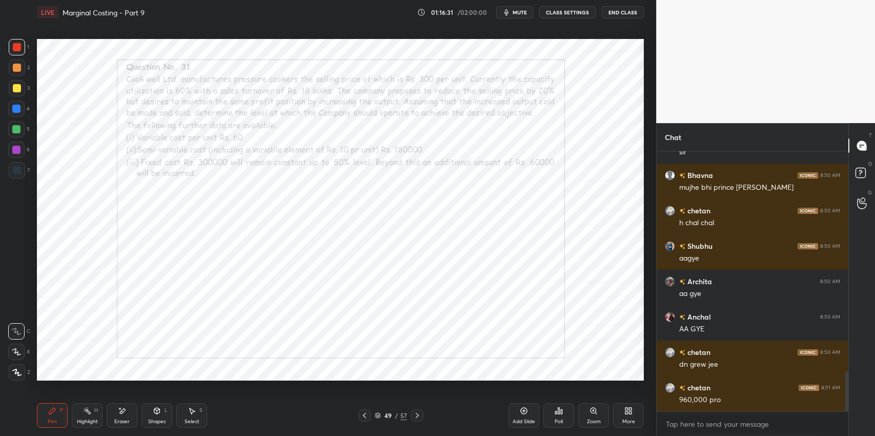
scroll to position [1474, 0]
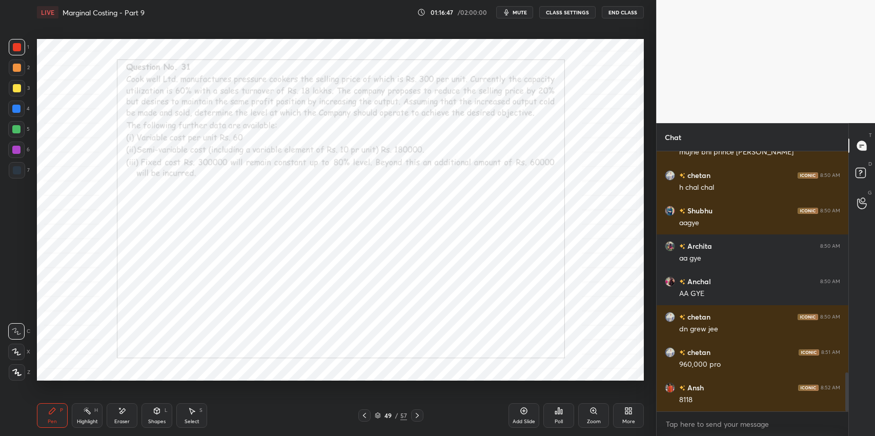
click at [127, 414] on div "Eraser" at bounding box center [122, 415] width 31 height 25
click at [51, 416] on div "Pen P" at bounding box center [52, 415] width 31 height 25
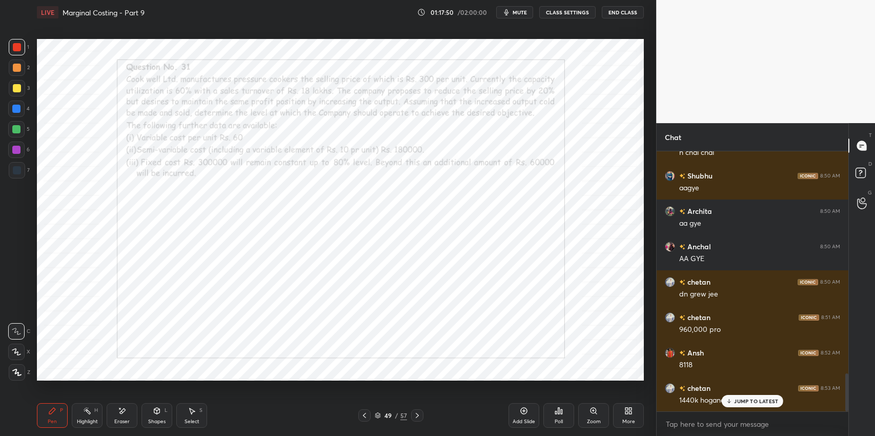
click at [742, 398] on p "JUMP TO LATEST" at bounding box center [756, 401] width 44 height 6
click at [119, 422] on div "Eraser" at bounding box center [121, 421] width 15 height 5
click at [53, 422] on div "Pen" at bounding box center [52, 421] width 9 height 5
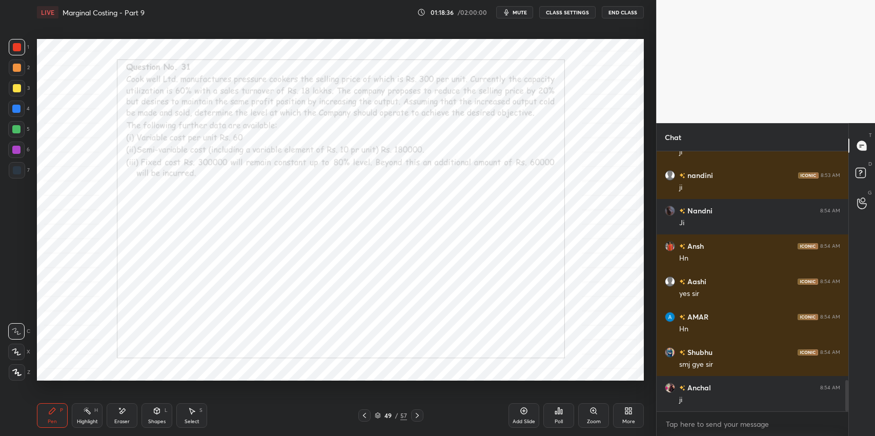
scroll to position [1933, 0]
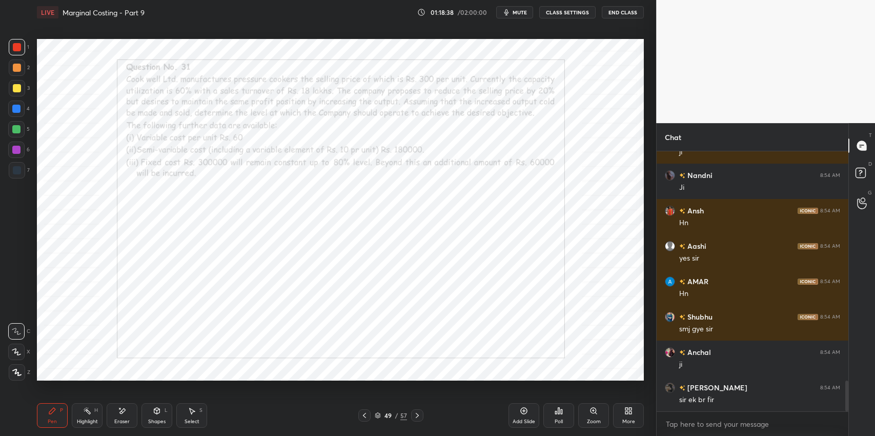
click at [197, 412] on div "Select S" at bounding box center [191, 415] width 31 height 25
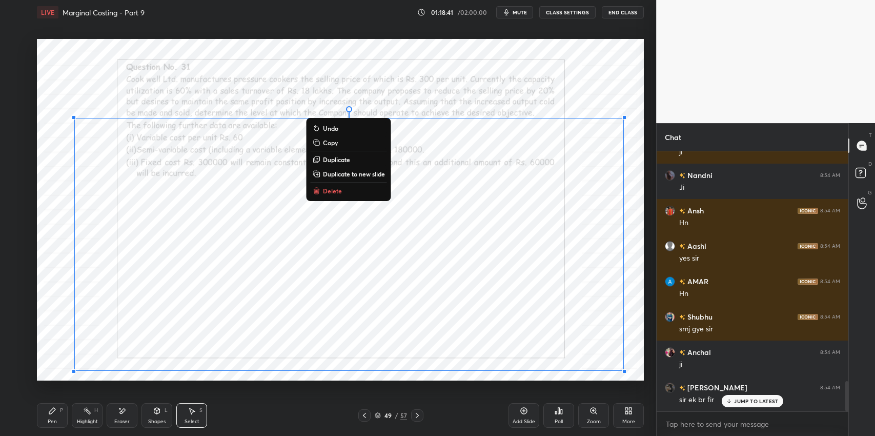
click at [348, 177] on p "Duplicate to new slide" at bounding box center [354, 174] width 62 height 8
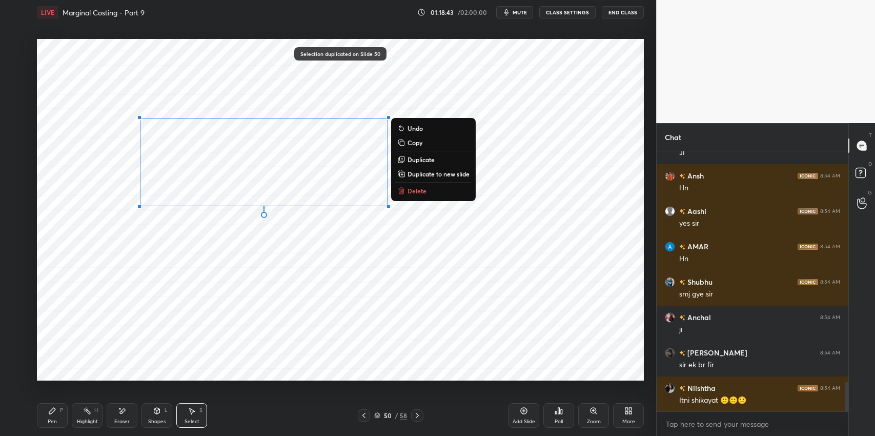
scroll to position [2004, 0]
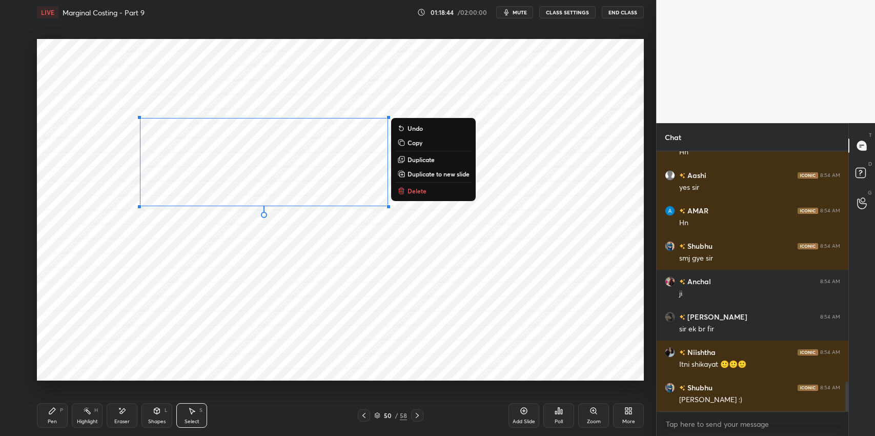
click at [414, 192] on p "Delete" at bounding box center [416, 191] width 19 height 8
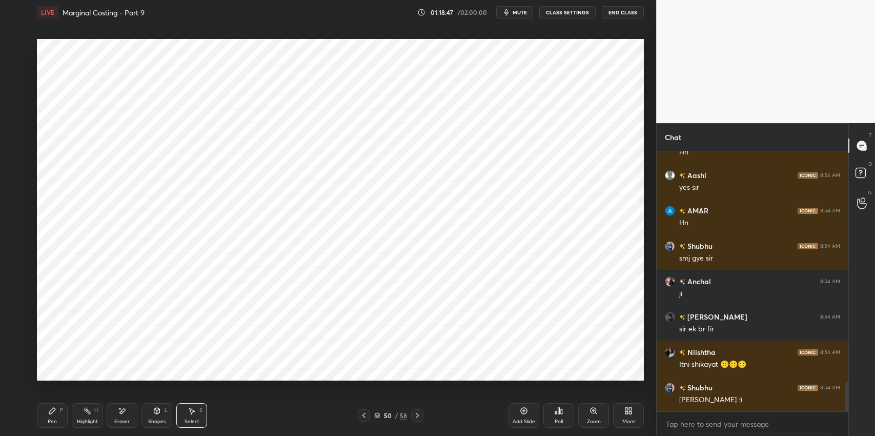
click at [56, 416] on div "Pen P" at bounding box center [52, 415] width 31 height 25
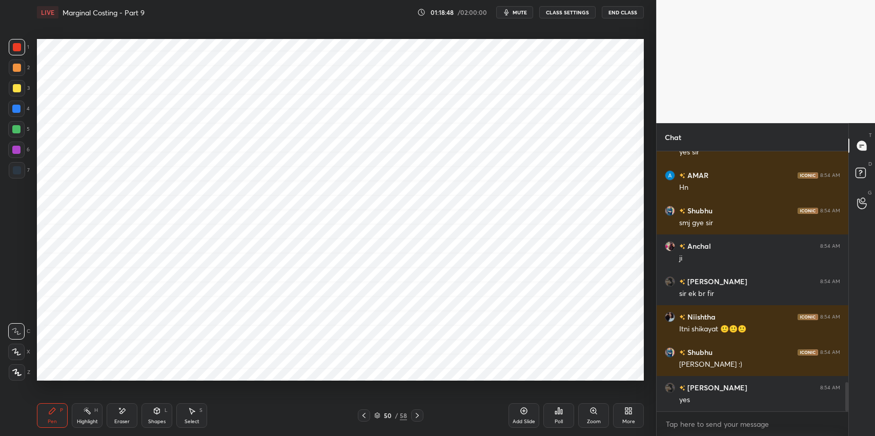
click at [15, 174] on div at bounding box center [17, 170] width 8 height 8
click at [122, 412] on icon at bounding box center [122, 410] width 8 height 9
click at [42, 428] on div "Pen P Highlight H Eraser Shapes L Select S 50 / 58 Add Slide Poll Zoom More" at bounding box center [340, 415] width 607 height 41
click at [49, 412] on icon at bounding box center [52, 410] width 6 height 6
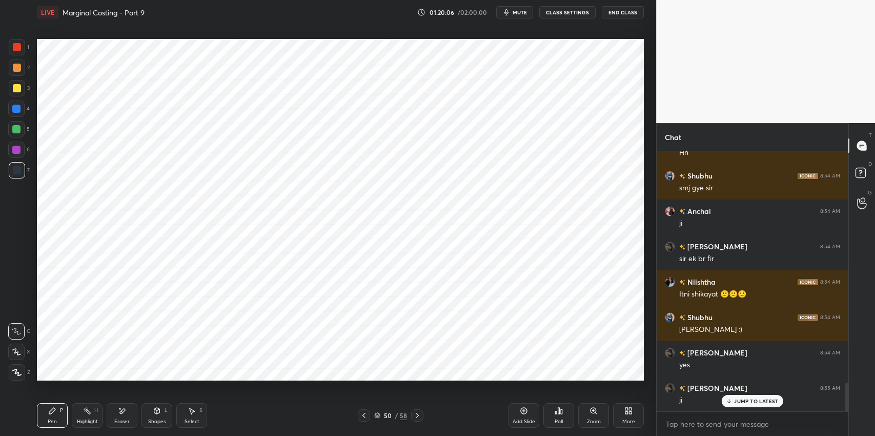
click at [184, 421] on div "Select" at bounding box center [191, 421] width 15 height 5
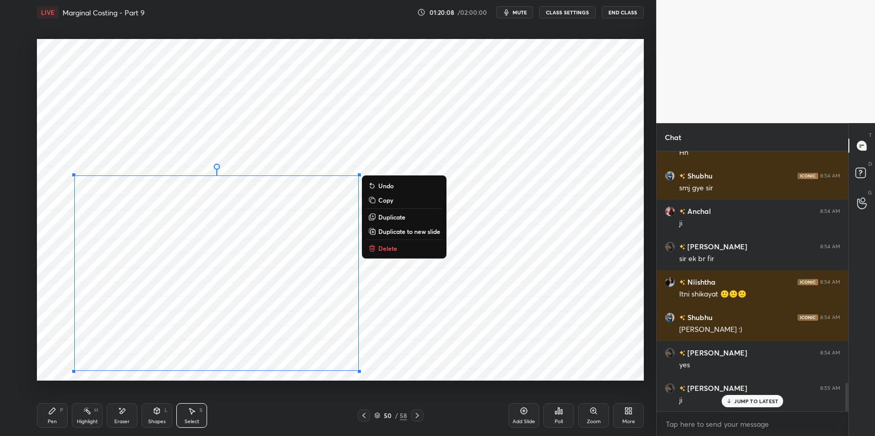
click at [391, 240] on div "0 ° Undo Copy Duplicate Duplicate to new slide Delete" at bounding box center [340, 209] width 607 height 341
click at [399, 247] on button "Delete" at bounding box center [404, 248] width 76 height 12
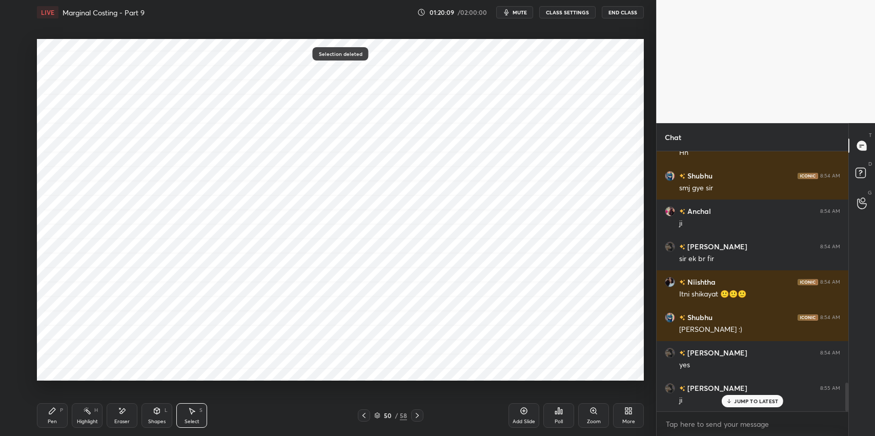
click at [55, 424] on div "Pen" at bounding box center [52, 421] width 9 height 5
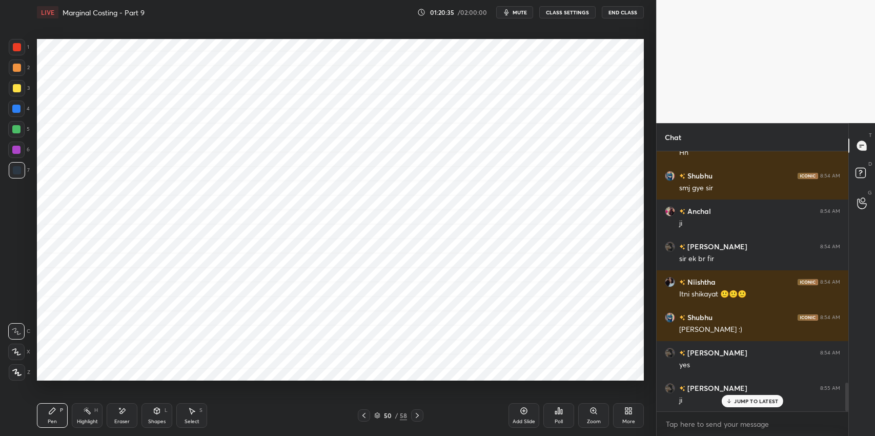
click at [191, 416] on div "Select S" at bounding box center [191, 415] width 31 height 25
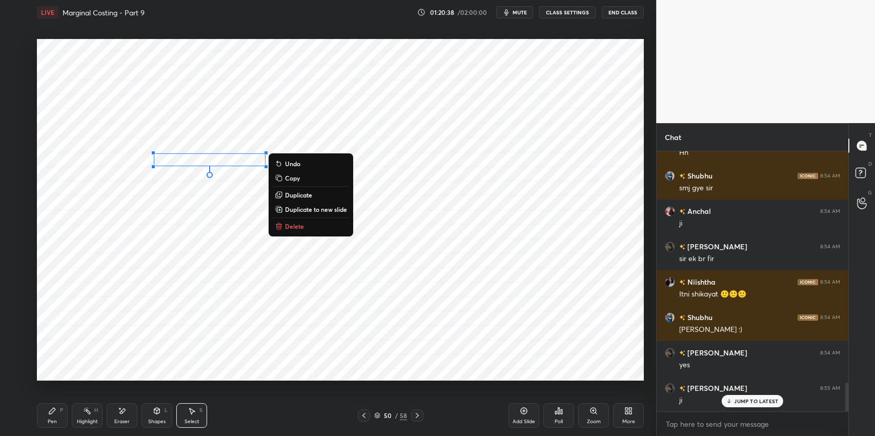
click at [54, 408] on icon at bounding box center [52, 410] width 6 height 6
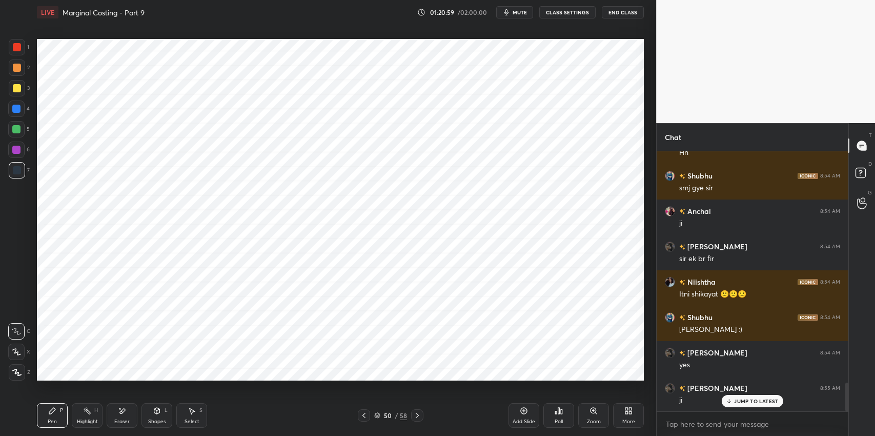
click at [525, 15] on span "mute" at bounding box center [519, 12] width 14 height 7
click at [126, 416] on div "Eraser" at bounding box center [122, 415] width 31 height 25
click at [17, 353] on icon at bounding box center [17, 351] width 6 height 5
click at [50, 417] on div "Pen P" at bounding box center [52, 415] width 31 height 25
click at [517, 14] on span "unmute" at bounding box center [519, 12] width 22 height 7
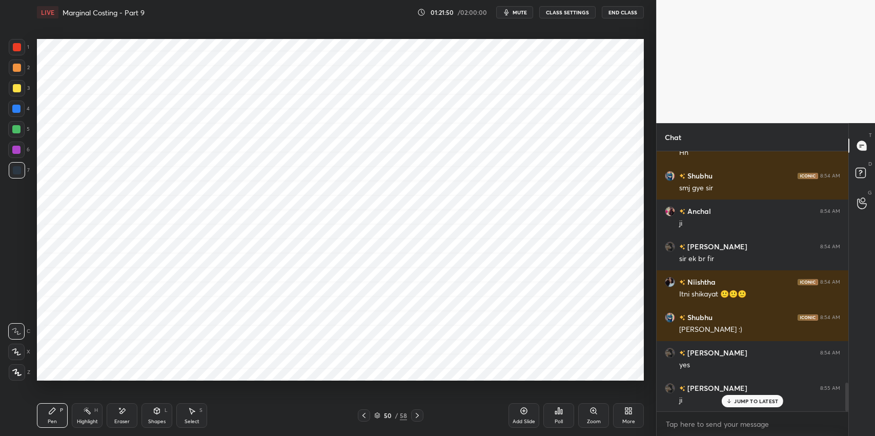
click at [49, 411] on icon at bounding box center [52, 410] width 8 height 8
click at [186, 415] on div "Select S" at bounding box center [191, 415] width 31 height 25
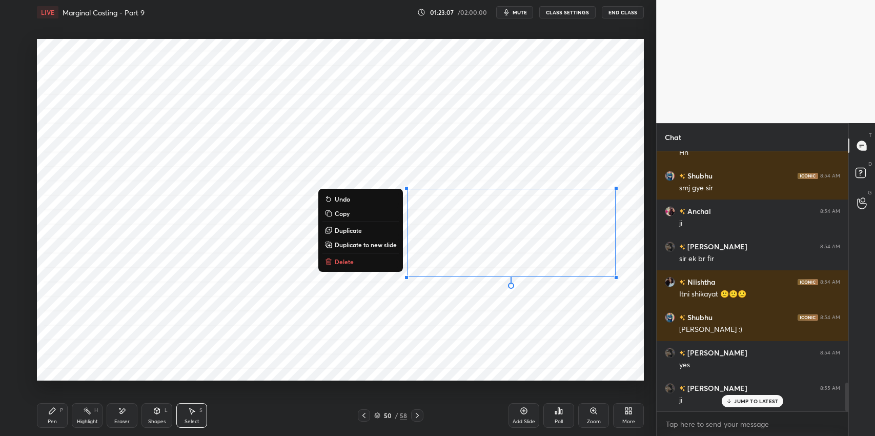
click at [361, 267] on button "Delete" at bounding box center [360, 261] width 76 height 12
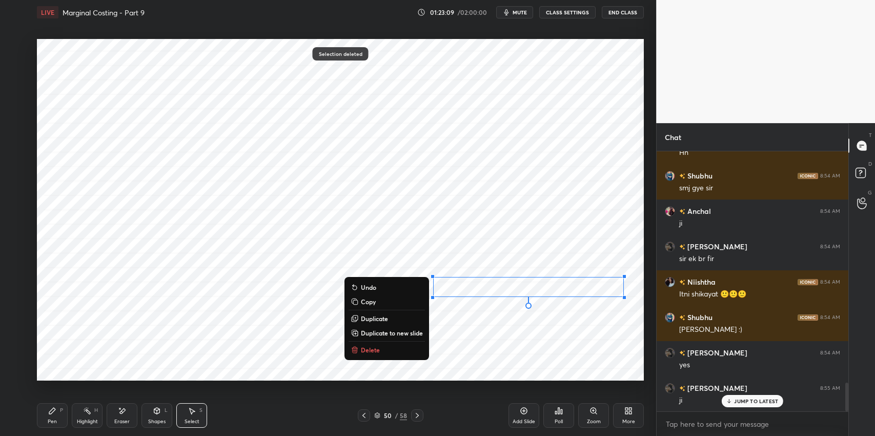
click at [383, 350] on button "Delete" at bounding box center [386, 349] width 76 height 12
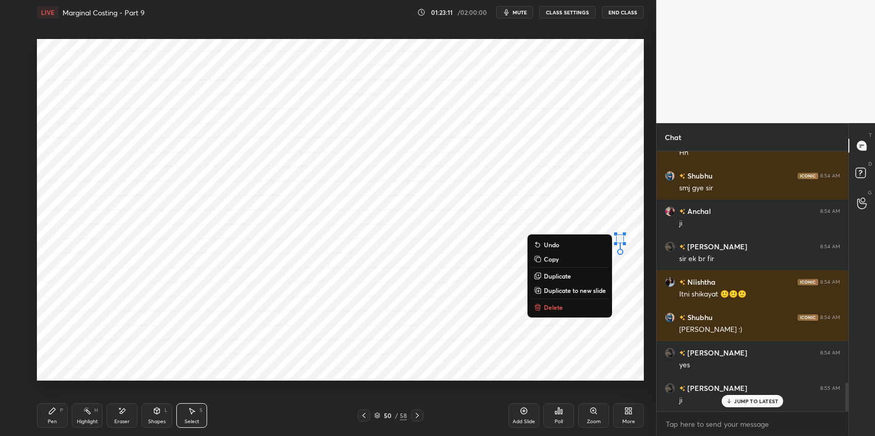
click at [562, 310] on button "Delete" at bounding box center [569, 307] width 76 height 12
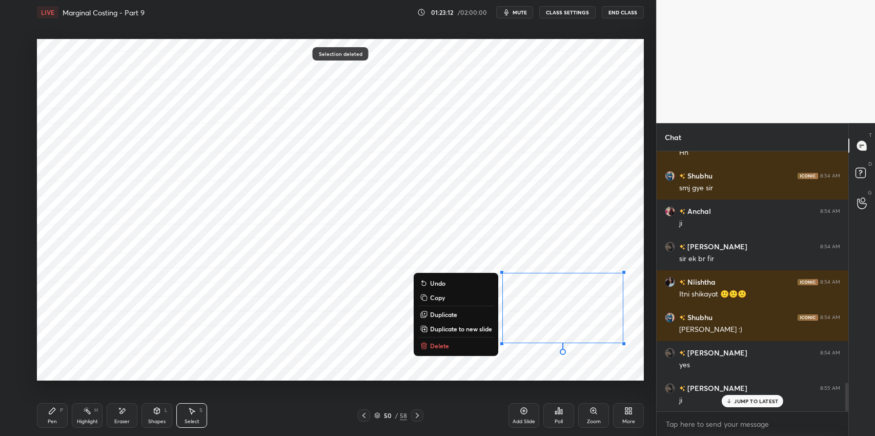
click at [447, 348] on button "Delete" at bounding box center [456, 345] width 76 height 12
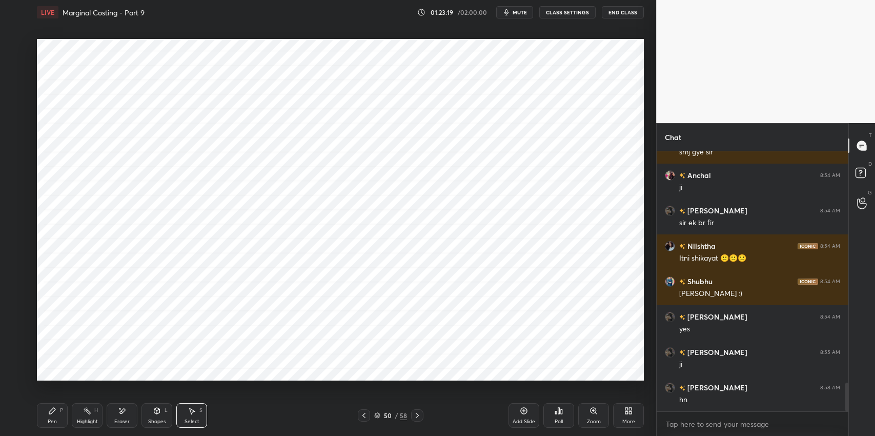
scroll to position [2145, 0]
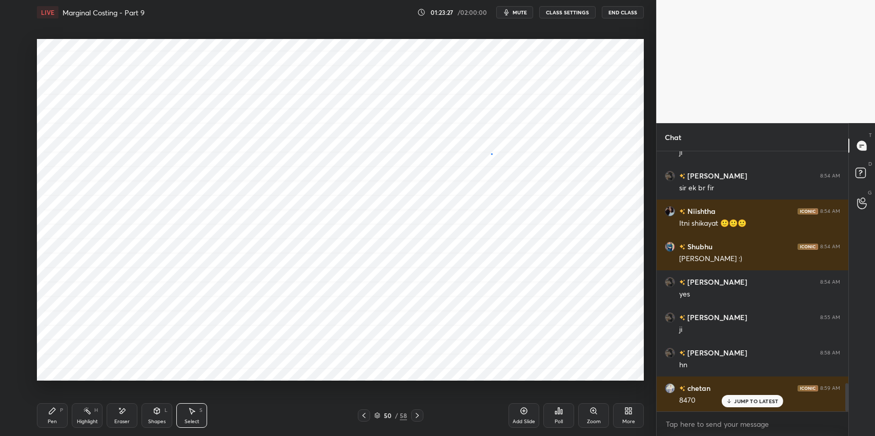
click at [487, 154] on div "0 ° Undo Copy Duplicate Duplicate to new slide Delete" at bounding box center [340, 209] width 607 height 341
click at [45, 421] on div "Pen P" at bounding box center [52, 415] width 31 height 25
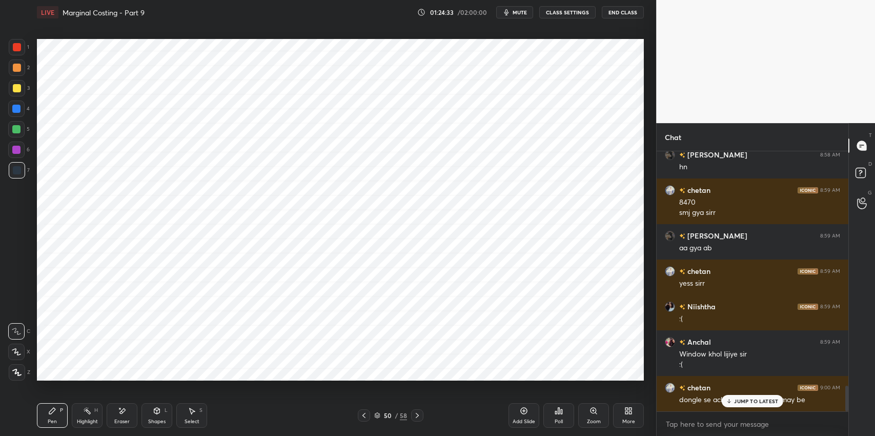
scroll to position [2377, 0]
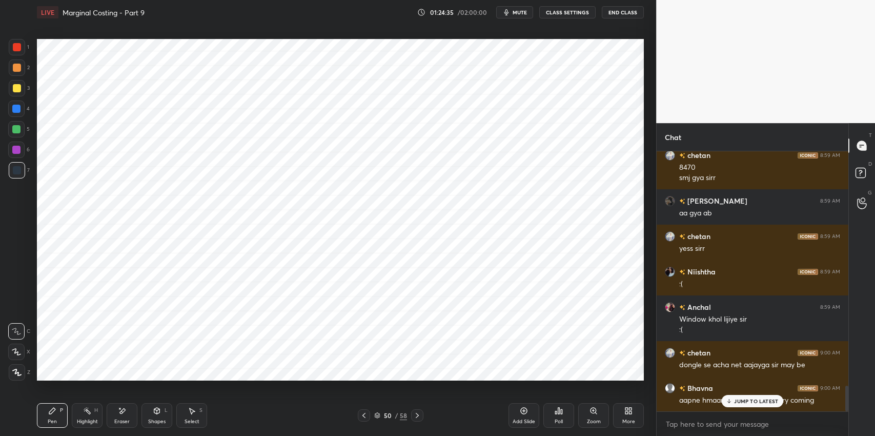
click at [758, 401] on p "JUMP TO LATEST" at bounding box center [756, 401] width 44 height 6
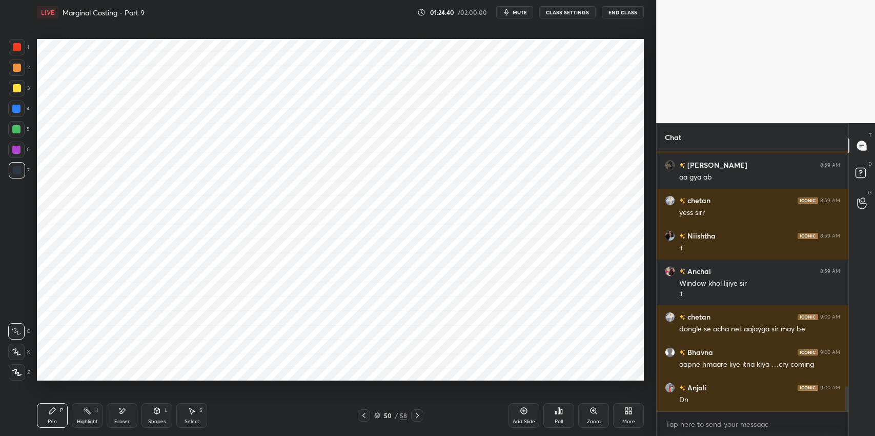
click at [417, 415] on icon at bounding box center [417, 415] width 8 height 8
click at [363, 412] on icon at bounding box center [364, 415] width 8 height 8
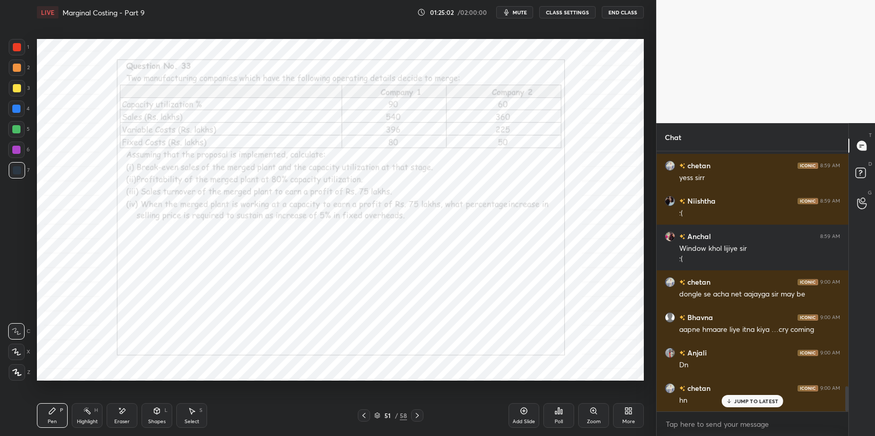
scroll to position [2484, 0]
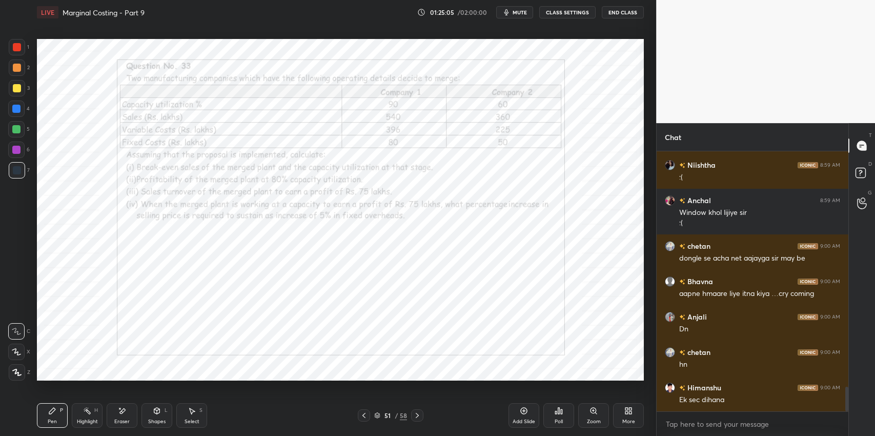
click at [360, 417] on icon at bounding box center [364, 415] width 8 height 8
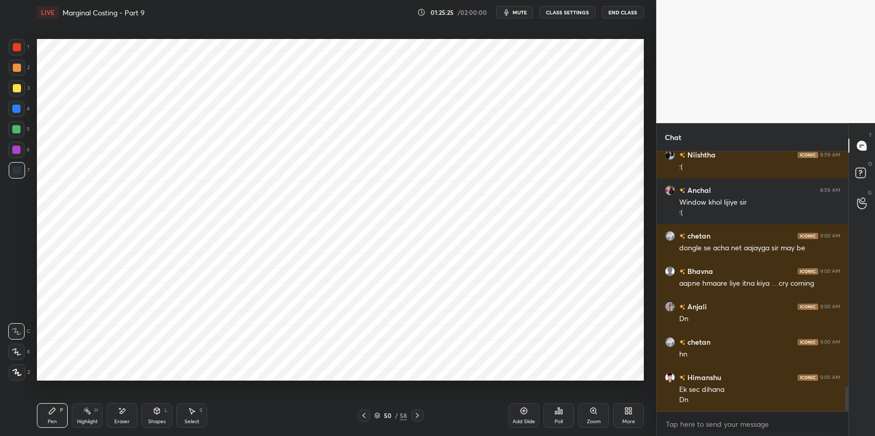
click at [417, 415] on icon at bounding box center [417, 415] width 8 height 8
click at [53, 416] on div "Pen P" at bounding box center [52, 415] width 31 height 25
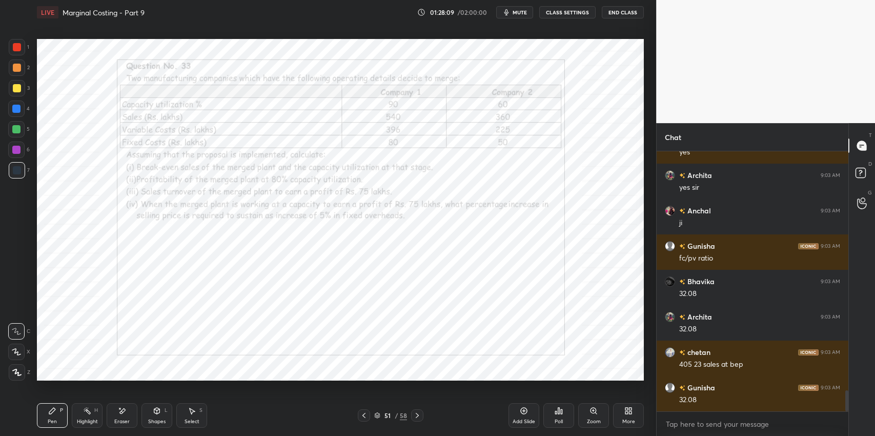
scroll to position [2949, 0]
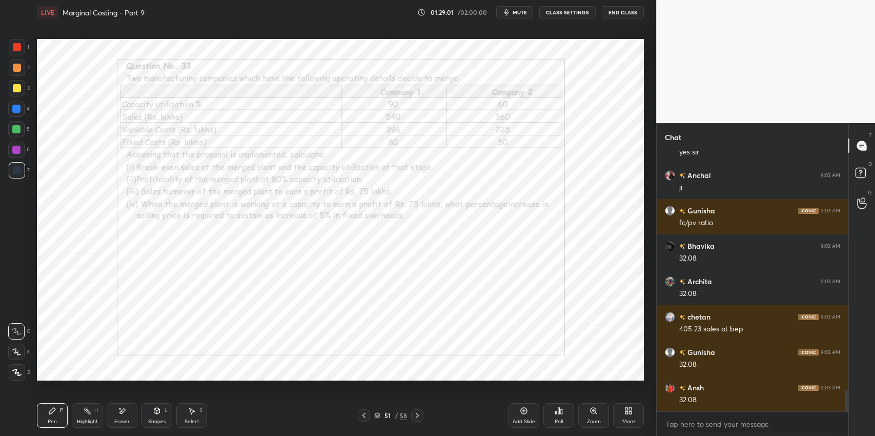
click at [521, 419] on div "Add Slide" at bounding box center [523, 421] width 23 height 5
click at [192, 420] on div "Select" at bounding box center [191, 421] width 15 height 5
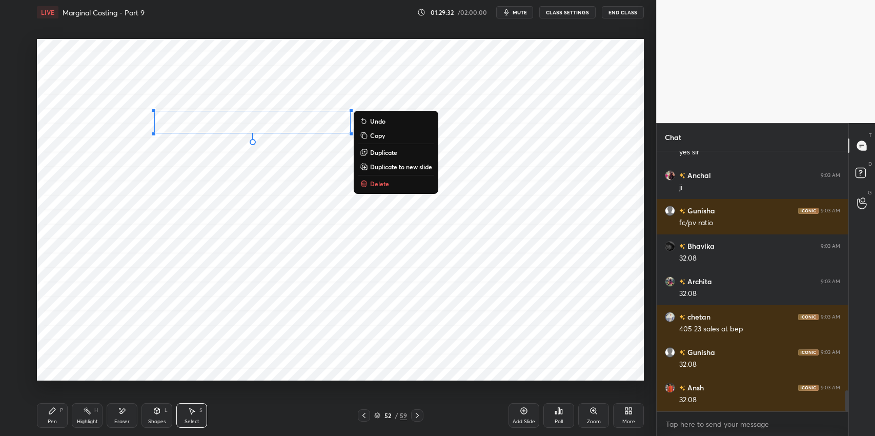
click at [244, 179] on div "0 ° Undo Copy Duplicate Duplicate to new slide Delete" at bounding box center [340, 209] width 607 height 341
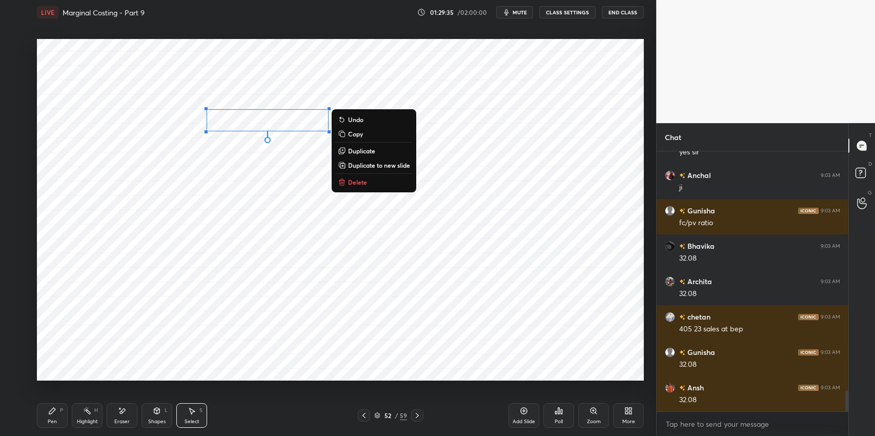
click at [225, 198] on div "0 ° Undo Copy Duplicate Duplicate to new slide Delete" at bounding box center [340, 209] width 607 height 341
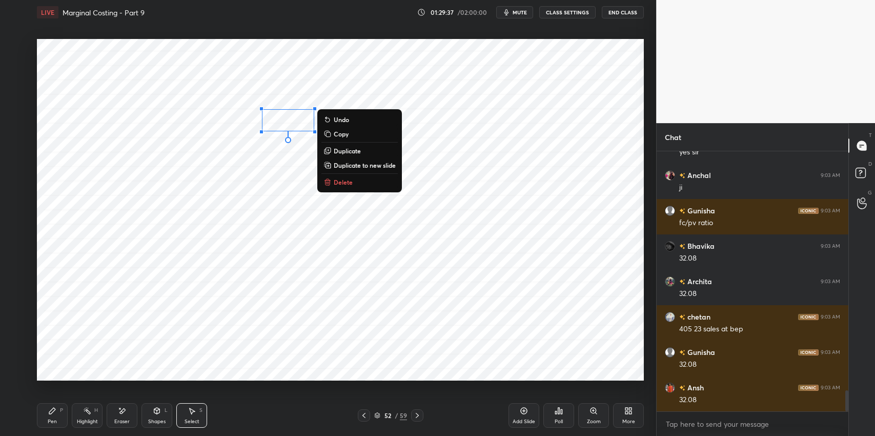
click at [250, 181] on div "0 ° Undo Copy Duplicate Duplicate to new slide Delete" at bounding box center [340, 209] width 607 height 341
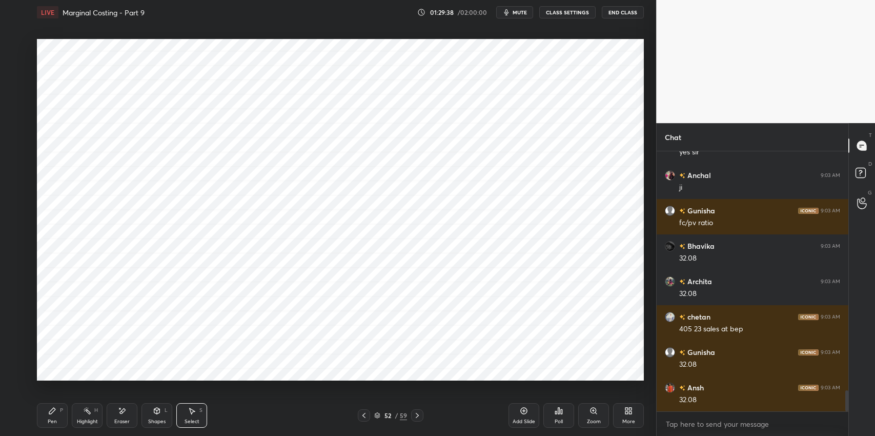
click at [55, 408] on icon at bounding box center [52, 410] width 8 height 8
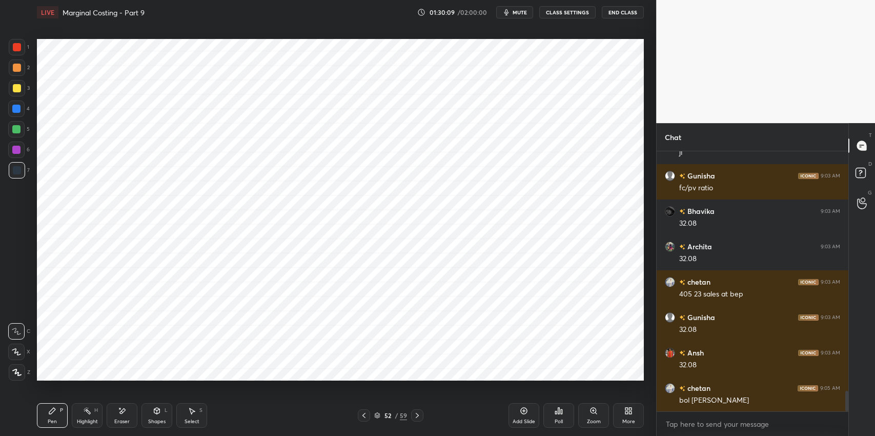
scroll to position [3020, 0]
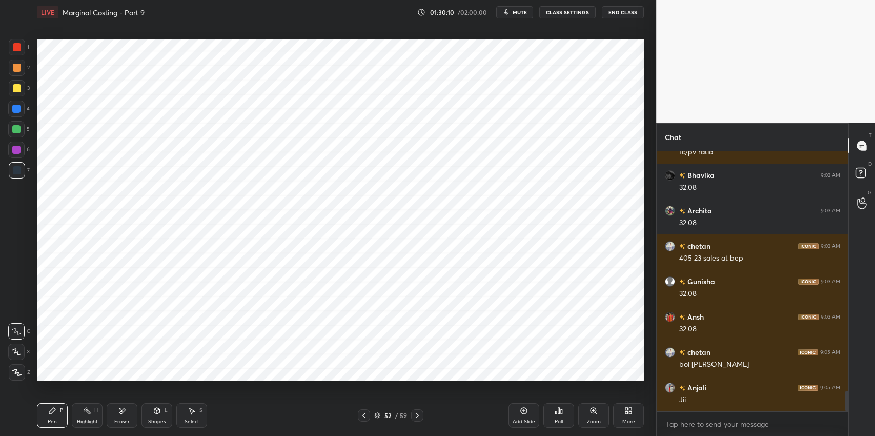
click at [523, 15] on span "mute" at bounding box center [519, 12] width 14 height 7
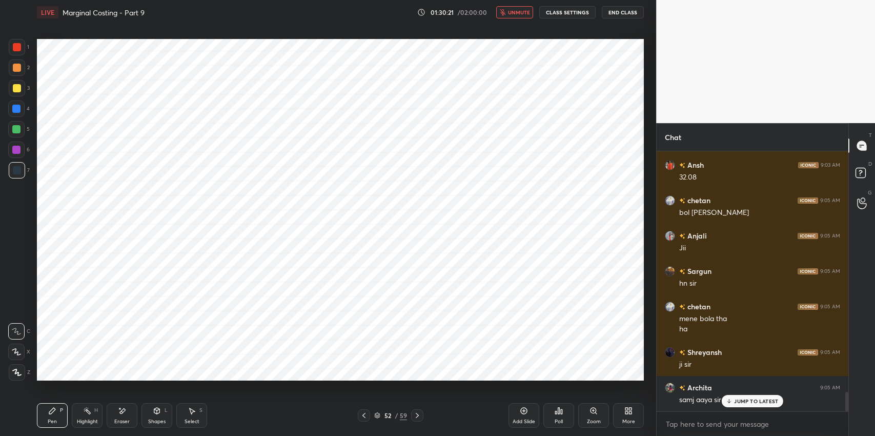
scroll to position [3206, 0]
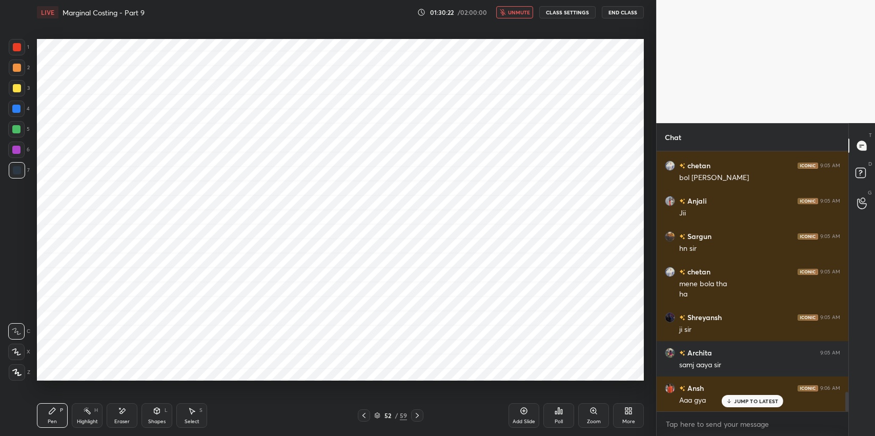
click at [127, 408] on div "Eraser" at bounding box center [122, 415] width 31 height 25
click at [42, 419] on div "Pen P" at bounding box center [52, 415] width 31 height 25
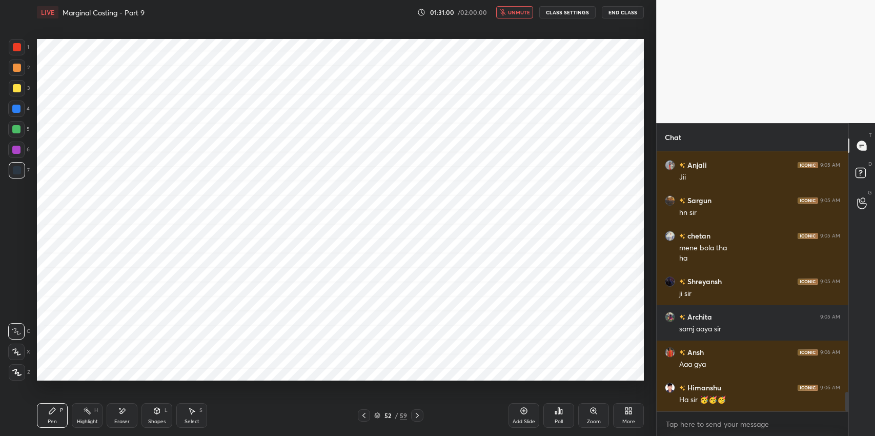
click at [157, 413] on icon at bounding box center [157, 412] width 0 height 4
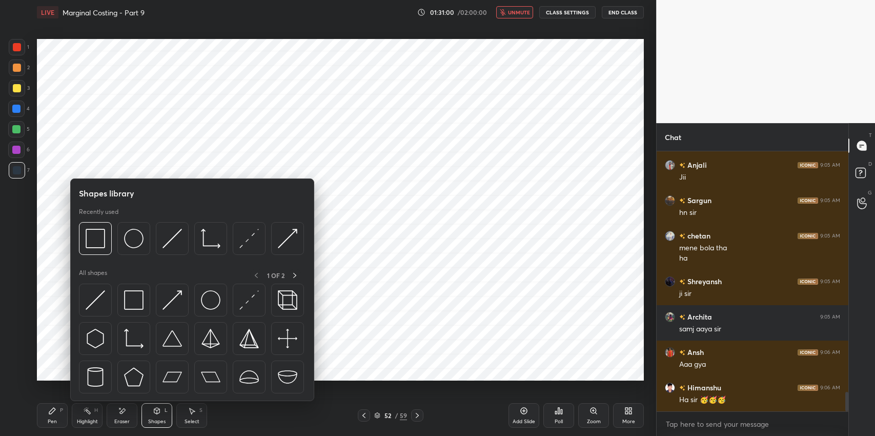
click at [136, 290] on img at bounding box center [133, 299] width 19 height 19
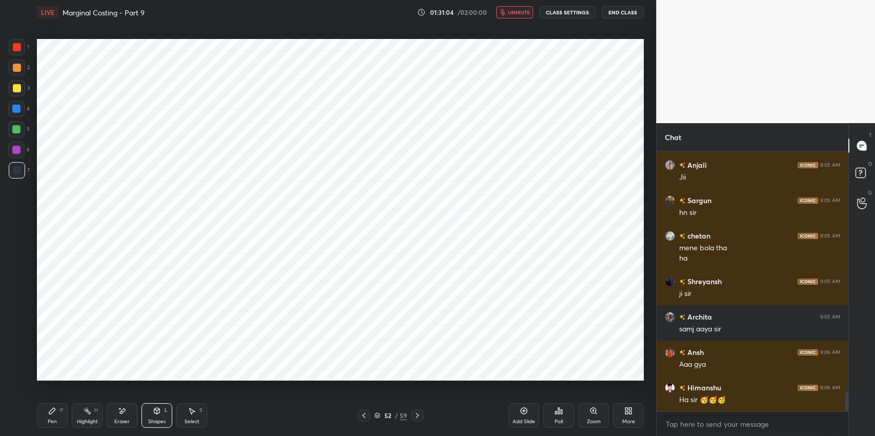
click at [49, 411] on icon at bounding box center [52, 410] width 8 height 8
click at [458, 399] on div "Pen P Highlight H Eraser Shapes L Select S 52 / 59 Add Slide Poll Zoom More" at bounding box center [340, 415] width 607 height 41
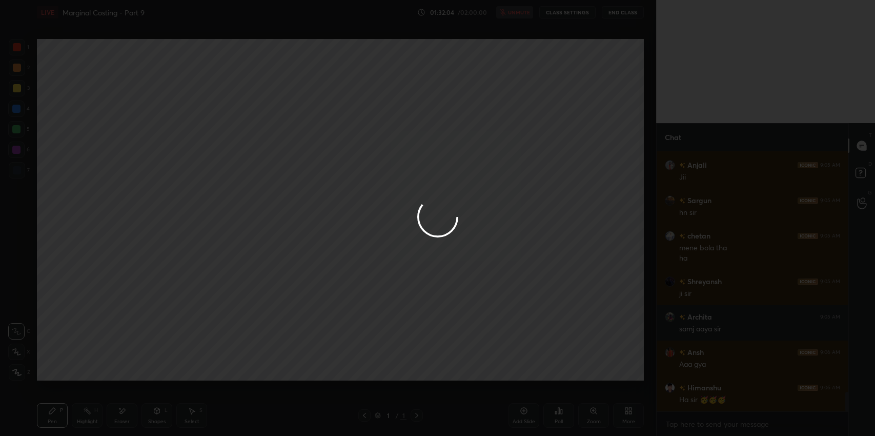
click at [541, 252] on div at bounding box center [437, 218] width 875 height 436
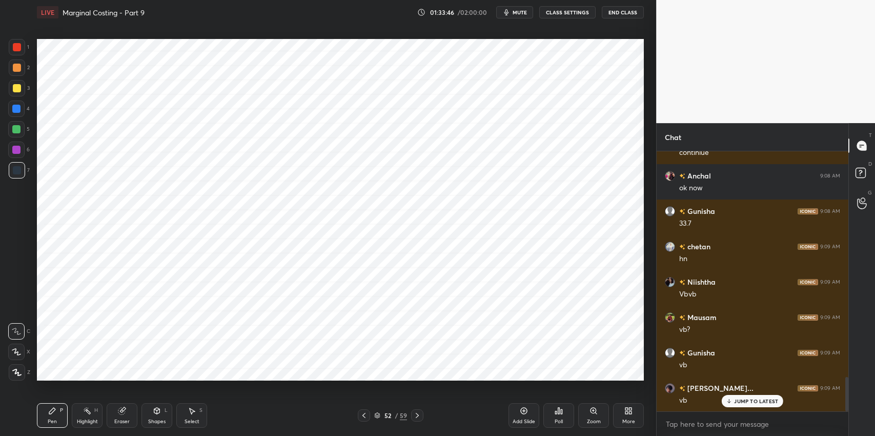
click at [735, 401] on p "JUMP TO LATEST" at bounding box center [756, 401] width 44 height 6
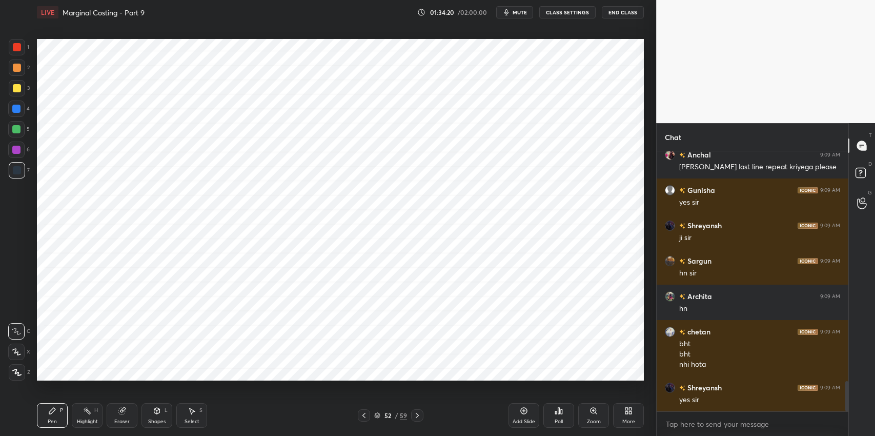
scroll to position [2001, 0]
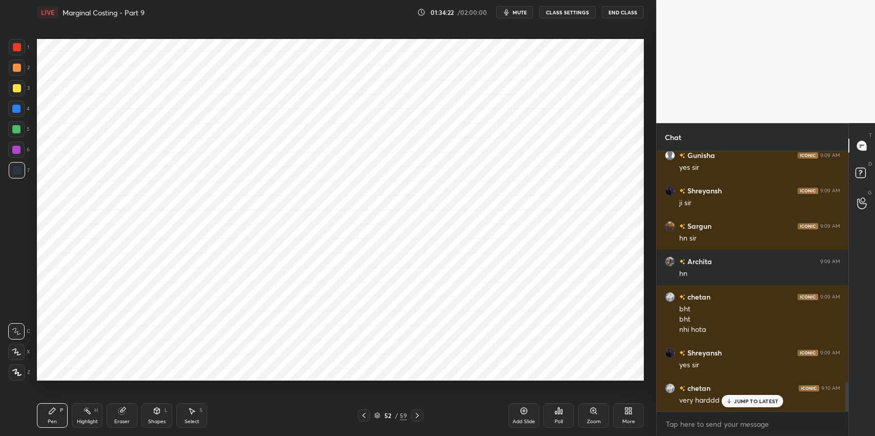
click at [745, 404] on div "JUMP TO LATEST" at bounding box center [751, 401] width 61 height 12
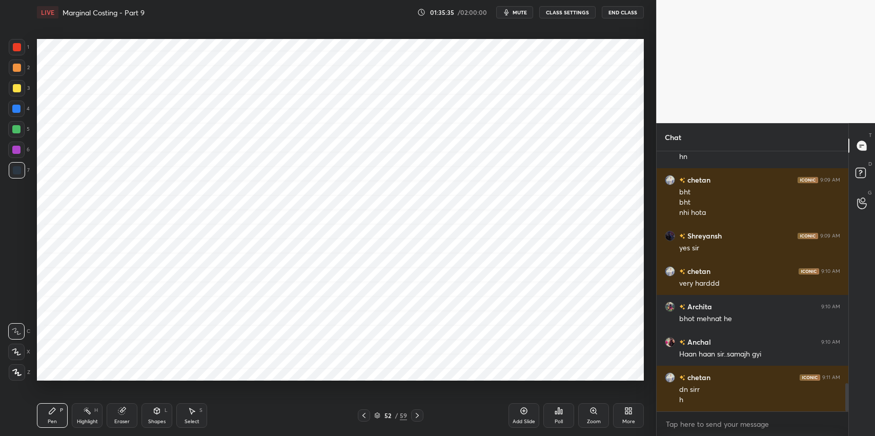
scroll to position [2162, 0]
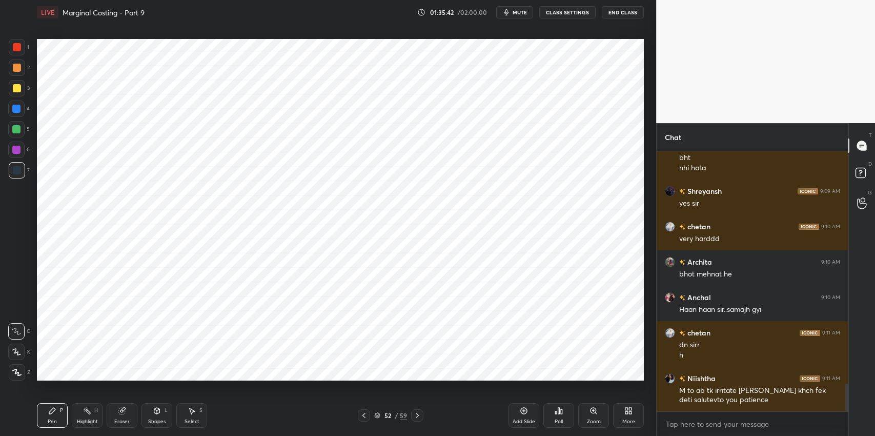
click at [523, 13] on span "mute" at bounding box center [519, 12] width 14 height 7
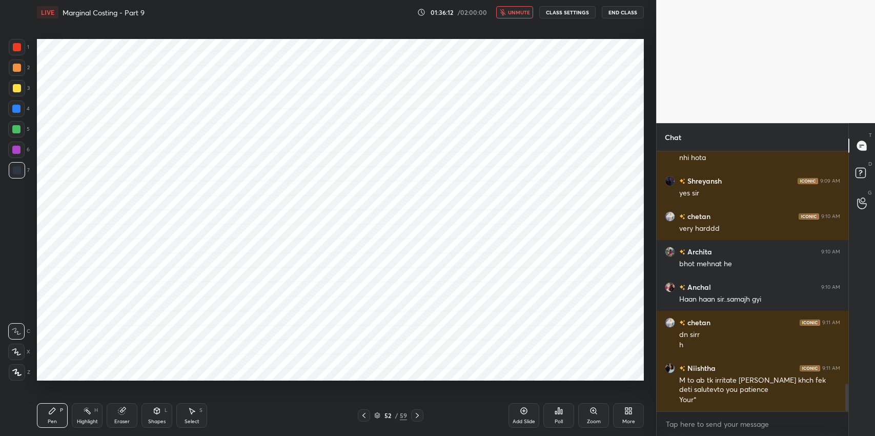
scroll to position [2208, 0]
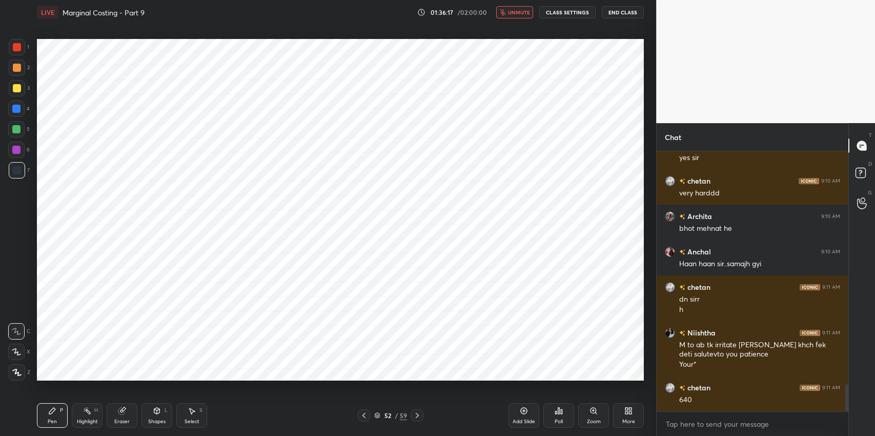
click at [584, 380] on div "Setting up your live class Poll for secs No correct answer Start poll" at bounding box center [340, 210] width 615 height 370
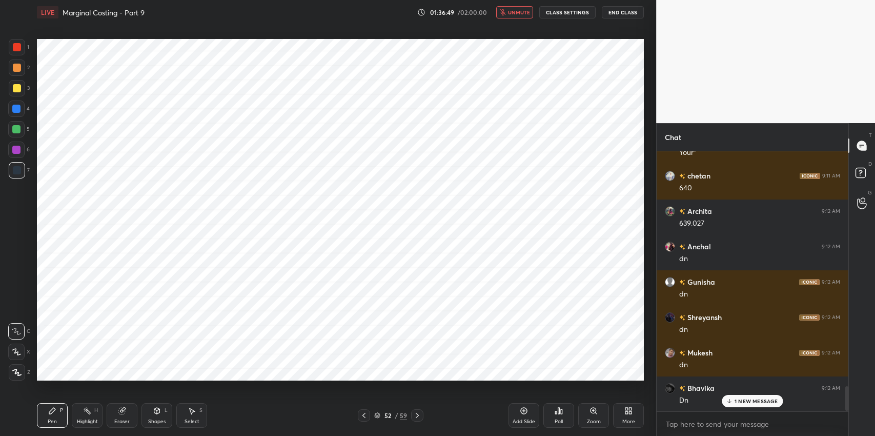
scroll to position [2455, 0]
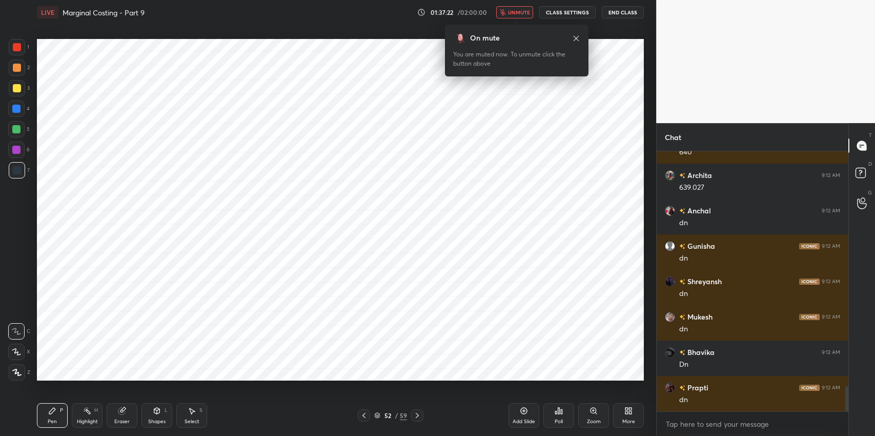
click at [517, 11] on span "unmute" at bounding box center [519, 12] width 22 height 7
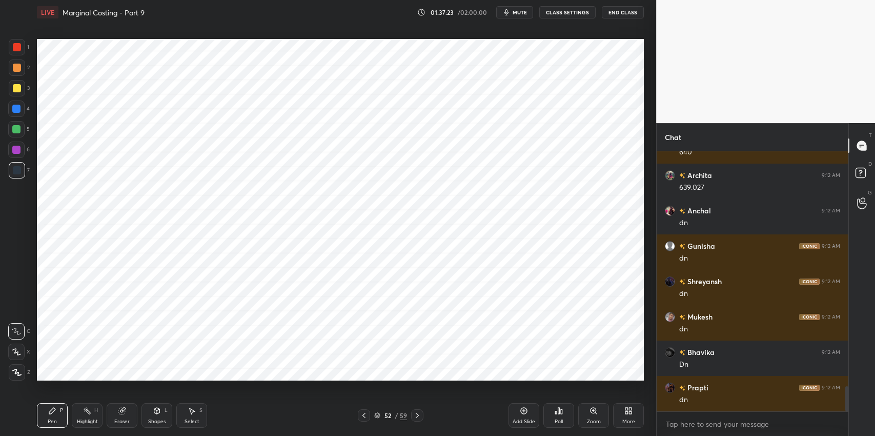
click at [360, 416] on icon at bounding box center [364, 415] width 8 height 8
click at [118, 421] on div "Eraser" at bounding box center [121, 421] width 15 height 5
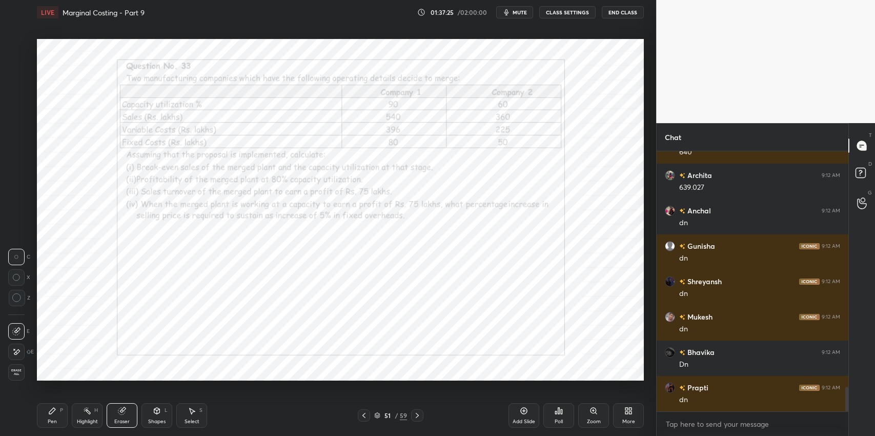
scroll to position [2491, 0]
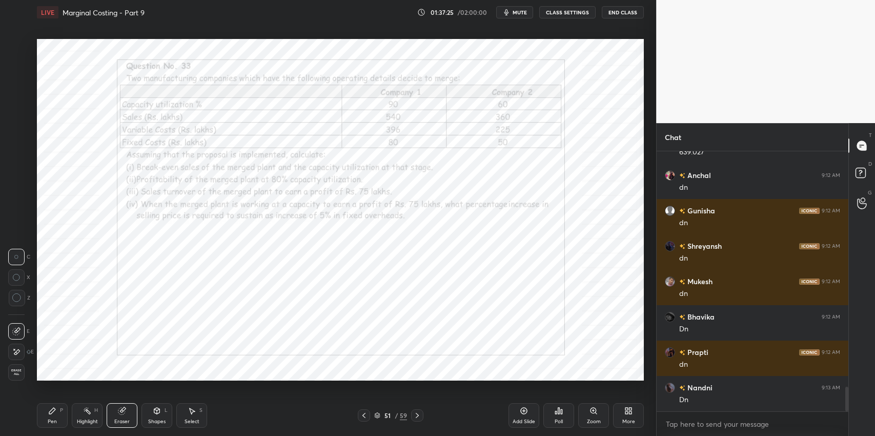
click at [20, 370] on span "Erase all" at bounding box center [16, 371] width 15 height 7
click at [418, 413] on icon at bounding box center [417, 415] width 8 height 8
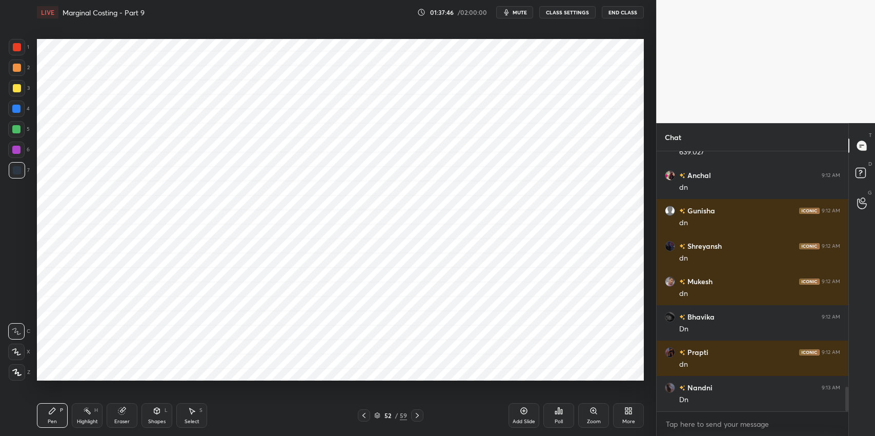
click at [365, 415] on icon at bounding box center [364, 415] width 8 height 8
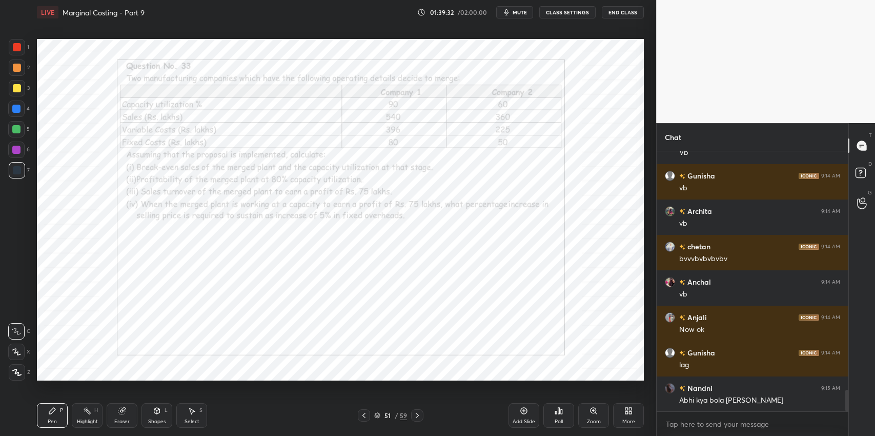
scroll to position [2844, 0]
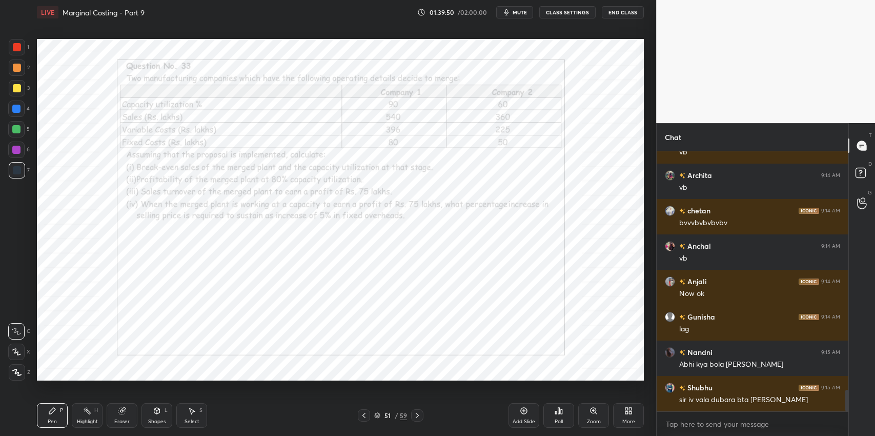
click at [115, 412] on div "Eraser" at bounding box center [122, 415] width 31 height 25
click at [15, 373] on span "Erase all" at bounding box center [16, 371] width 15 height 7
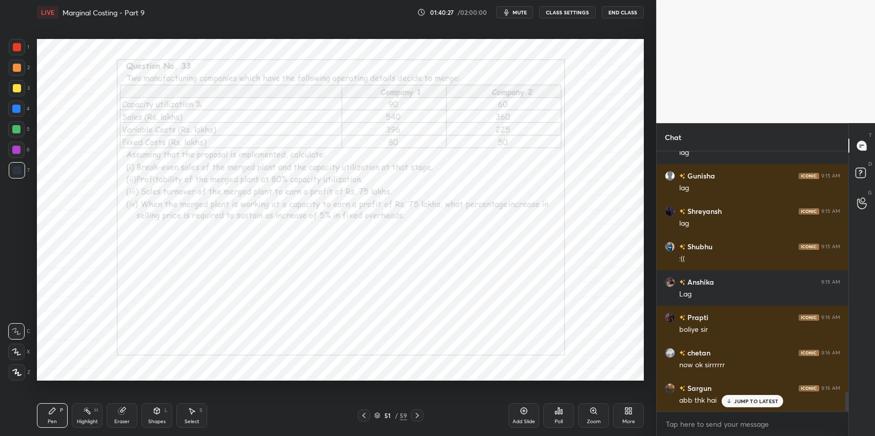
scroll to position [3233, 0]
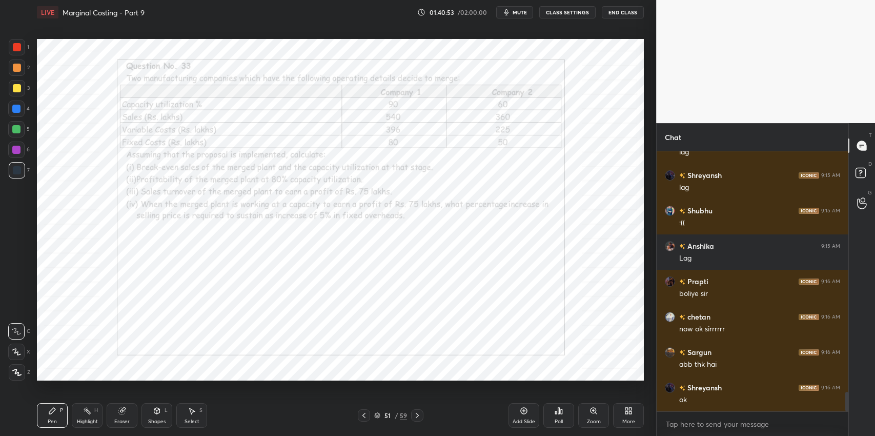
click at [417, 414] on icon at bounding box center [417, 415] width 8 height 8
click at [365, 415] on icon at bounding box center [364, 415] width 8 height 8
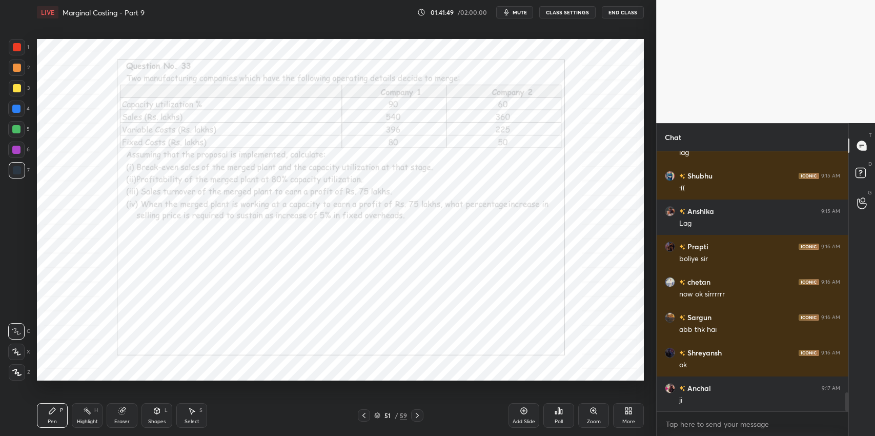
click at [128, 408] on div "Eraser" at bounding box center [122, 415] width 31 height 25
click at [49, 409] on icon at bounding box center [52, 410] width 8 height 8
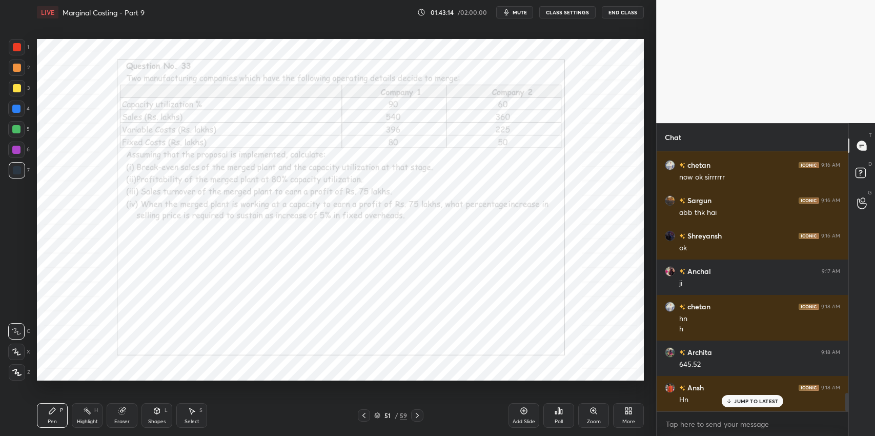
scroll to position [3420, 0]
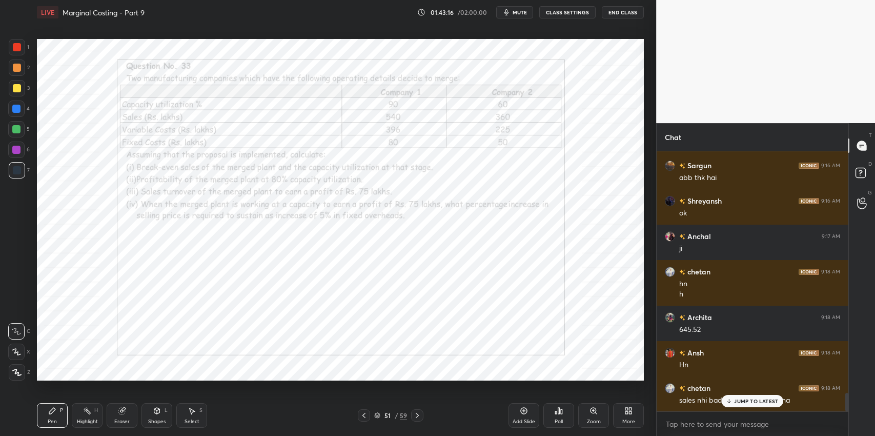
click at [757, 406] on div "JUMP TO LATEST" at bounding box center [751, 401] width 61 height 12
click at [39, 419] on div "Pen P" at bounding box center [52, 415] width 31 height 25
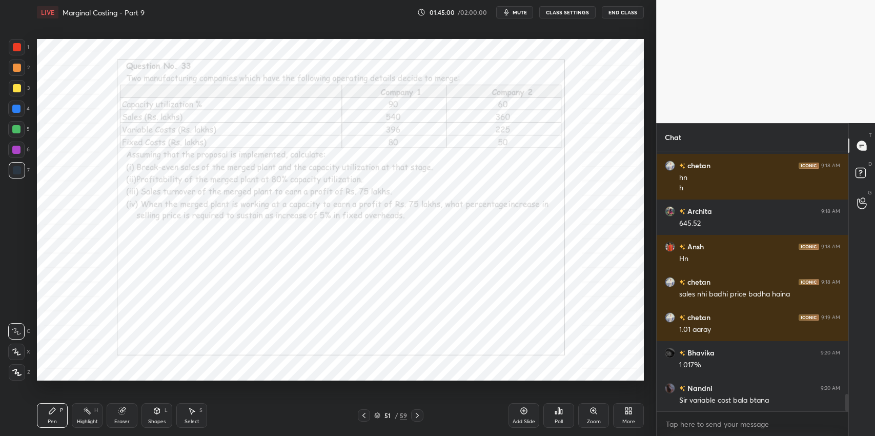
scroll to position [3561, 0]
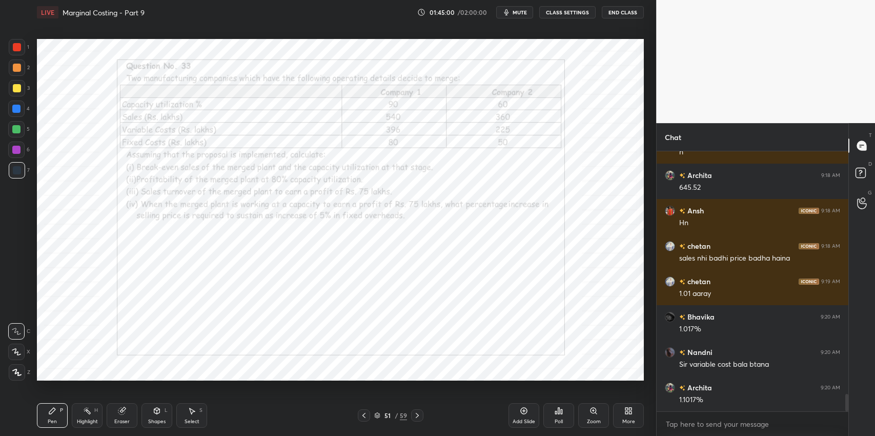
click at [128, 414] on div "Eraser" at bounding box center [122, 415] width 31 height 25
click at [45, 418] on div "Pen P" at bounding box center [52, 415] width 31 height 25
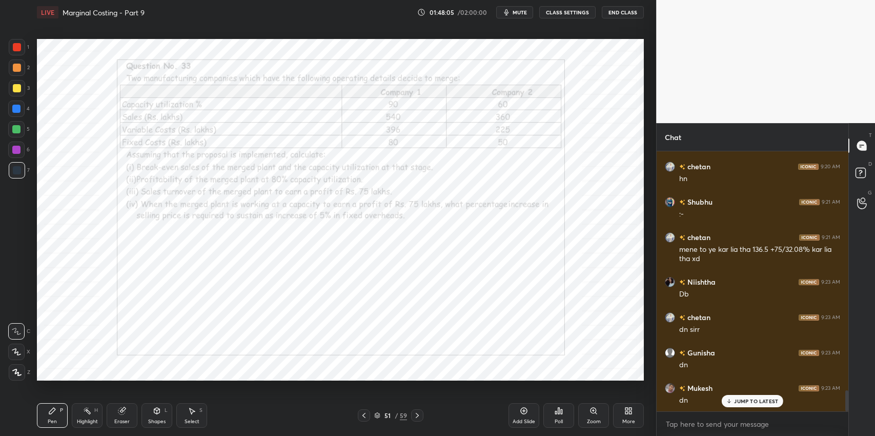
scroll to position [2955, 0]
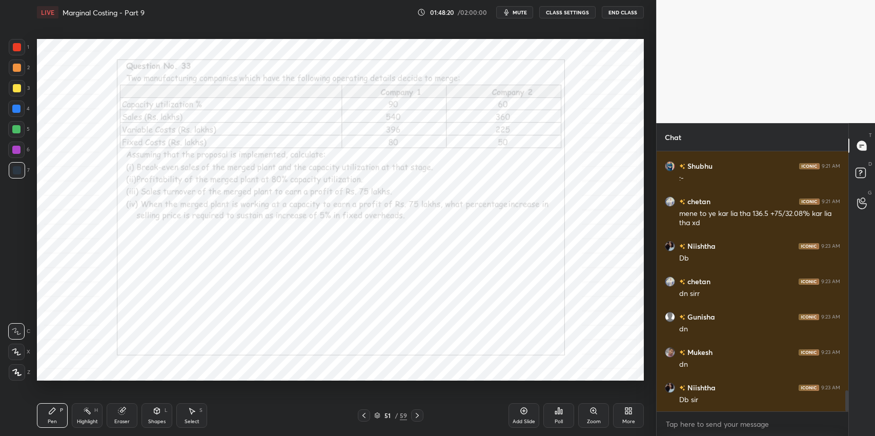
click at [841, 171] on div "[PERSON_NAME] 9:21 AM :-" at bounding box center [752, 171] width 192 height 35
click at [859, 175] on icon at bounding box center [859, 175] width 1 height 1
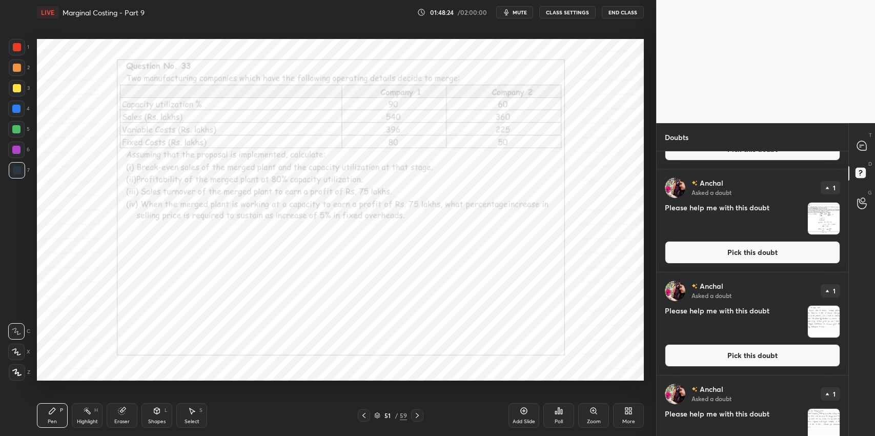
scroll to position [190, 0]
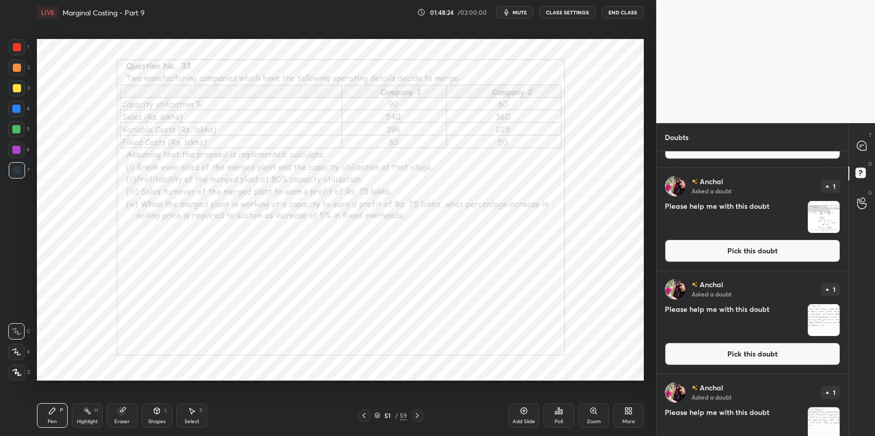
click at [860, 147] on icon at bounding box center [860, 147] width 2 height 0
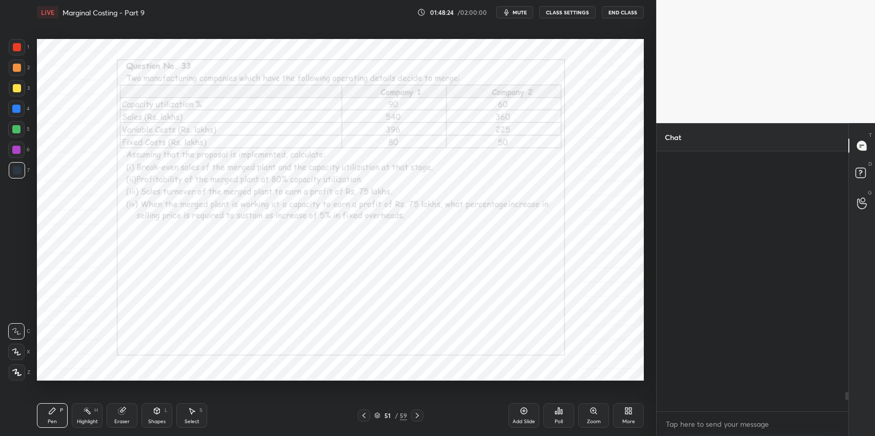
scroll to position [257, 189]
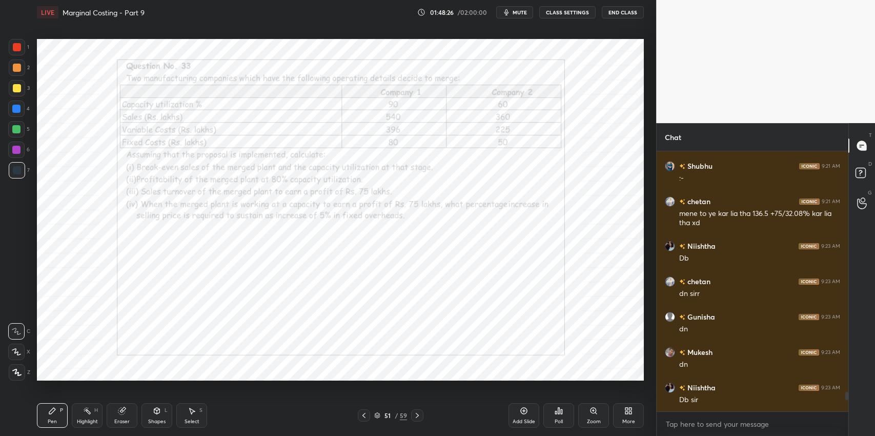
click at [859, 175] on icon at bounding box center [859, 175] width 1 height 1
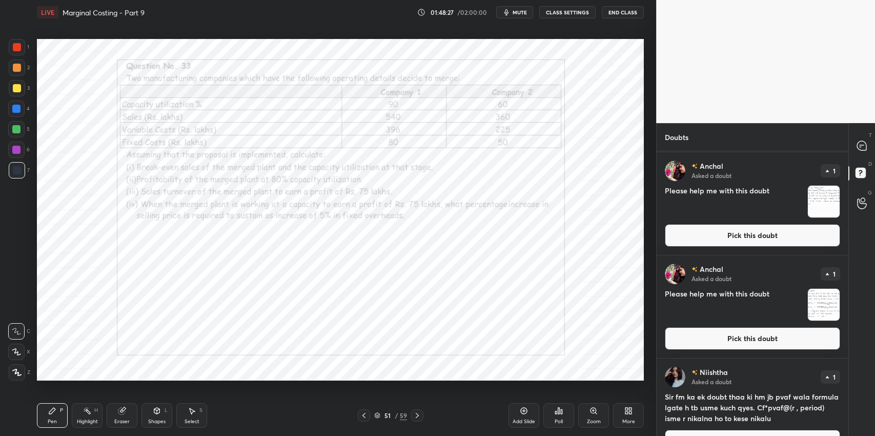
scroll to position [436, 0]
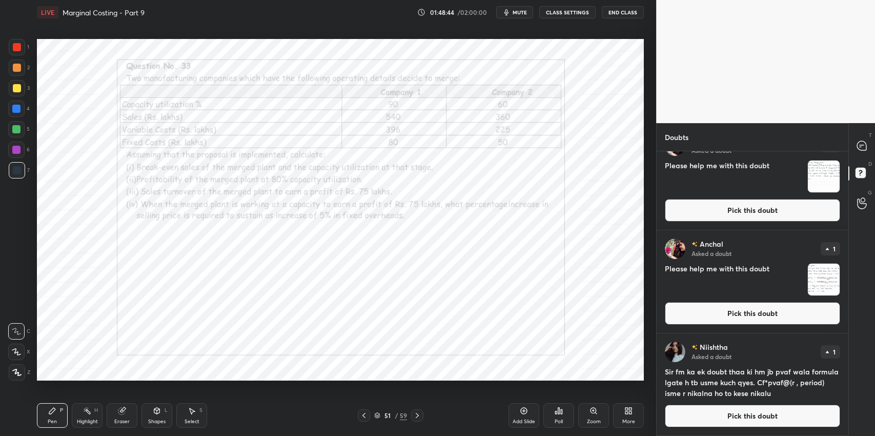
click at [857, 145] on icon at bounding box center [861, 145] width 9 height 9
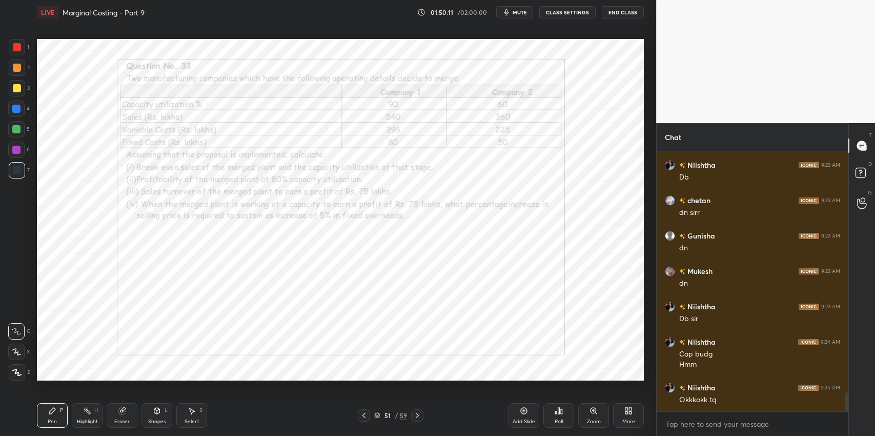
scroll to position [3337, 0]
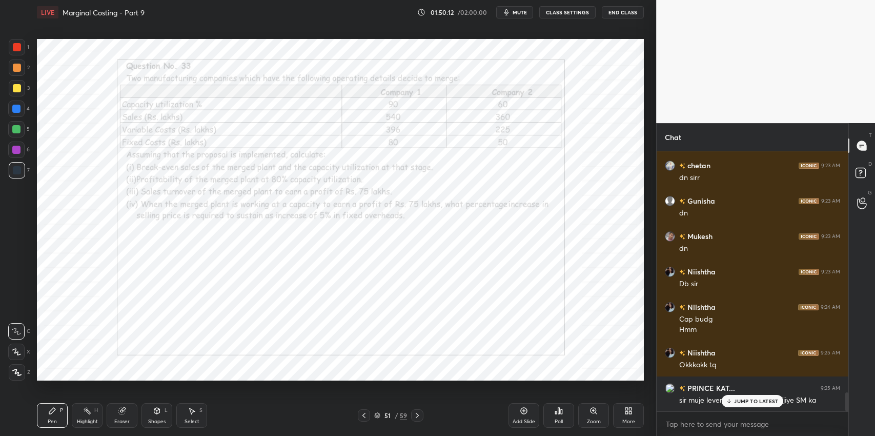
click at [778, 401] on div "JUMP TO LATEST" at bounding box center [751, 401] width 61 height 12
click at [363, 415] on icon at bounding box center [364, 415] width 8 height 8
click at [359, 420] on div at bounding box center [364, 415] width 12 height 12
click at [363, 415] on icon at bounding box center [364, 415] width 8 height 8
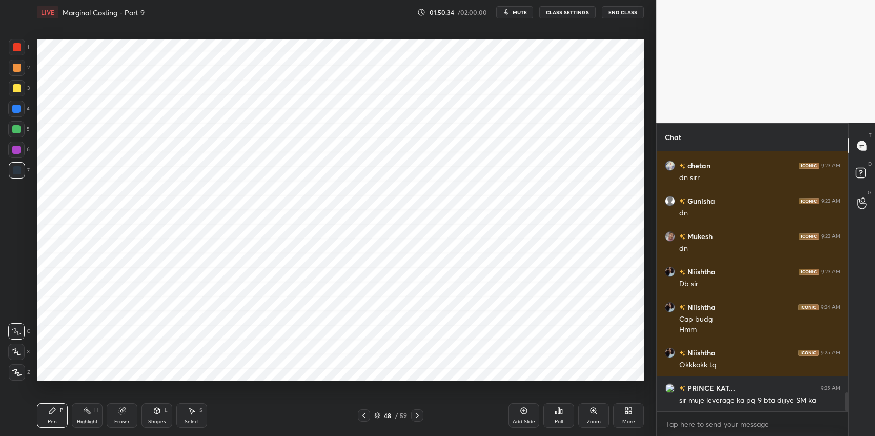
scroll to position [3373, 0]
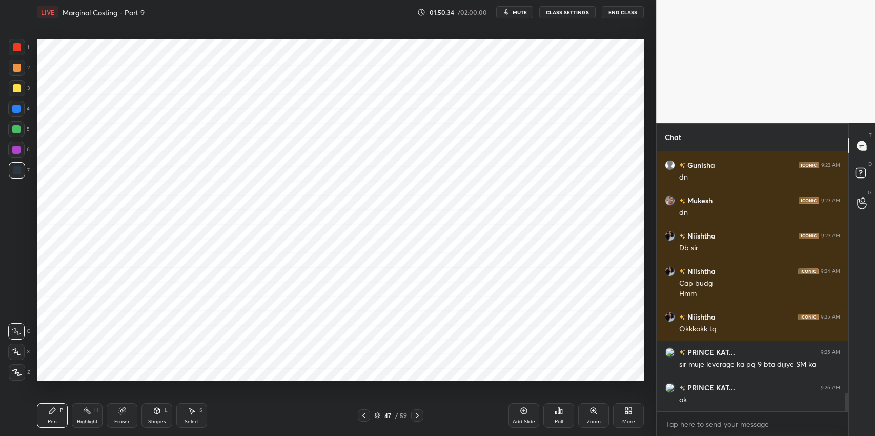
click at [364, 415] on icon at bounding box center [364, 415] width 8 height 8
click at [363, 415] on icon at bounding box center [364, 415] width 8 height 8
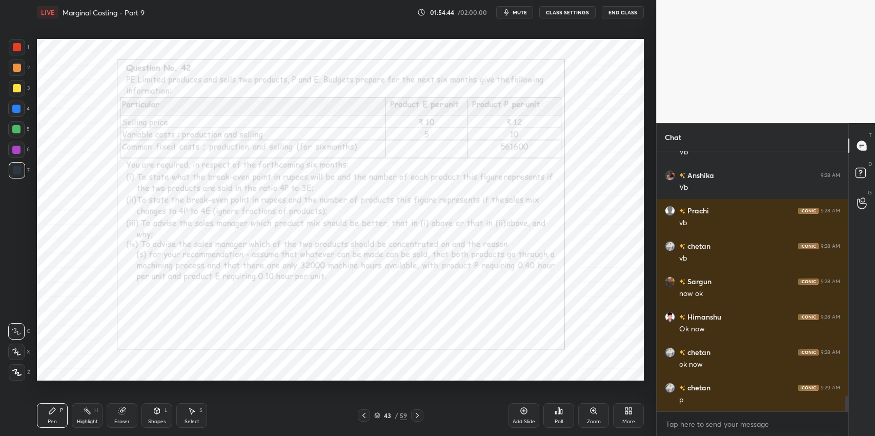
scroll to position [4160, 0]
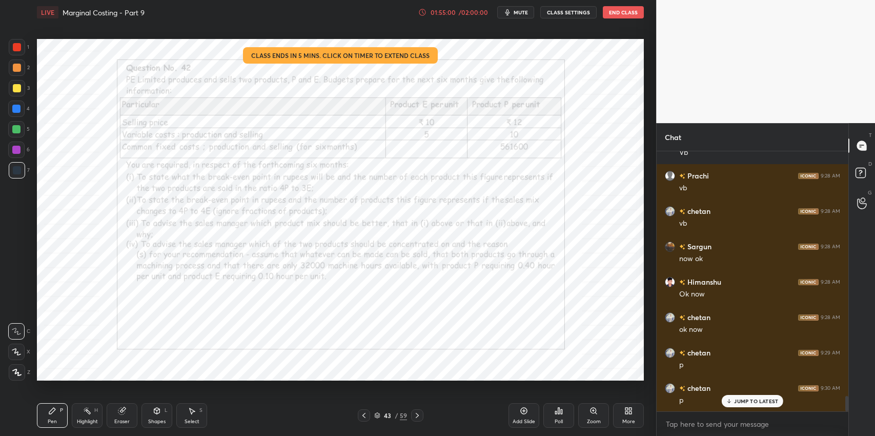
click at [122, 414] on icon at bounding box center [121, 410] width 7 height 7
click at [51, 411] on icon at bounding box center [52, 410] width 6 height 6
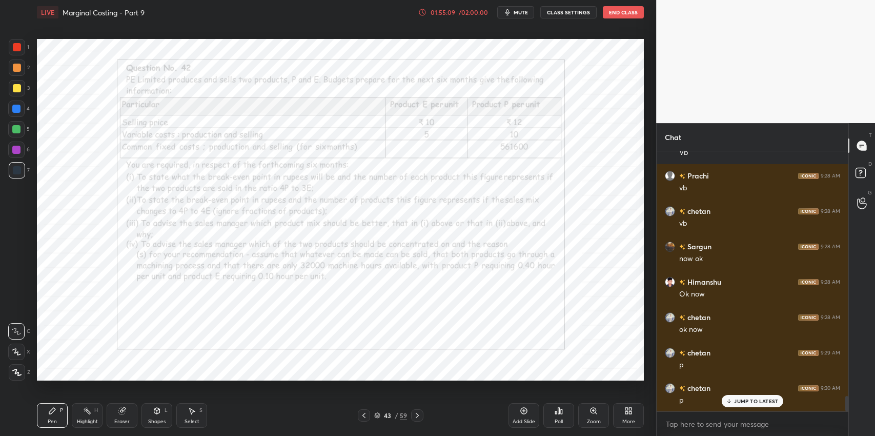
click at [190, 413] on icon at bounding box center [192, 410] width 8 height 8
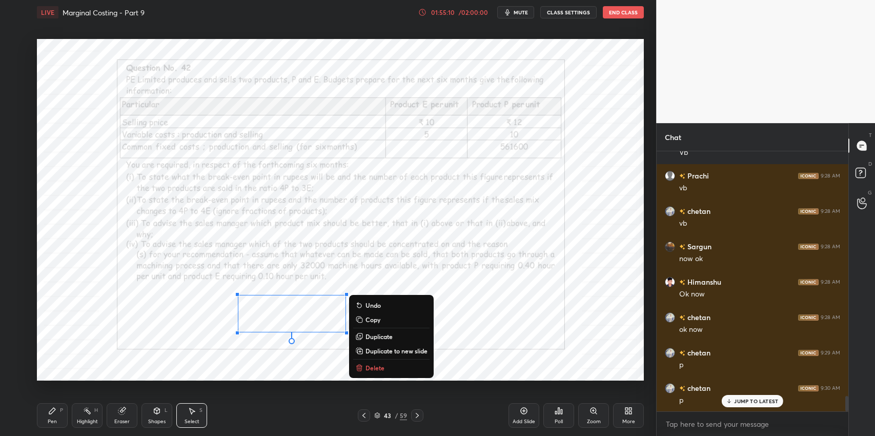
click at [381, 367] on p "Delete" at bounding box center [374, 367] width 19 height 8
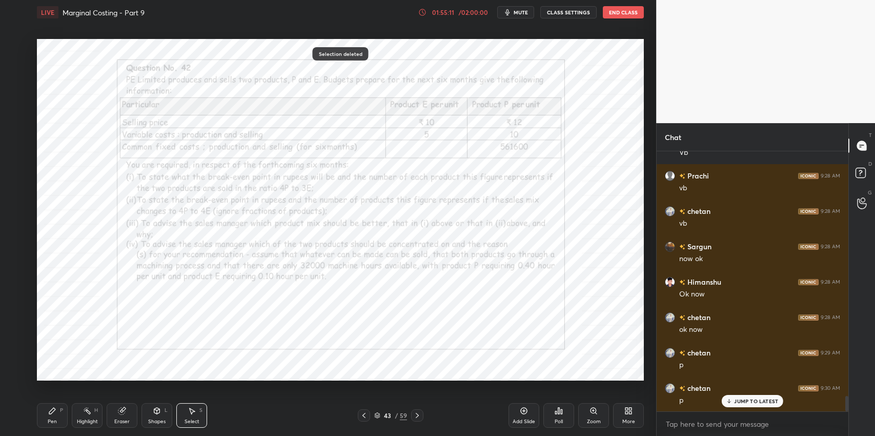
click at [48, 417] on div "Pen P" at bounding box center [52, 415] width 31 height 25
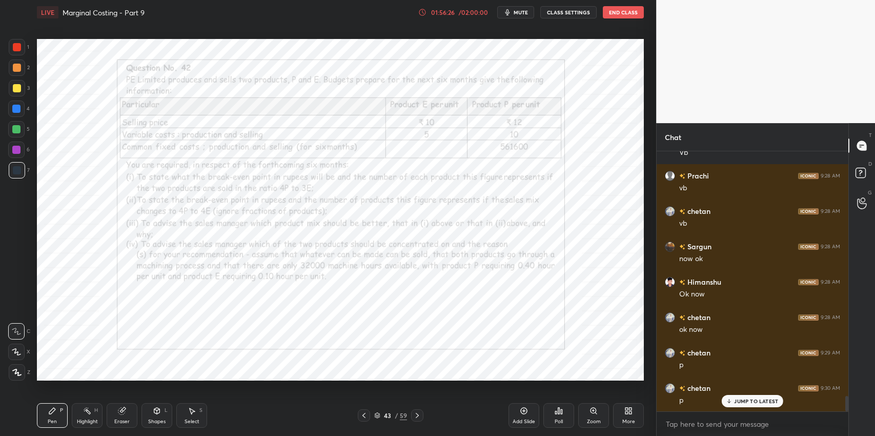
click at [120, 416] on div "Eraser" at bounding box center [122, 415] width 31 height 25
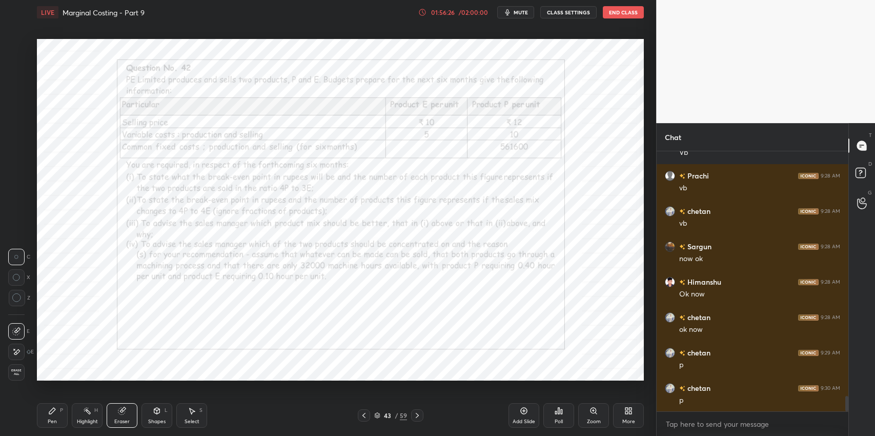
scroll to position [4185, 0]
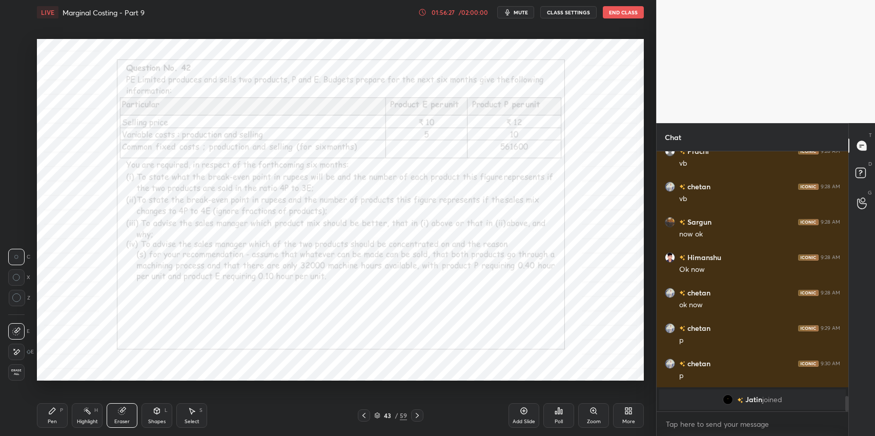
click at [45, 413] on div "Pen P" at bounding box center [52, 415] width 31 height 25
click at [132, 408] on div "Eraser" at bounding box center [122, 415] width 31 height 25
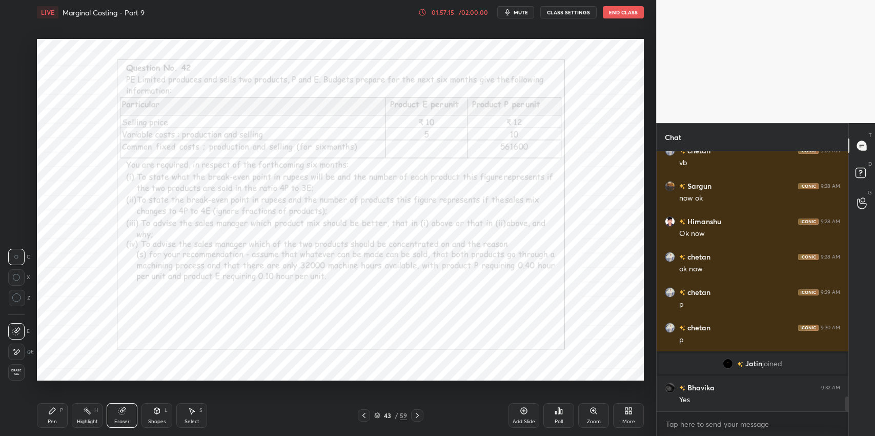
click at [57, 422] on div "Pen P" at bounding box center [52, 415] width 31 height 25
click at [116, 419] on div "Eraser" at bounding box center [121, 421] width 15 height 5
click at [20, 355] on icon at bounding box center [16, 351] width 8 height 9
click at [45, 411] on div "Pen P" at bounding box center [52, 415] width 31 height 25
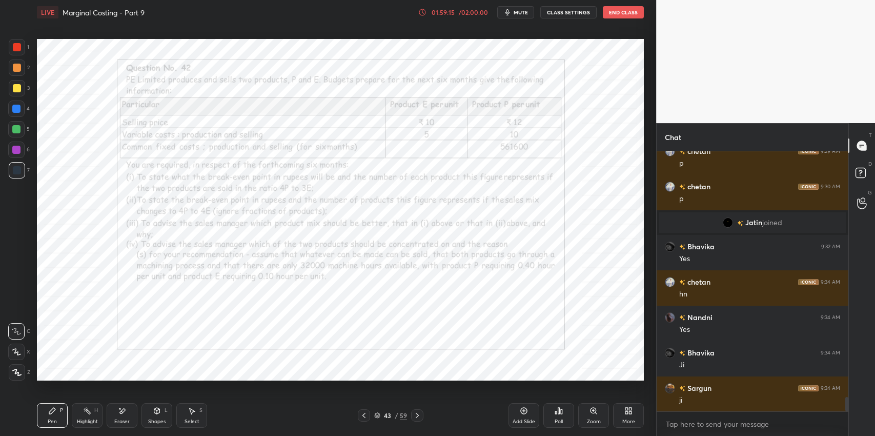
scroll to position [4398, 0]
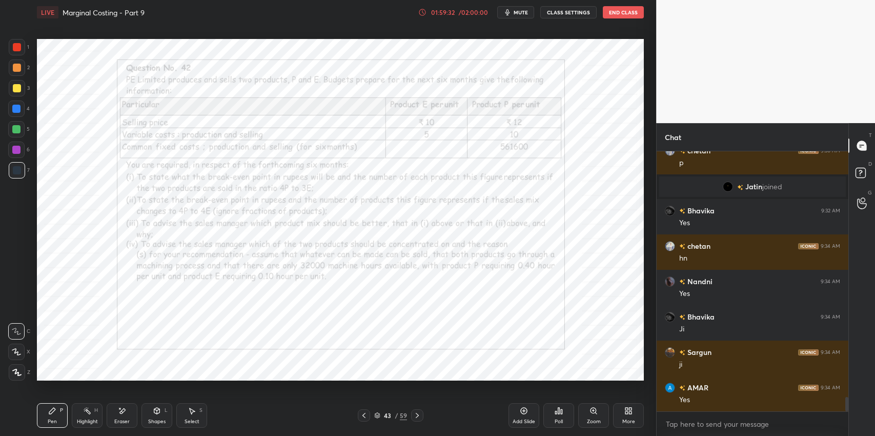
click at [131, 410] on div "Eraser" at bounding box center [122, 415] width 31 height 25
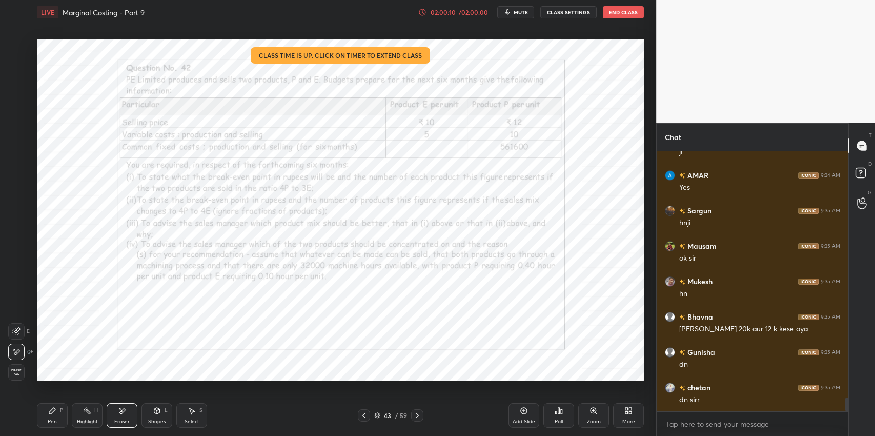
scroll to position [4645, 0]
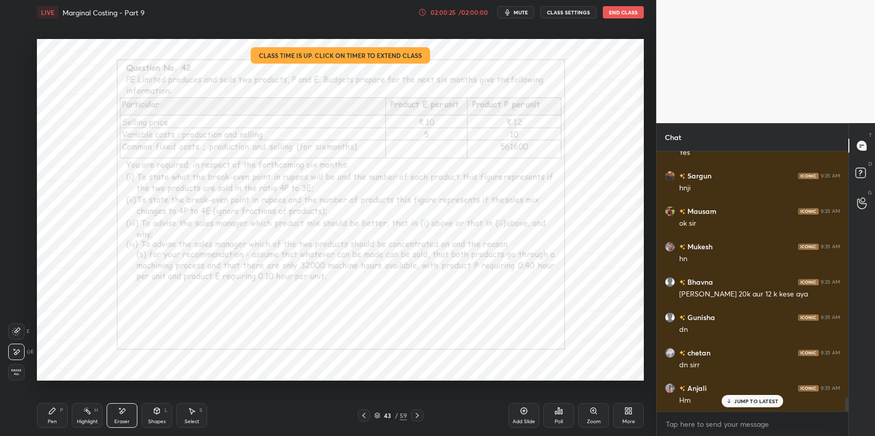
click at [57, 415] on div "Pen P" at bounding box center [52, 415] width 31 height 25
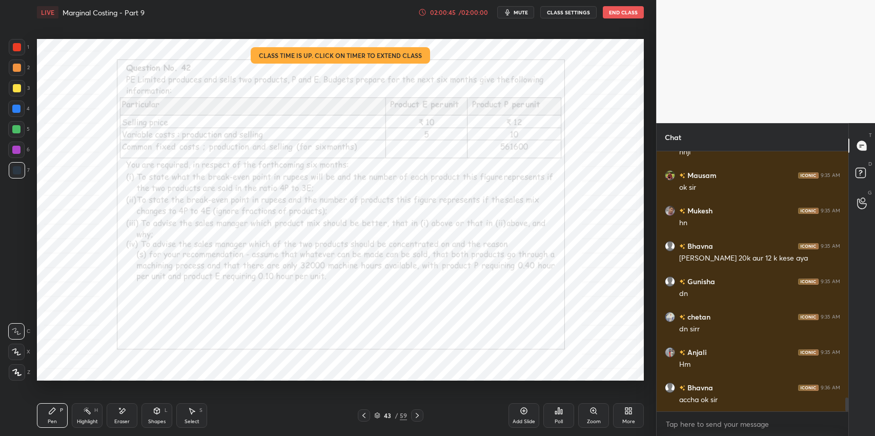
click at [127, 415] on div "Eraser" at bounding box center [122, 415] width 31 height 25
click at [49, 419] on div "Pen" at bounding box center [52, 421] width 9 height 5
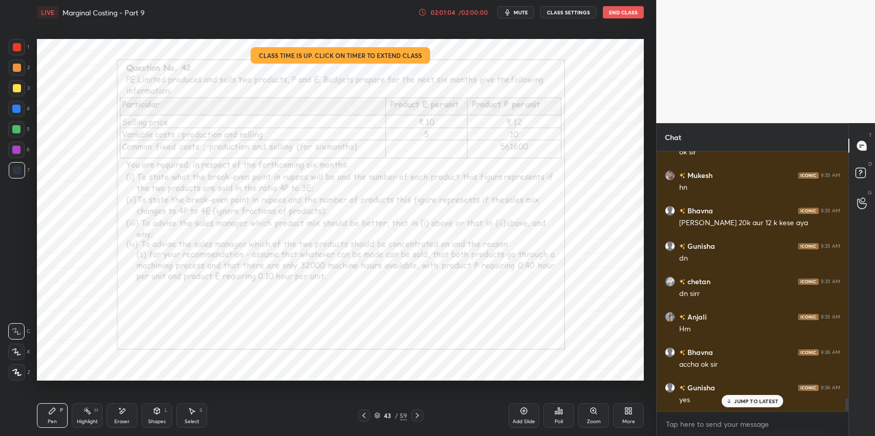
scroll to position [4751, 0]
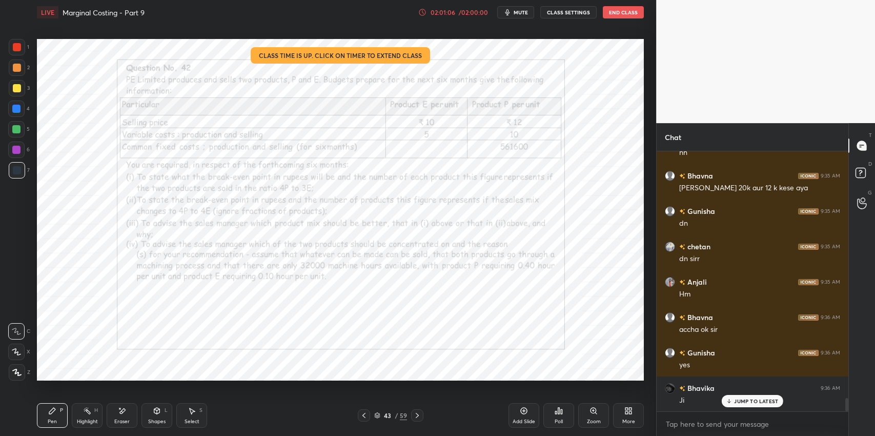
click at [14, 48] on div at bounding box center [17, 47] width 8 height 8
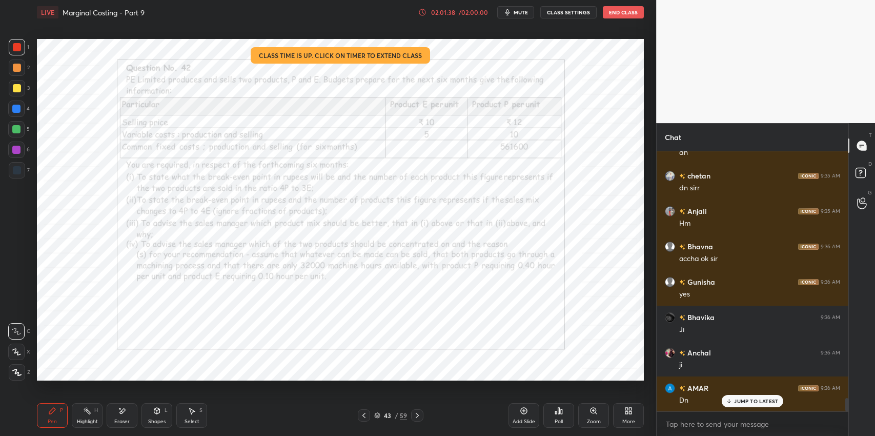
scroll to position [4846, 0]
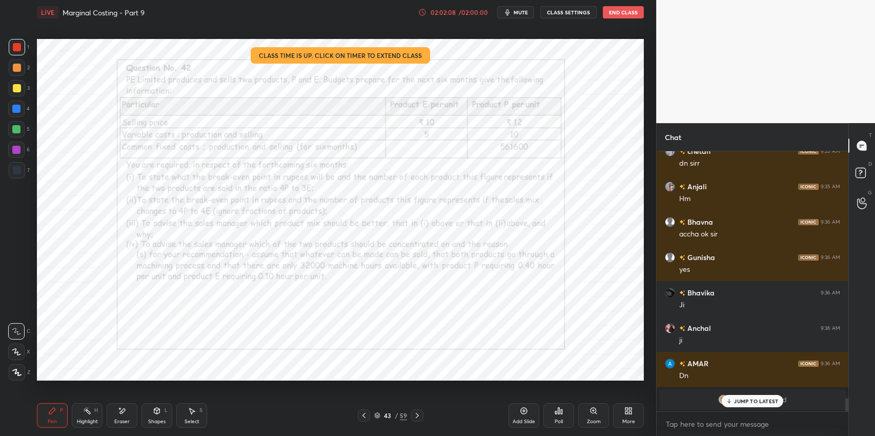
click at [185, 416] on div "Select S" at bounding box center [191, 415] width 31 height 25
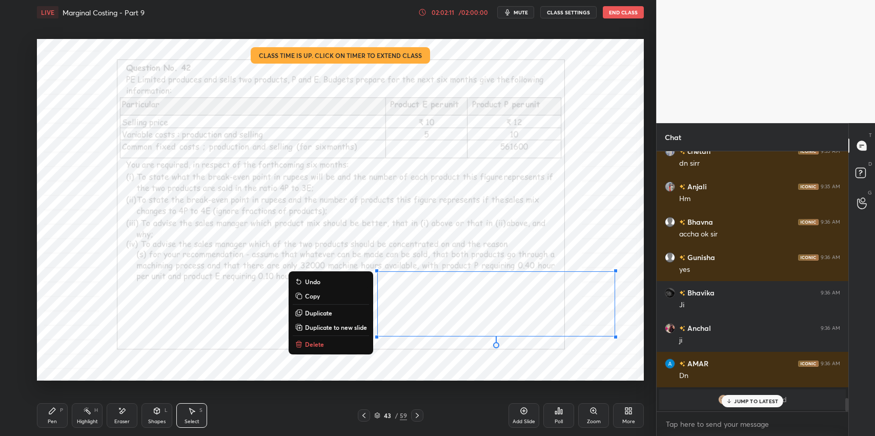
click at [347, 324] on p "Duplicate to new slide" at bounding box center [336, 327] width 62 height 8
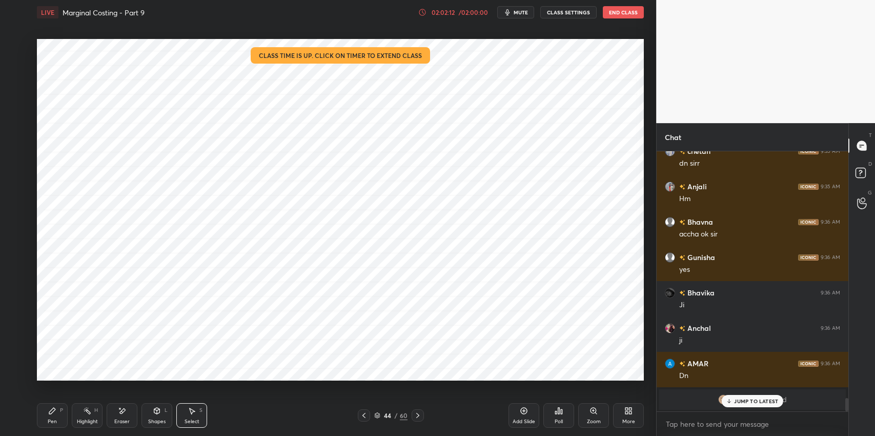
click at [55, 419] on div "Pen" at bounding box center [52, 421] width 9 height 5
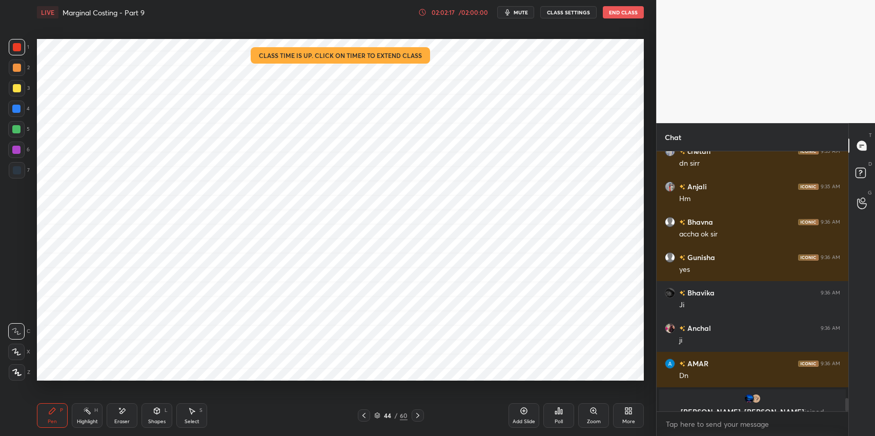
click at [49, 410] on icon at bounding box center [52, 410] width 8 height 8
click at [50, 422] on div "Pen" at bounding box center [52, 421] width 9 height 5
click at [12, 178] on div at bounding box center [17, 170] width 16 height 16
click at [127, 406] on div "Eraser" at bounding box center [122, 415] width 31 height 25
click at [60, 408] on div "P" at bounding box center [61, 409] width 3 height 5
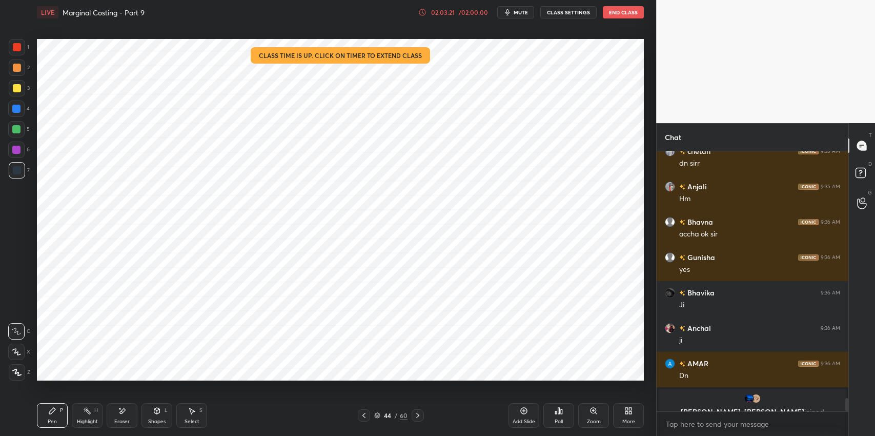
click at [131, 407] on div "Eraser" at bounding box center [122, 415] width 31 height 25
click at [53, 403] on div "Pen P" at bounding box center [52, 415] width 31 height 25
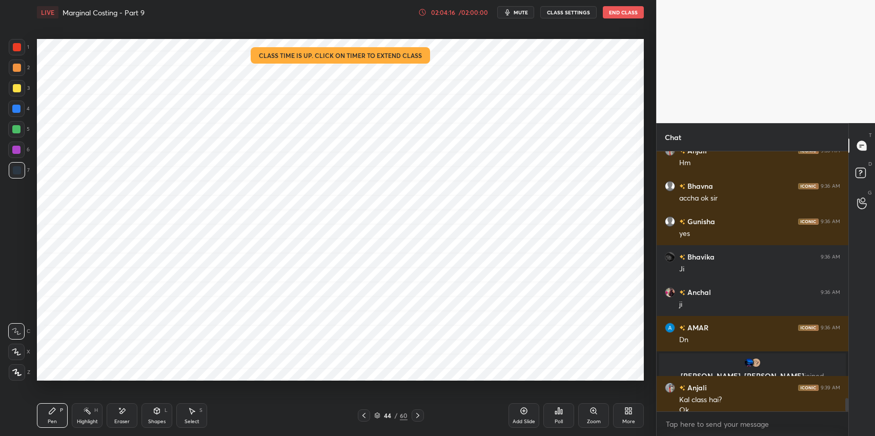
scroll to position [4892, 0]
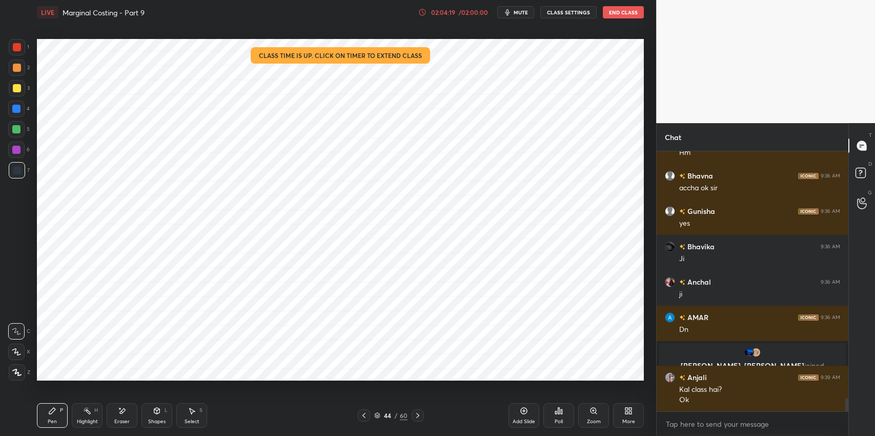
click at [359, 416] on div at bounding box center [364, 415] width 12 height 12
click at [124, 424] on div "Eraser" at bounding box center [121, 421] width 15 height 5
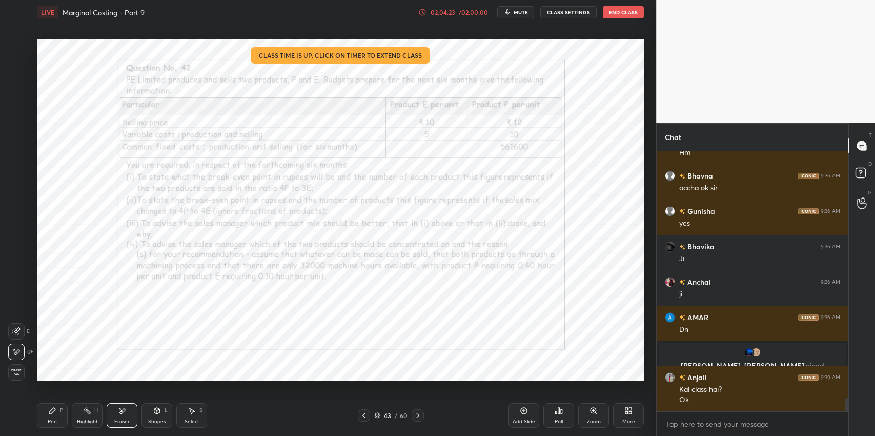
click at [14, 374] on span "Erase all" at bounding box center [16, 371] width 15 height 7
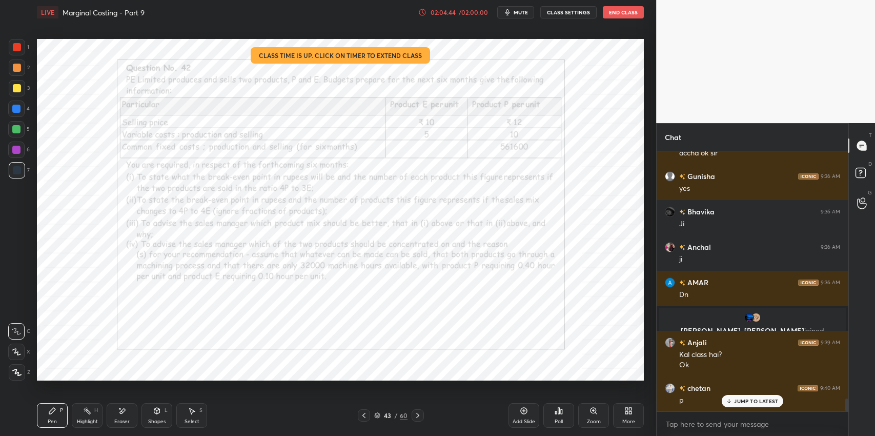
click at [419, 415] on icon at bounding box center [417, 415] width 8 height 8
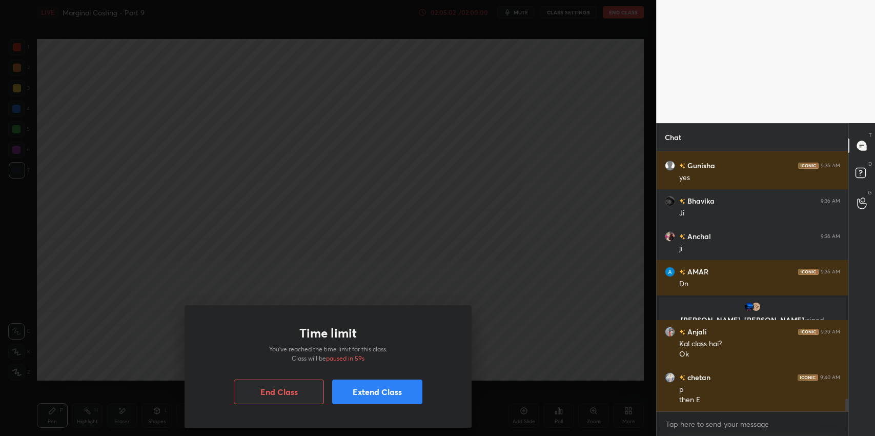
click at [370, 389] on button "Extend Class" at bounding box center [377, 391] width 90 height 25
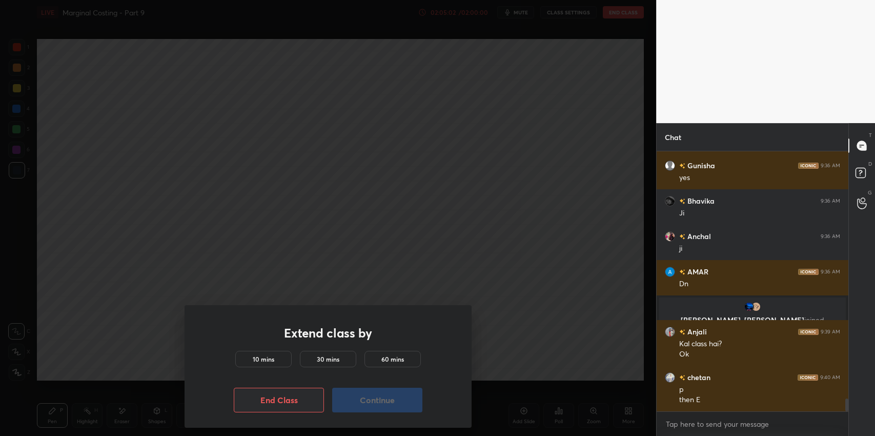
click at [249, 354] on div "10 mins" at bounding box center [263, 358] width 56 height 16
click at [371, 399] on button "Continue" at bounding box center [377, 399] width 90 height 25
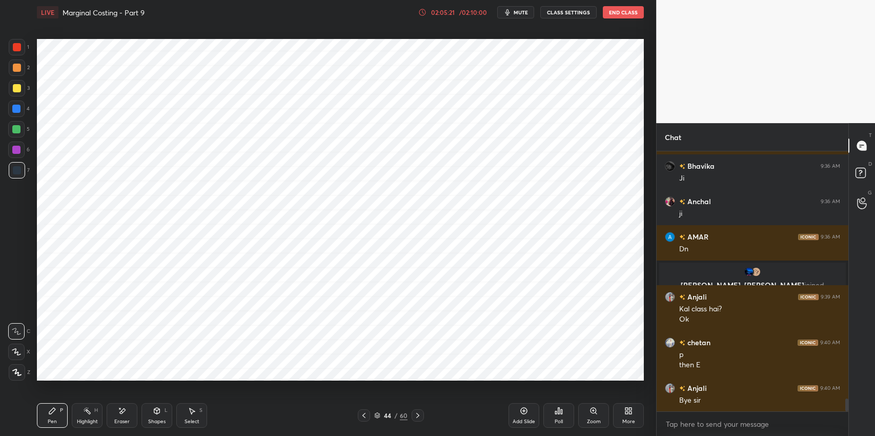
scroll to position [5008, 0]
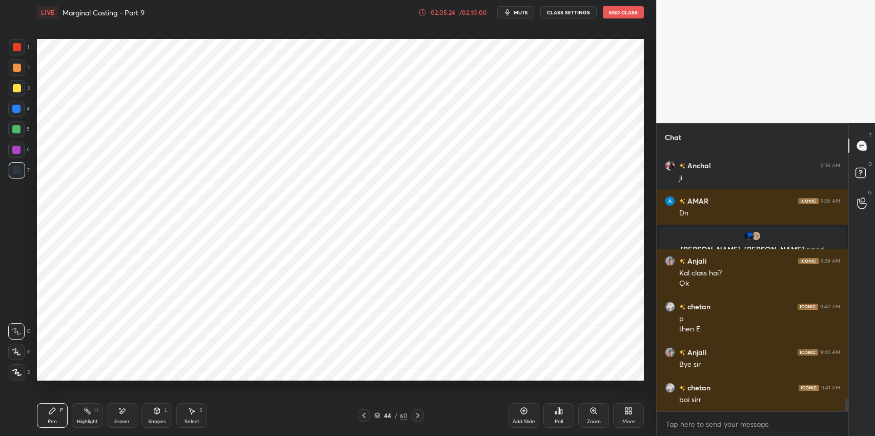
click at [621, 12] on button "End Class" at bounding box center [623, 12] width 41 height 12
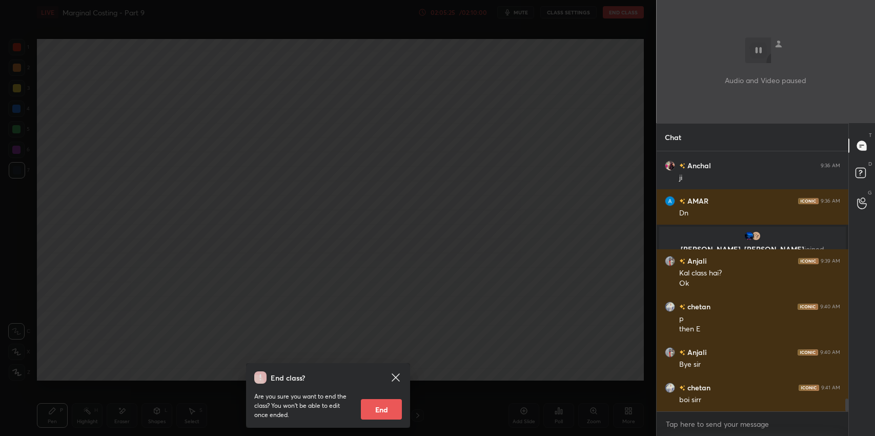
click at [381, 408] on button "End" at bounding box center [381, 409] width 41 height 20
type textarea "x"
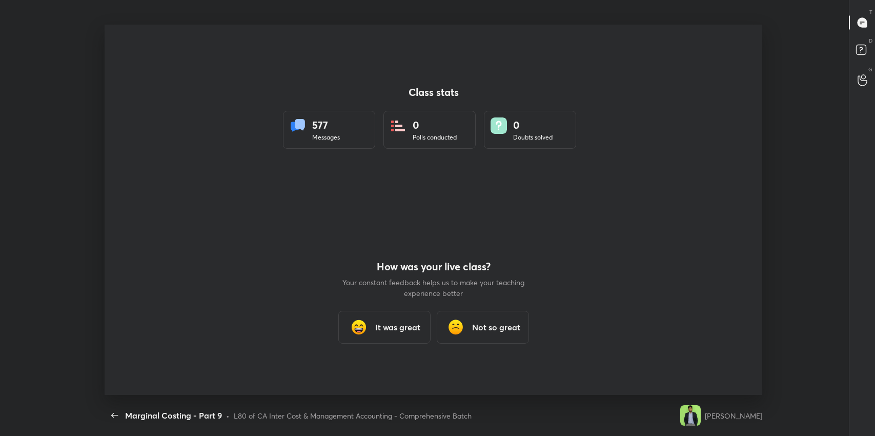
scroll to position [0, 0]
click at [389, 323] on h3 "It was great" at bounding box center [397, 327] width 45 height 12
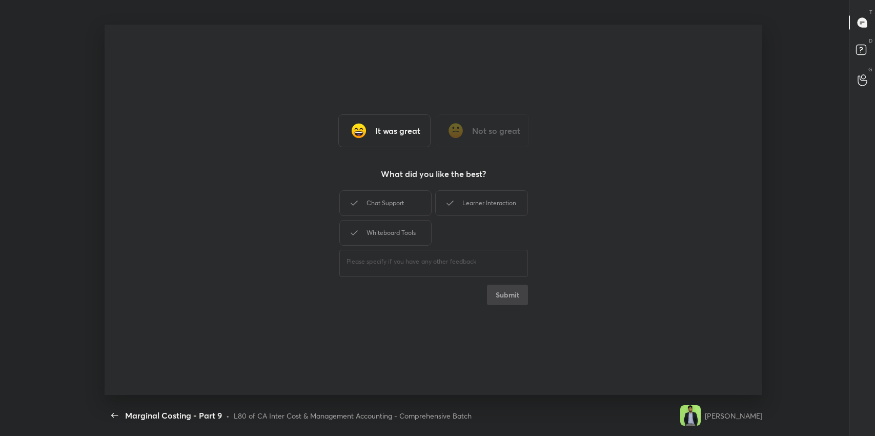
click at [374, 201] on div "Chat Support" at bounding box center [385, 203] width 92 height 26
click at [476, 202] on div "Learner Interaction" at bounding box center [481, 203] width 92 height 26
click at [393, 242] on div "Whiteboard Tools" at bounding box center [385, 233] width 92 height 26
click at [505, 298] on button "Submit" at bounding box center [507, 294] width 41 height 20
